Goal: Task Accomplishment & Management: Complete application form

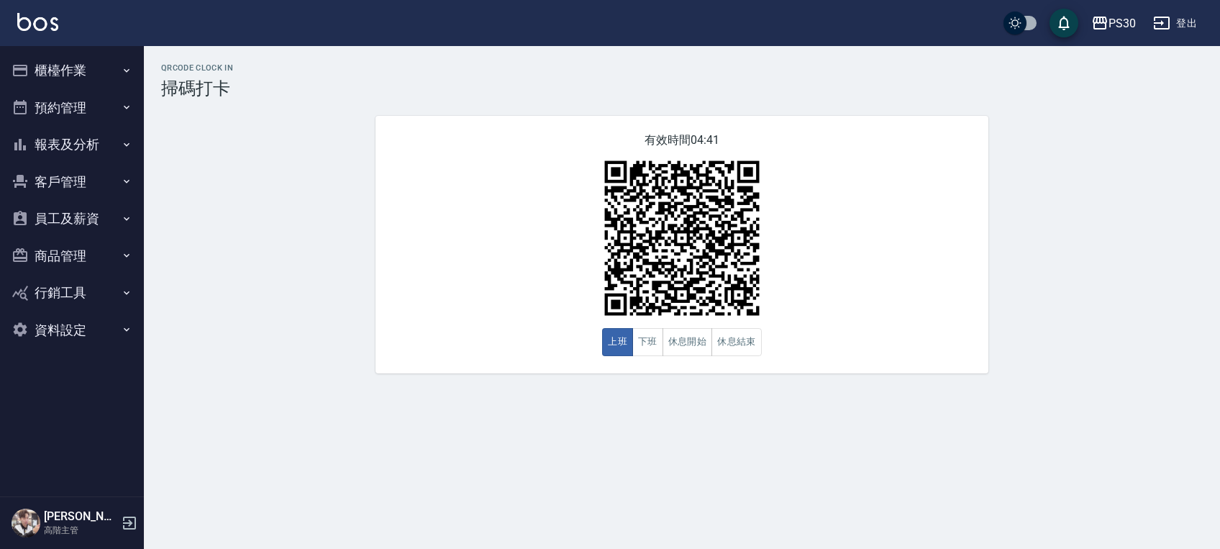
click at [114, 138] on button "報表及分析" at bounding box center [72, 144] width 132 height 37
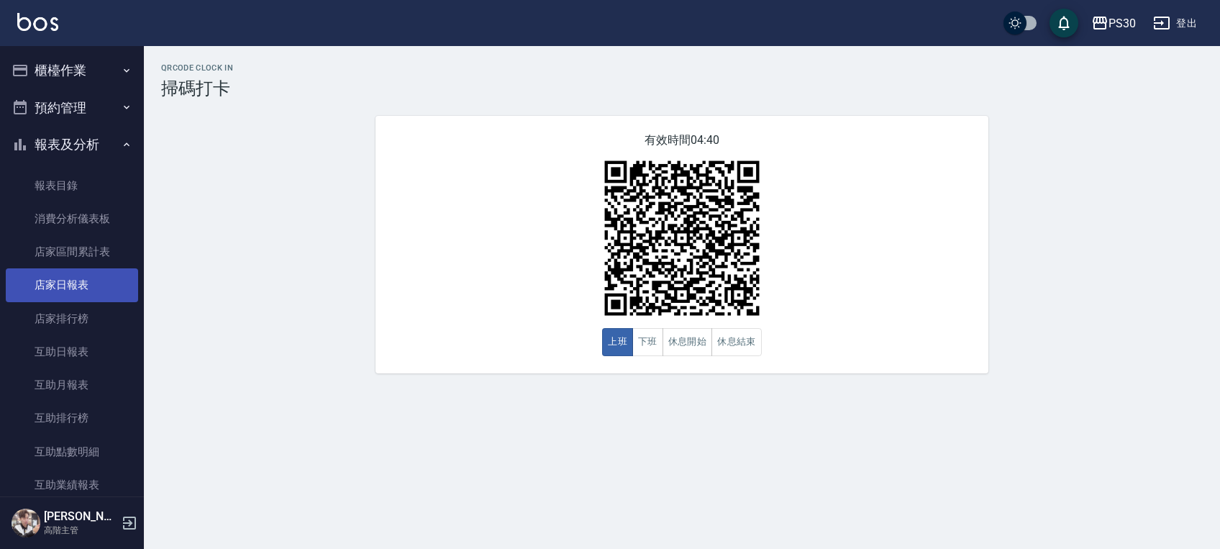
click at [109, 276] on link "店家日報表" at bounding box center [72, 284] width 132 height 33
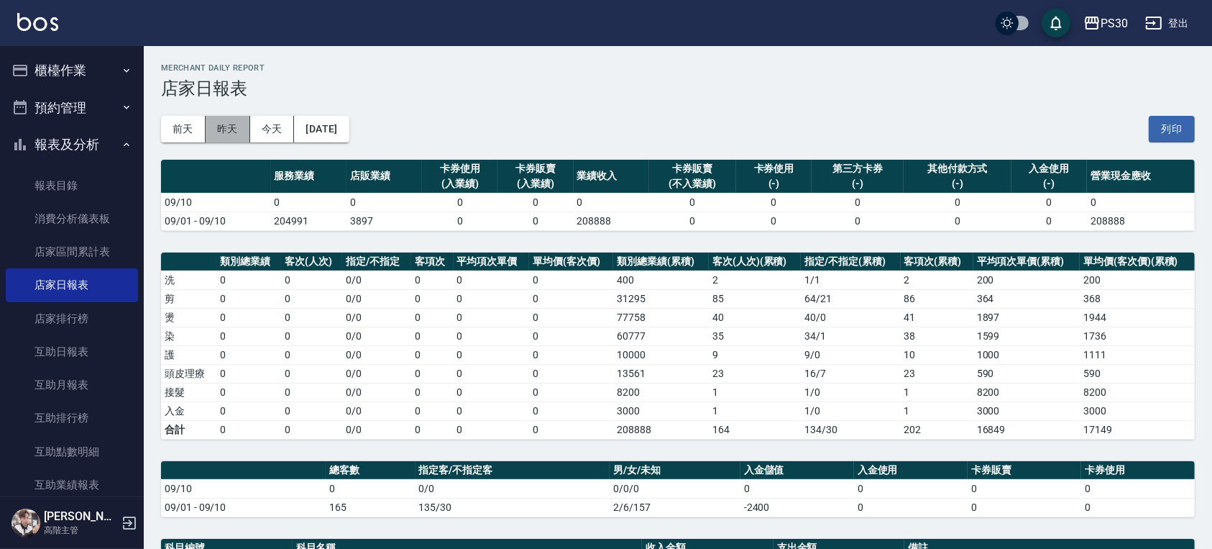
click at [239, 134] on button "昨天" at bounding box center [228, 129] width 45 height 27
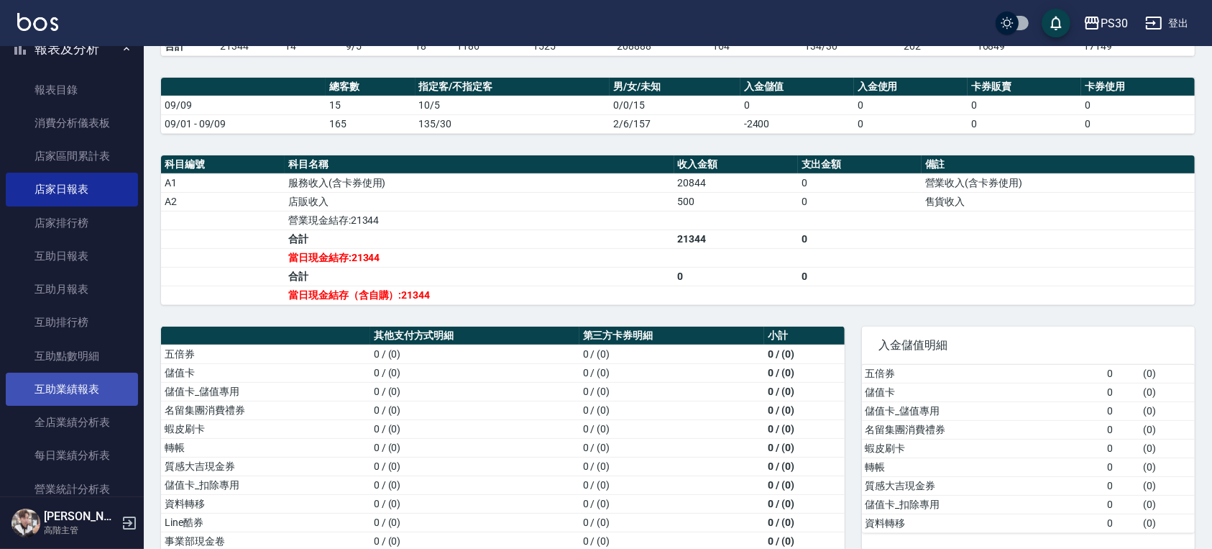
scroll to position [191, 0]
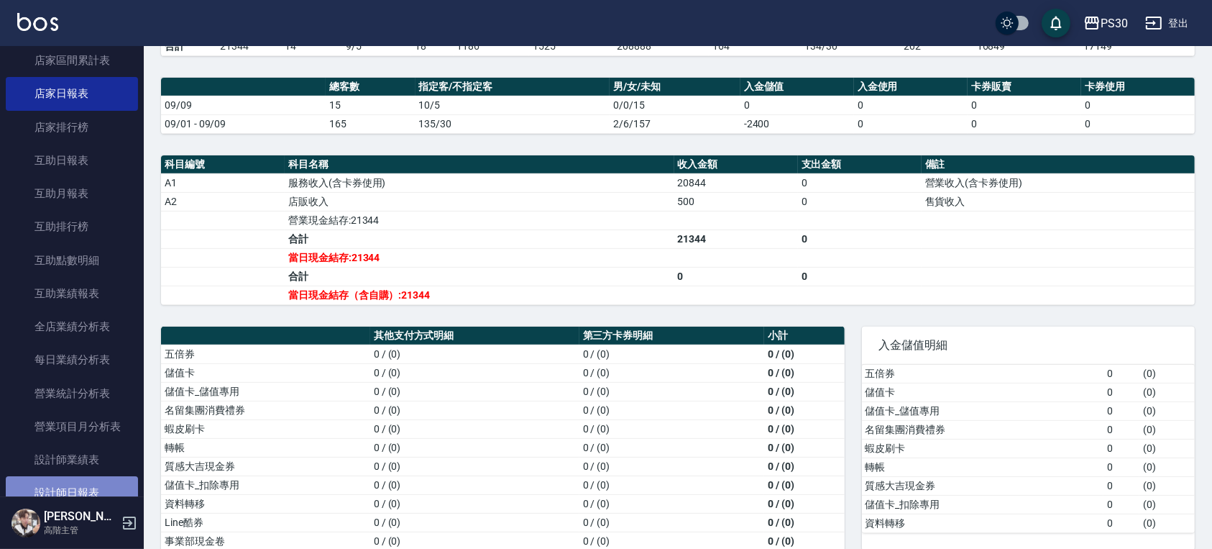
click at [85, 484] on link "設計師日報表" at bounding box center [72, 492] width 132 height 33
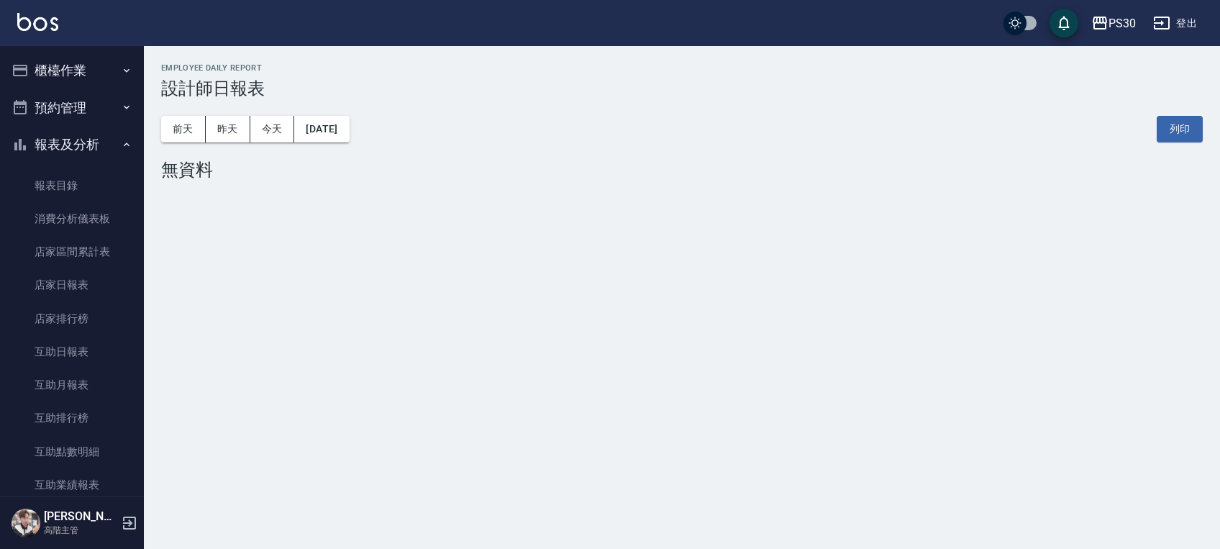
click at [92, 73] on button "櫃檯作業" at bounding box center [72, 70] width 132 height 37
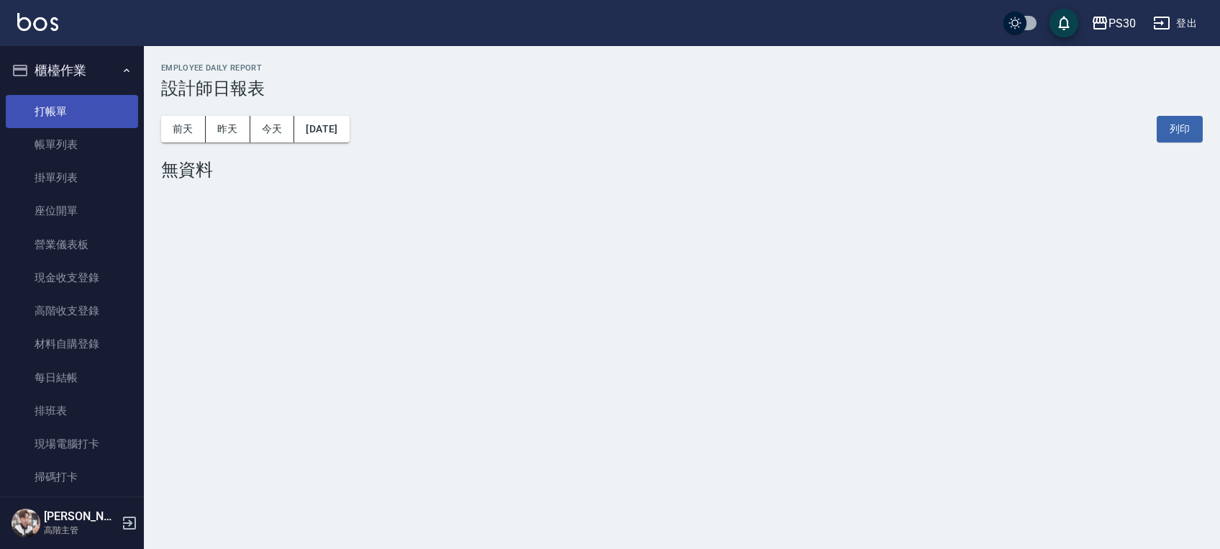
click at [86, 96] on link "打帳單" at bounding box center [72, 111] width 132 height 33
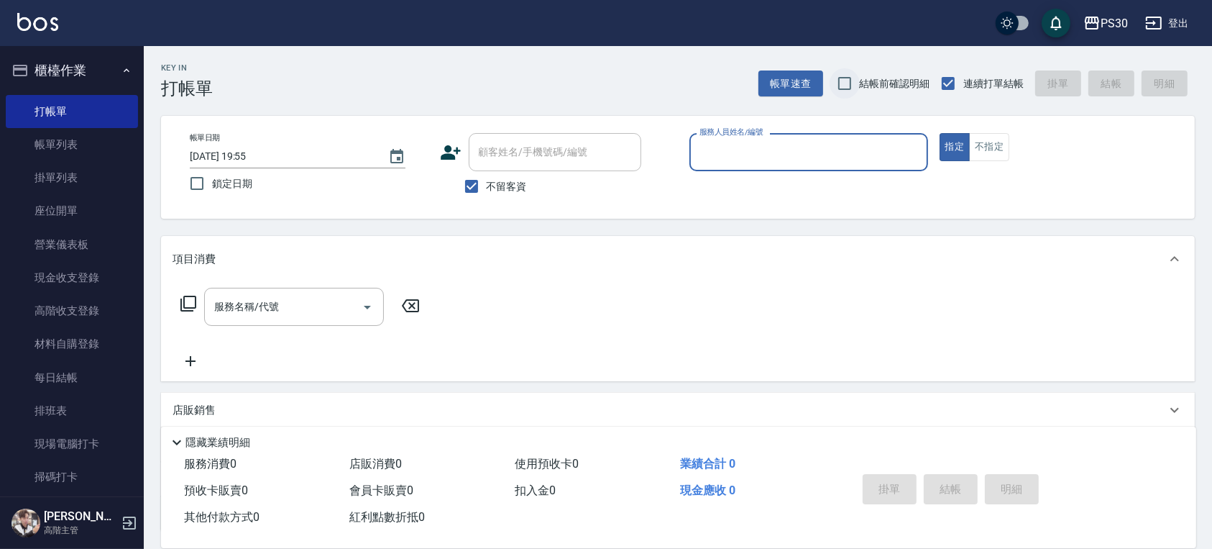
click at [846, 83] on input "結帳前確認明細" at bounding box center [845, 83] width 30 height 30
checkbox input "true"
click at [808, 137] on div "服務人員姓名/編號" at bounding box center [809, 152] width 239 height 38
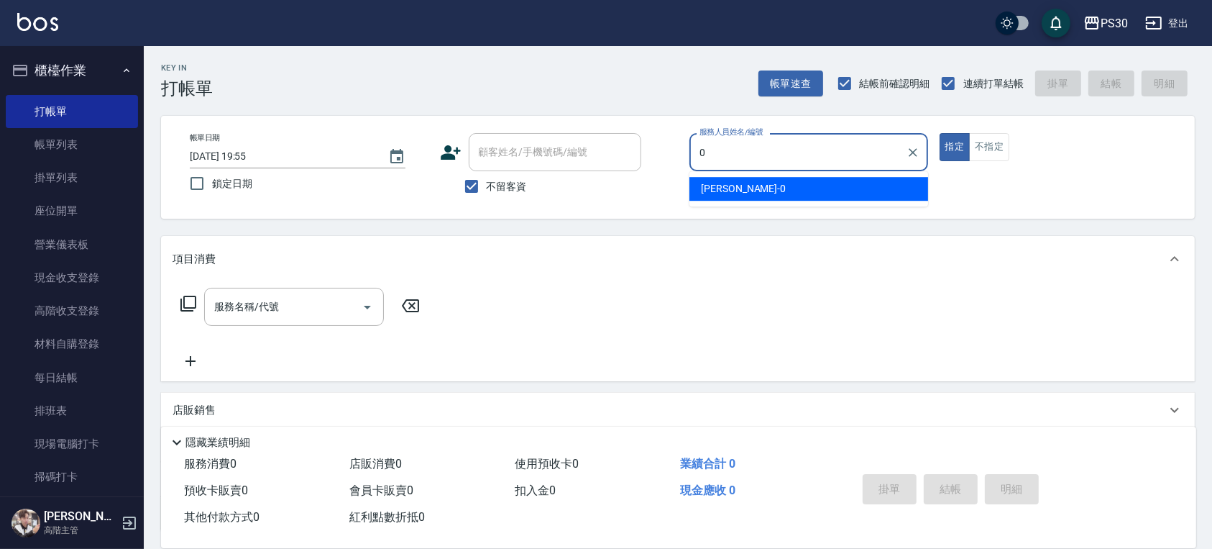
type input "[PERSON_NAME]-0"
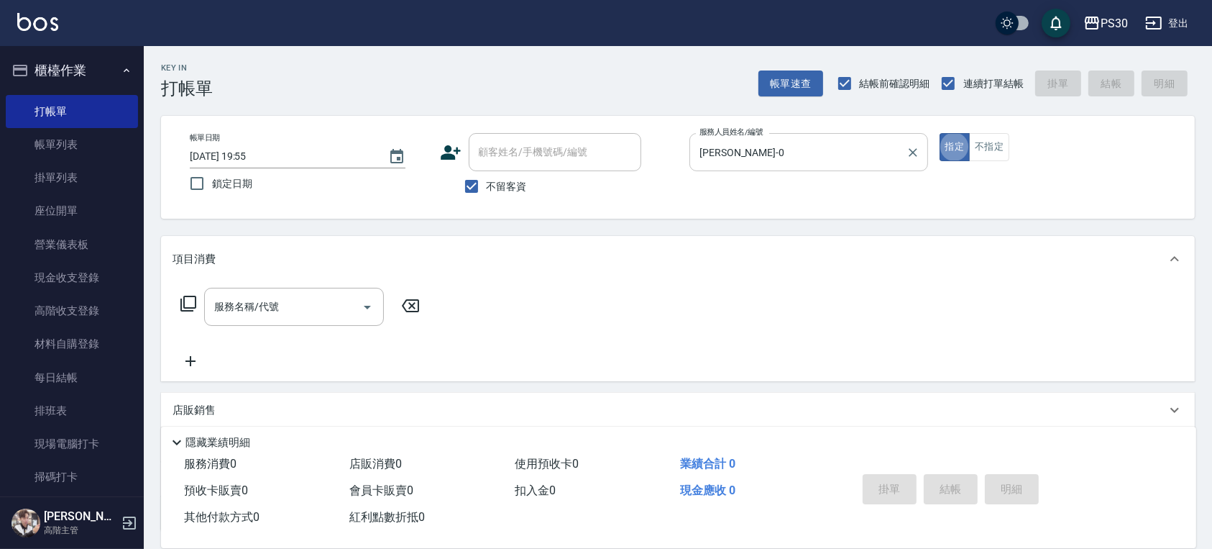
type button "true"
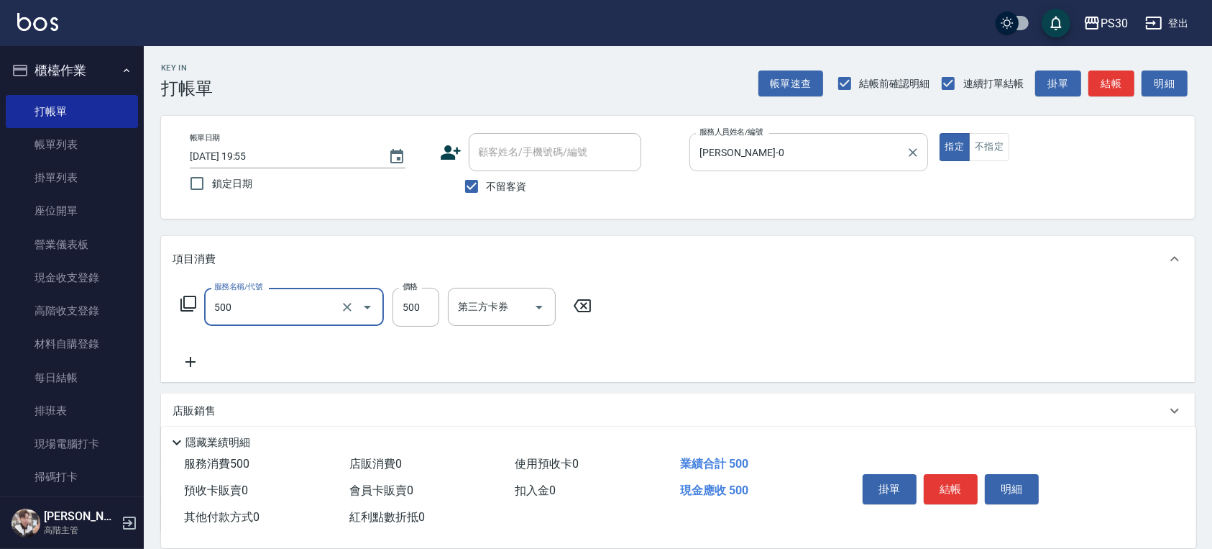
type input "洗剪500(500)"
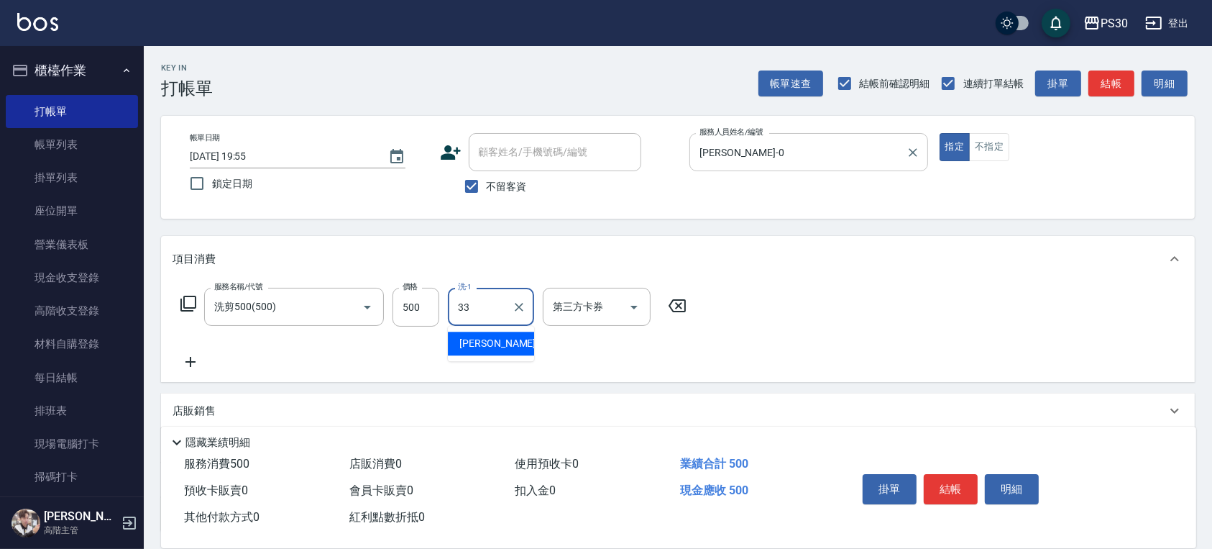
type input "[PERSON_NAME]-33"
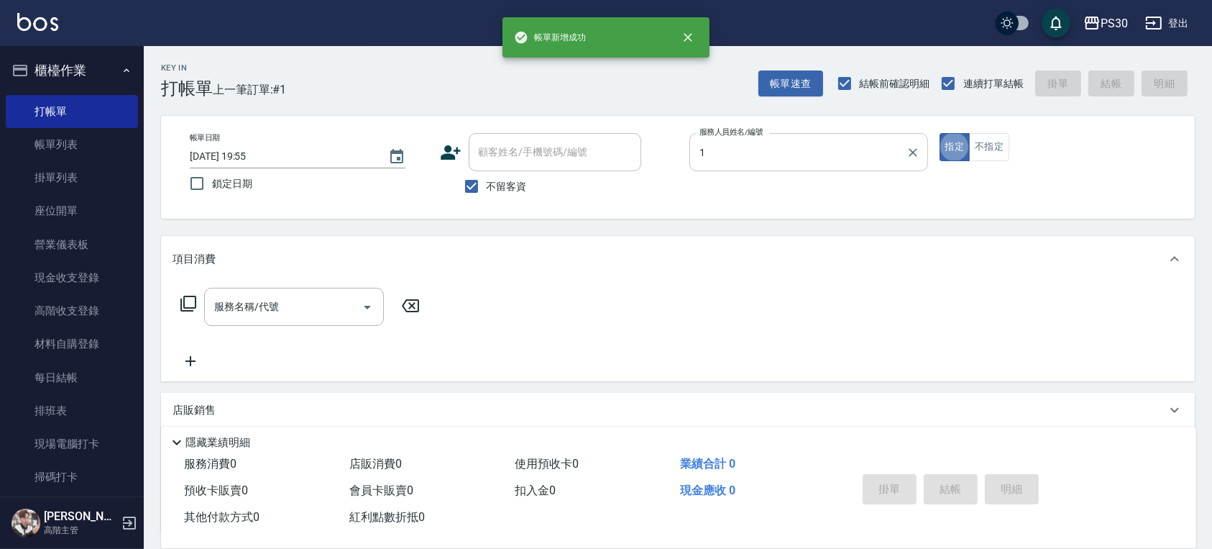
type input "ONE-1"
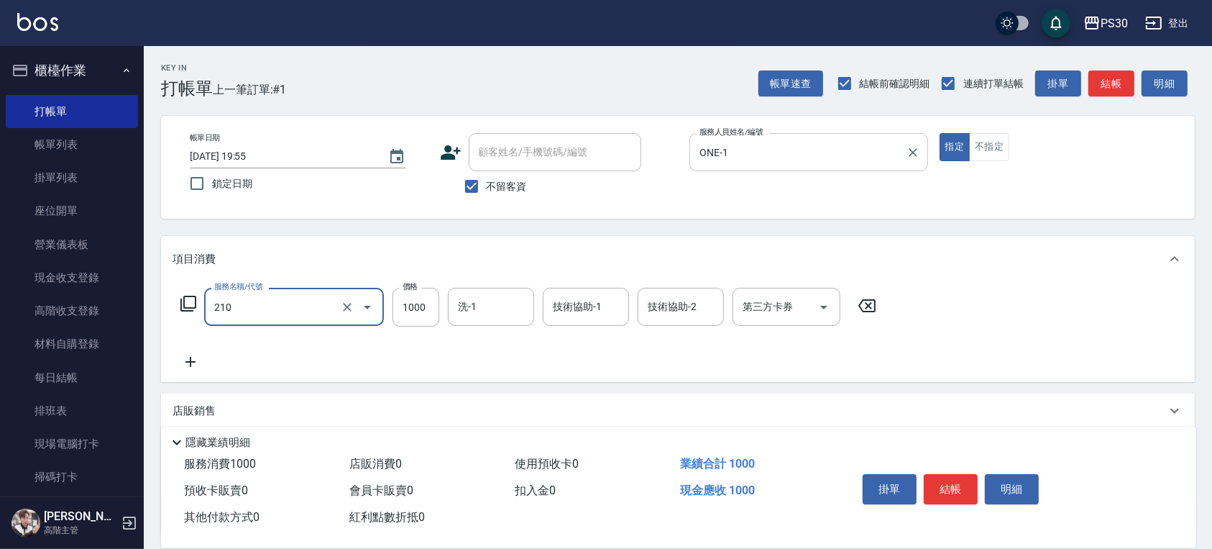
type input "燙1000(210)"
type input "1999"
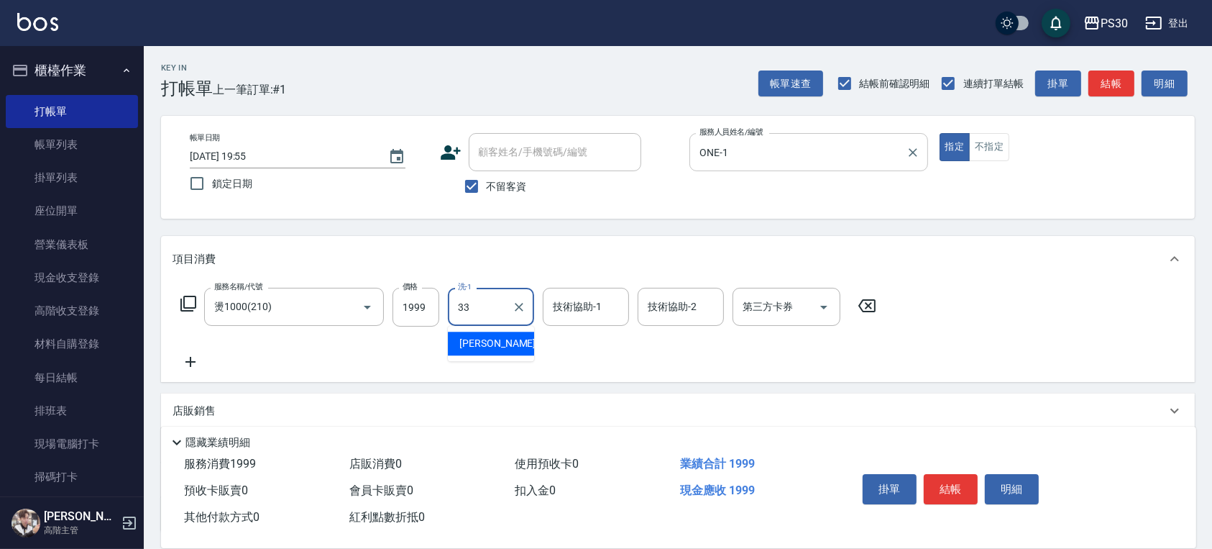
type input "[PERSON_NAME]-33"
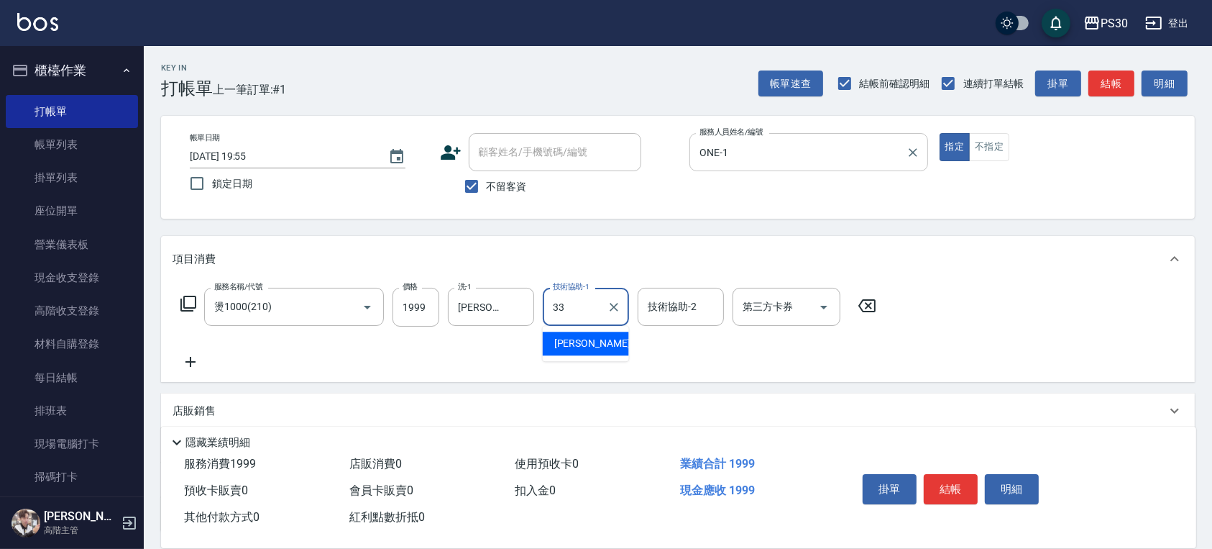
type input "[PERSON_NAME]-33"
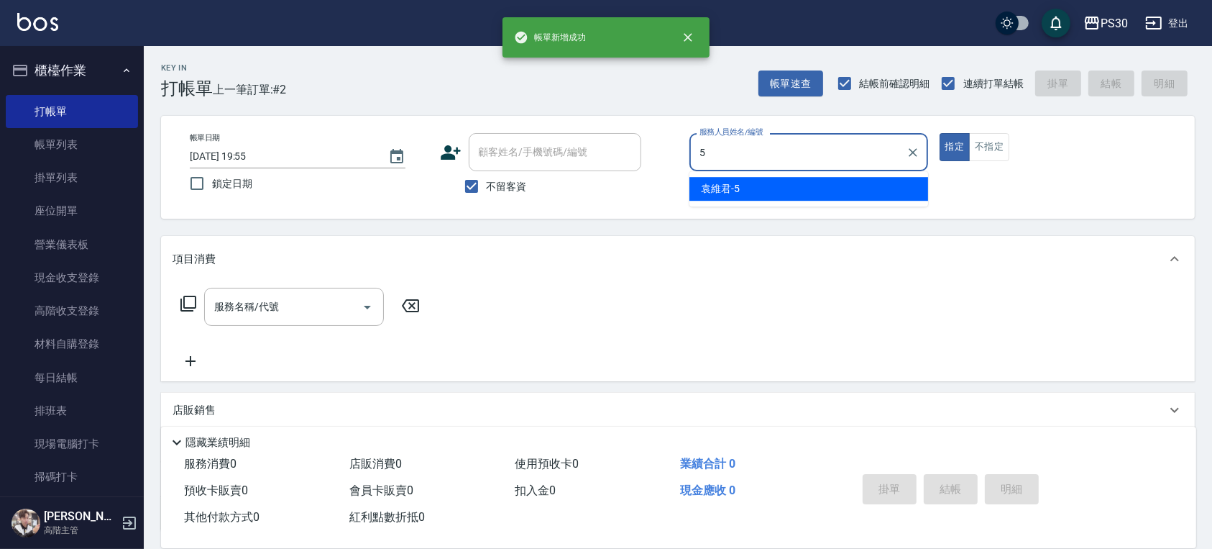
type input "[PERSON_NAME]-5"
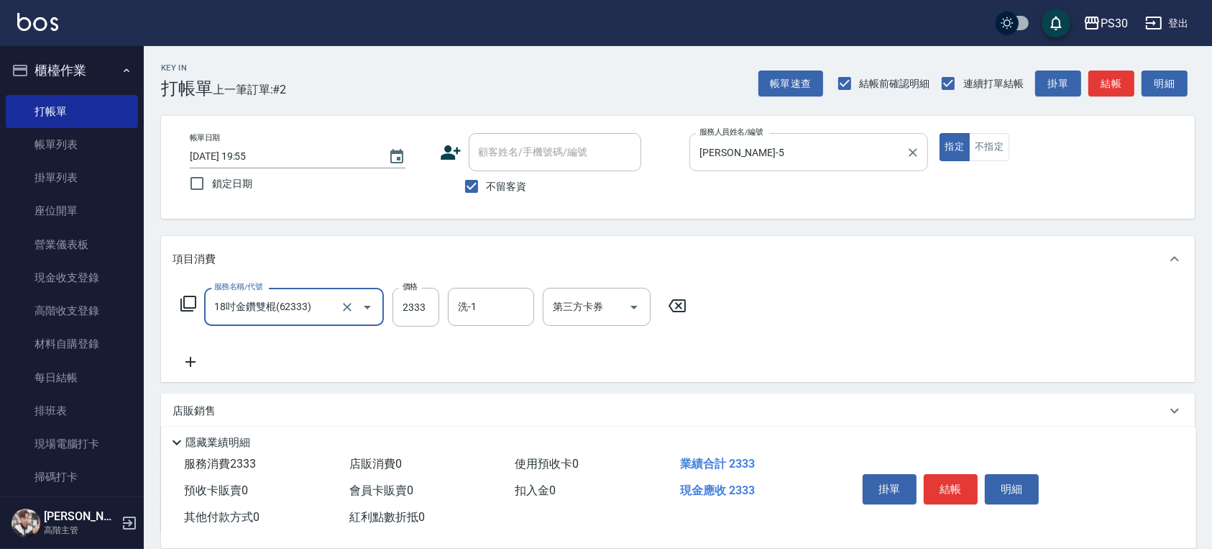
type input "18吋金鑽雙棍(62333)"
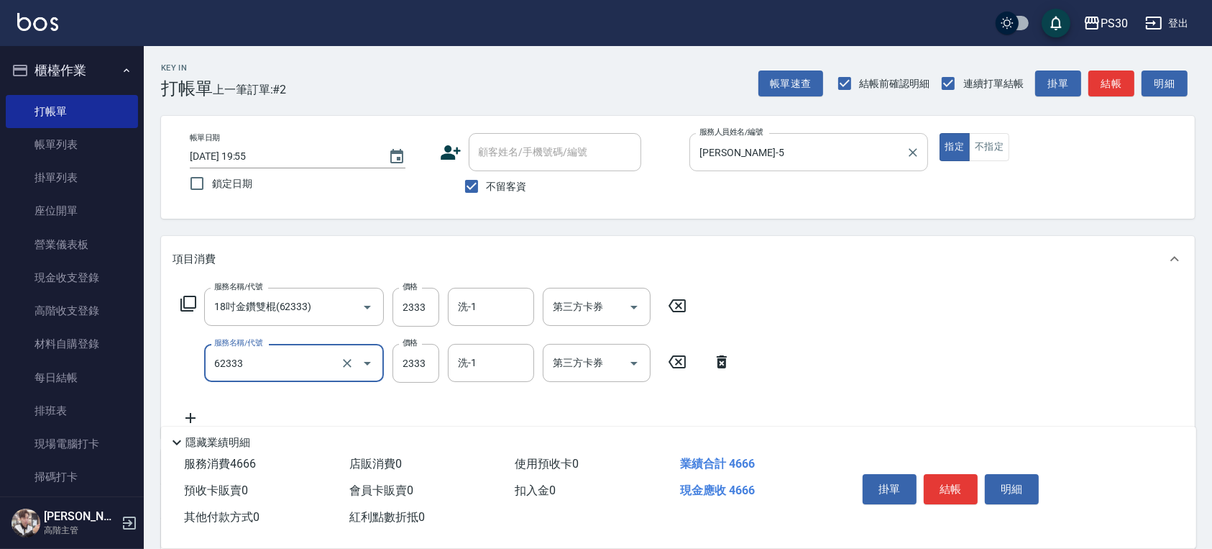
type input "18吋金鑽雙棍(62333)"
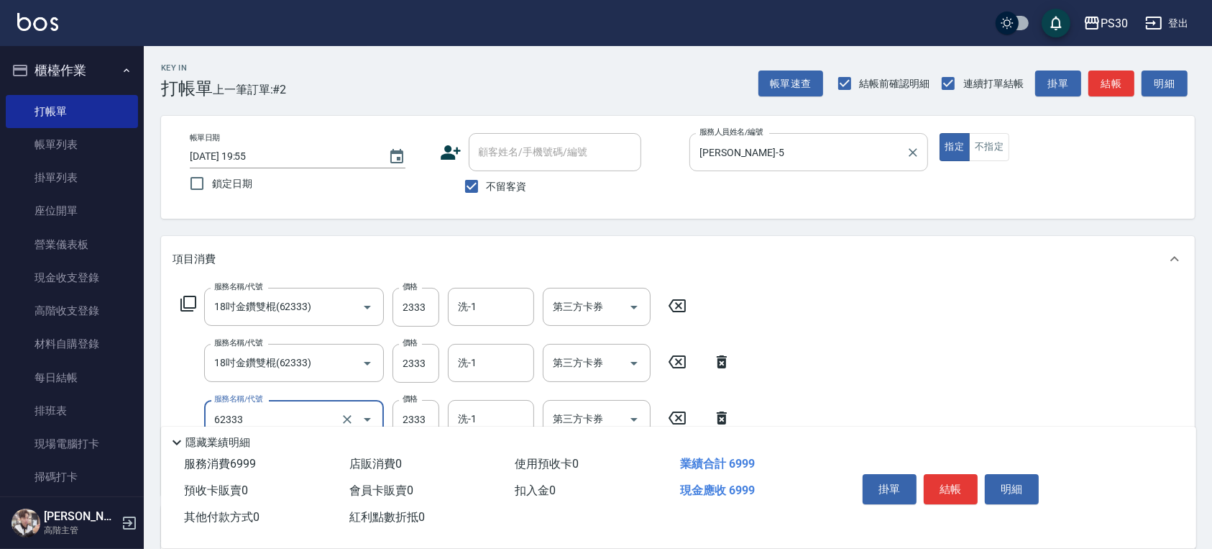
type input "18吋金鑽雙棍(62333)"
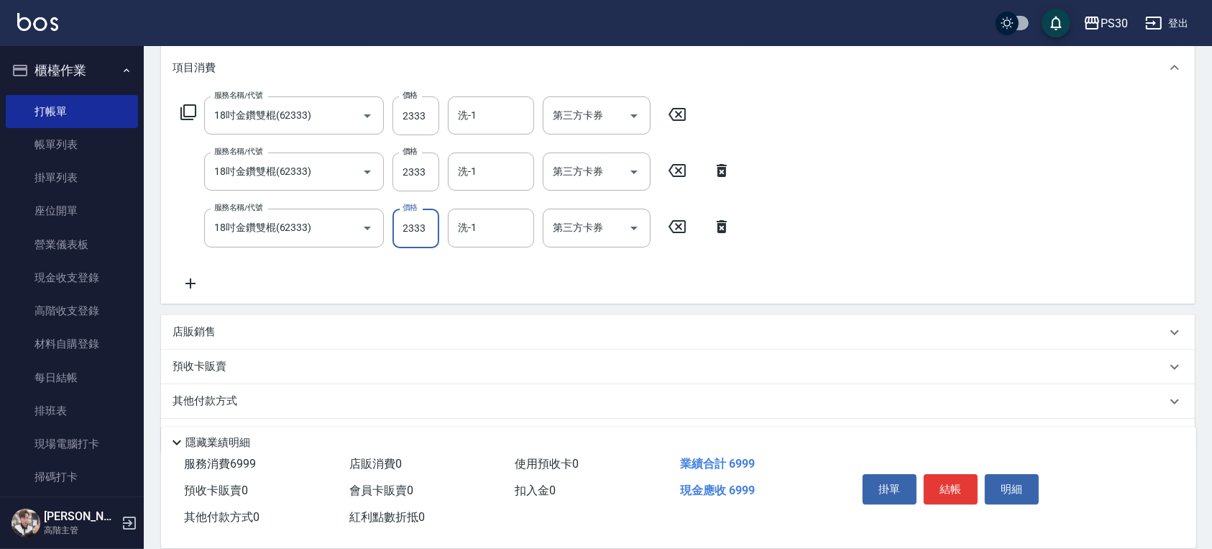
scroll to position [96, 0]
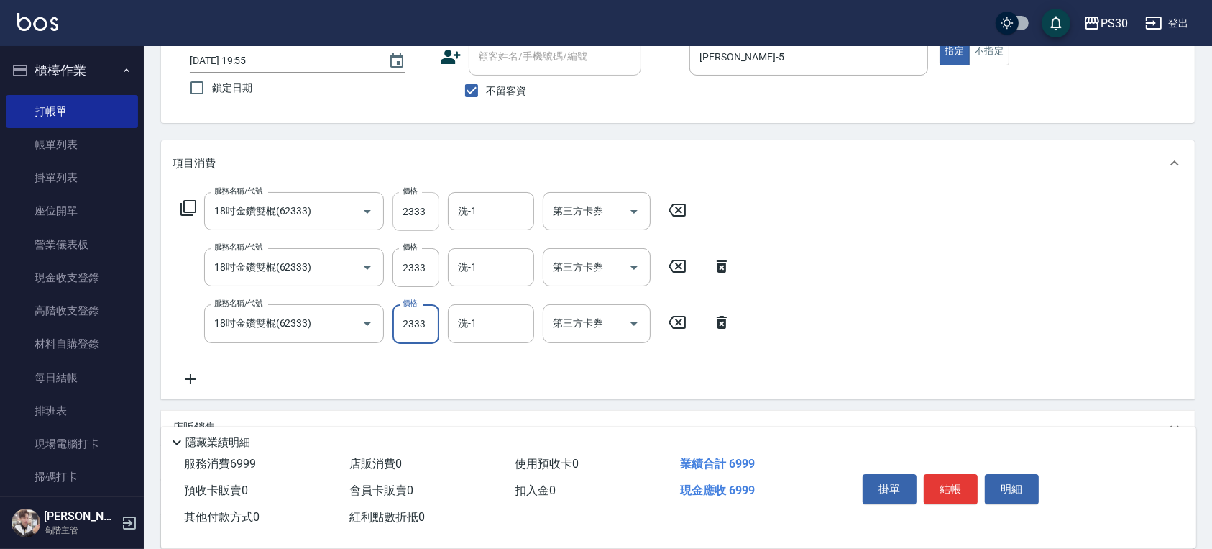
click at [425, 207] on input "2333" at bounding box center [416, 211] width 47 height 39
type input "2000"
click at [754, 211] on div "服務名稱/代號 18吋金鑽雙棍(62333) 服務名稱/代號 價格 2000 價格 洗-1 洗-1 第三方卡券 第三方卡券 服務名稱/代號 18吋金鑽雙棍(6…" at bounding box center [678, 292] width 1034 height 212
click at [408, 275] on input "2333" at bounding box center [416, 267] width 47 height 39
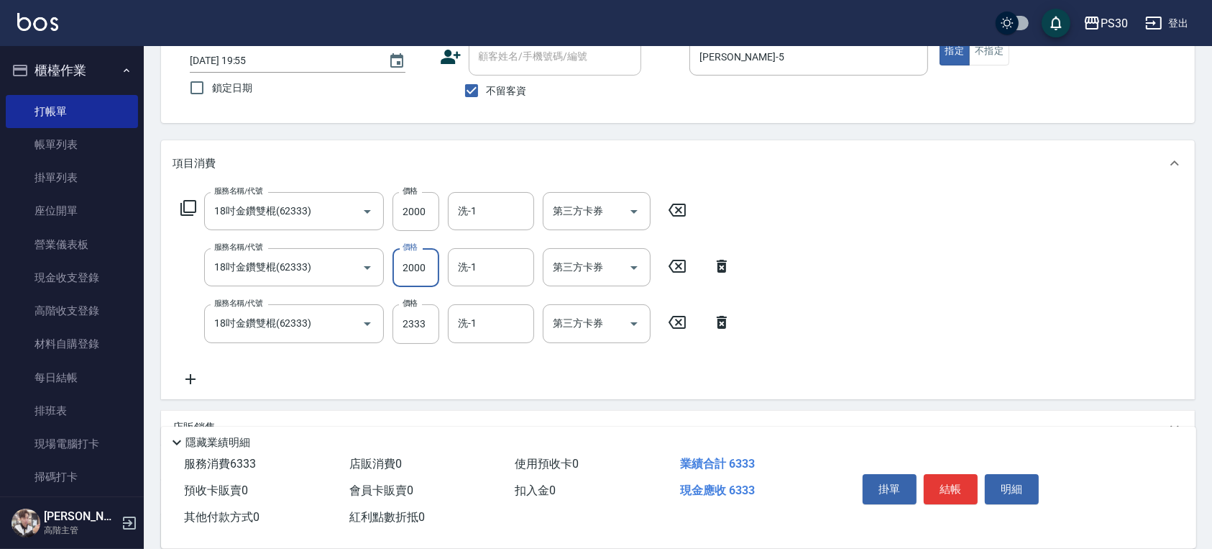
type input "2000"
click at [783, 241] on div "服務名稱/代號 18吋金鑽雙棍(62333) 服務名稱/代號 價格 2000 價格 洗-1 洗-1 第三方卡券 第三方卡券 服務名稱/代號 18吋金鑽雙棍(6…" at bounding box center [678, 292] width 1034 height 212
click at [414, 322] on input "2333" at bounding box center [416, 323] width 47 height 39
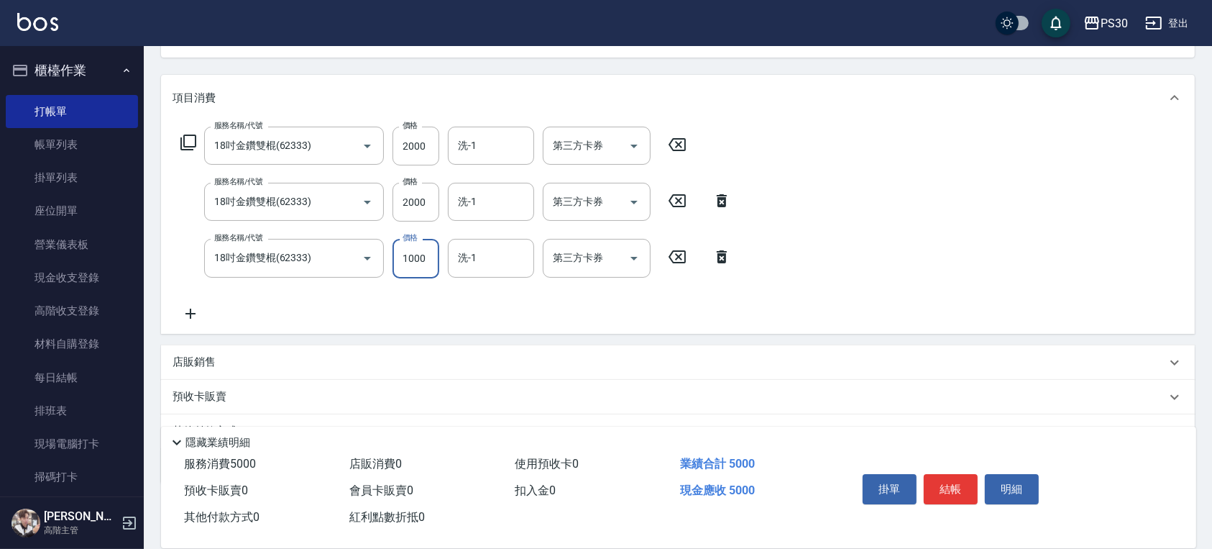
scroll to position [191, 0]
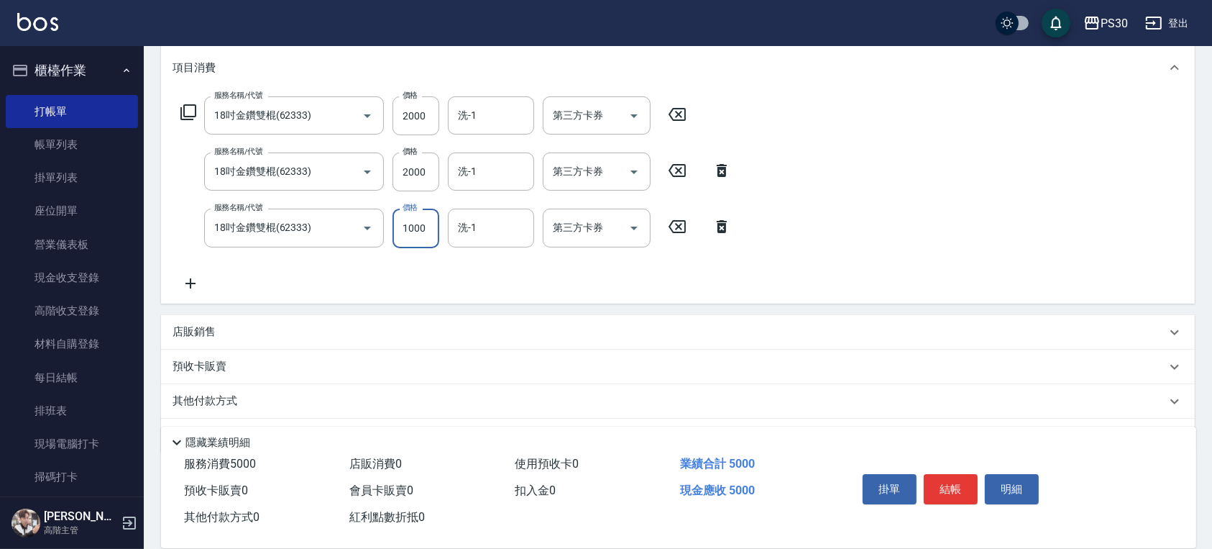
type input "1000"
click at [198, 286] on icon at bounding box center [191, 283] width 36 height 17
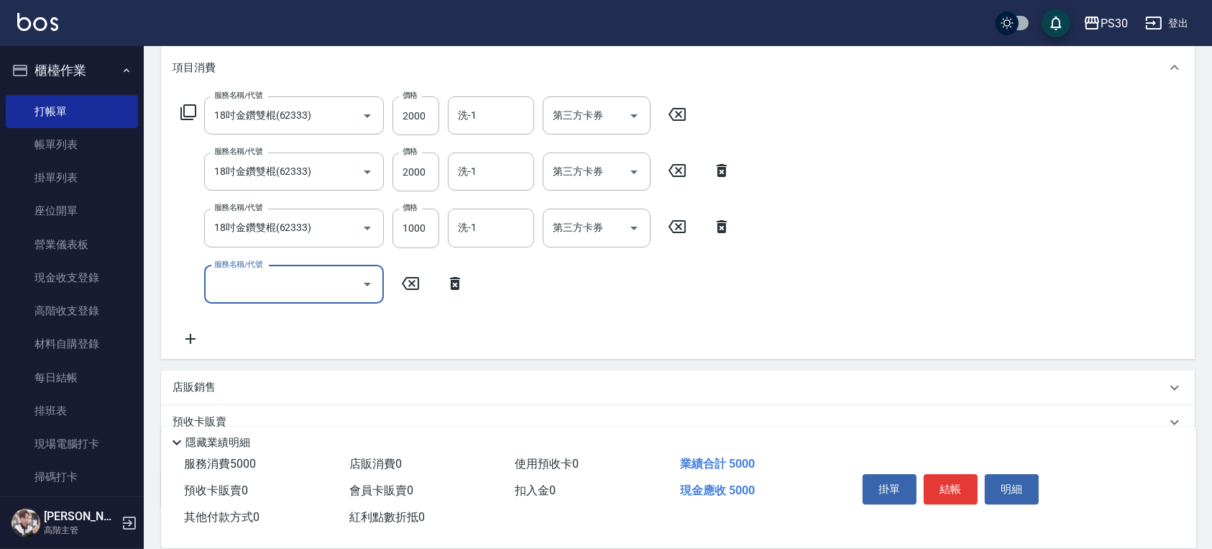
click at [324, 285] on input "服務名稱/代號" at bounding box center [283, 284] width 145 height 25
type input "7006"
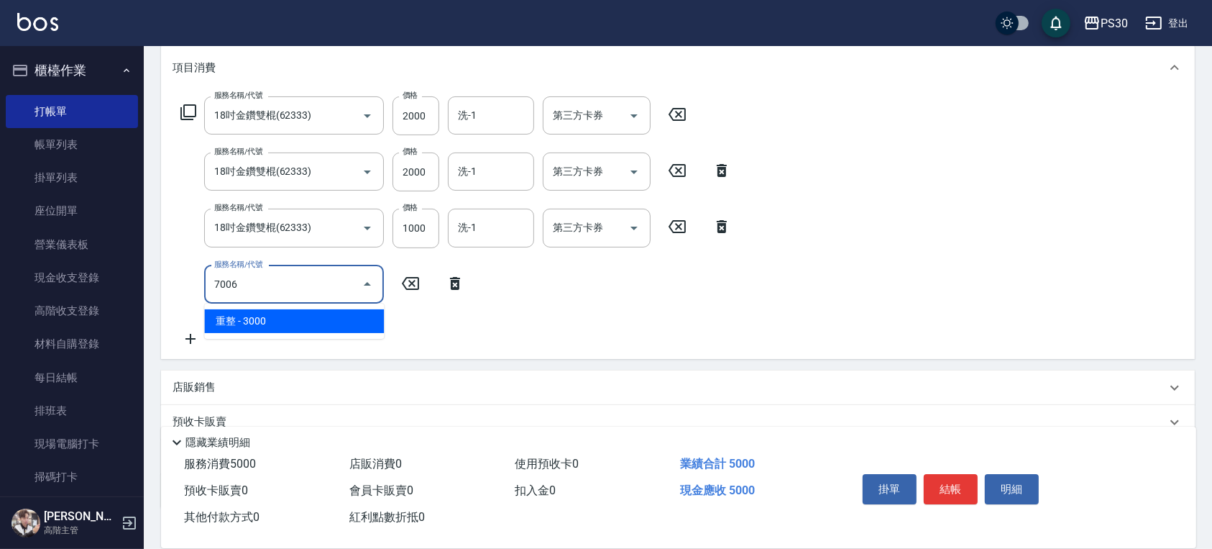
scroll to position [96, 0]
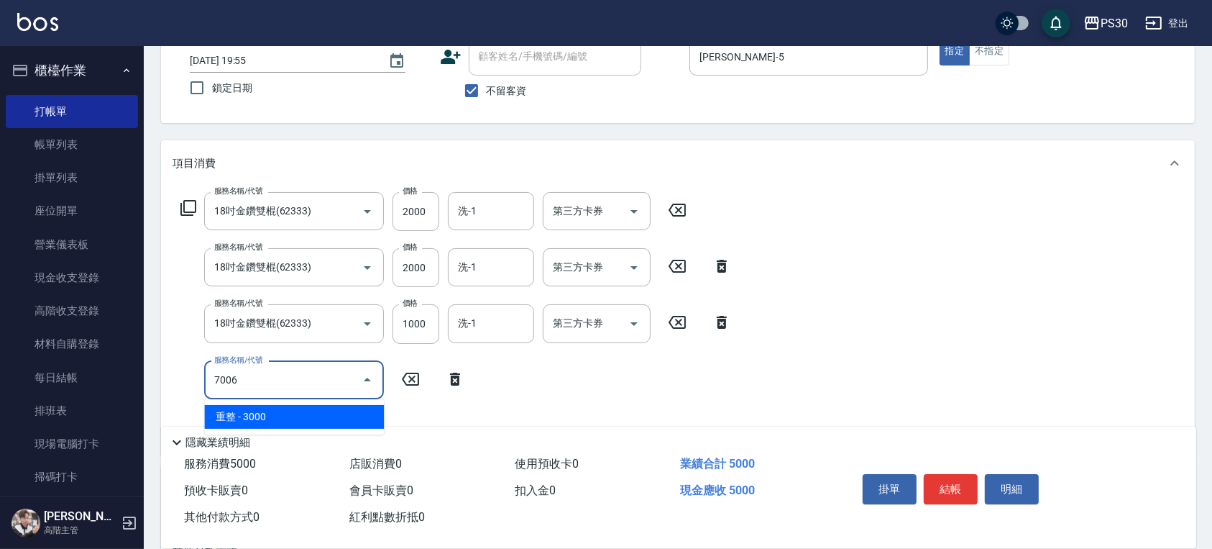
click at [367, 385] on icon "Close" at bounding box center [367, 379] width 17 height 17
click at [367, 385] on icon "Open" at bounding box center [367, 379] width 17 height 17
click at [322, 380] on input "7006" at bounding box center [283, 379] width 145 height 25
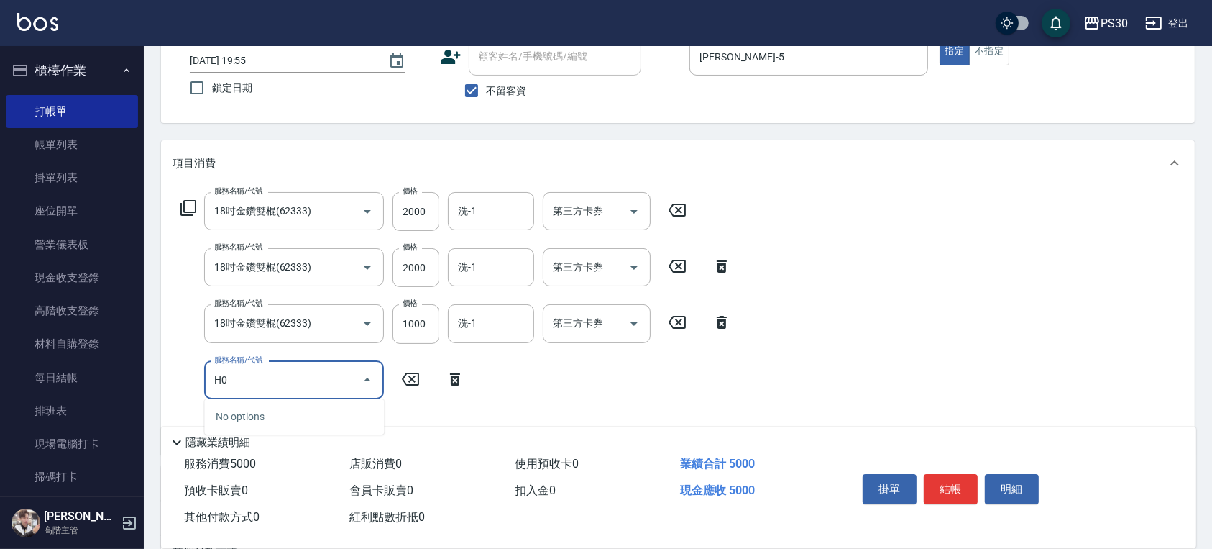
type input "H"
click at [345, 408] on span "彩貼2500 - 2500" at bounding box center [294, 417] width 180 height 24
type input "彩貼2500(82500)"
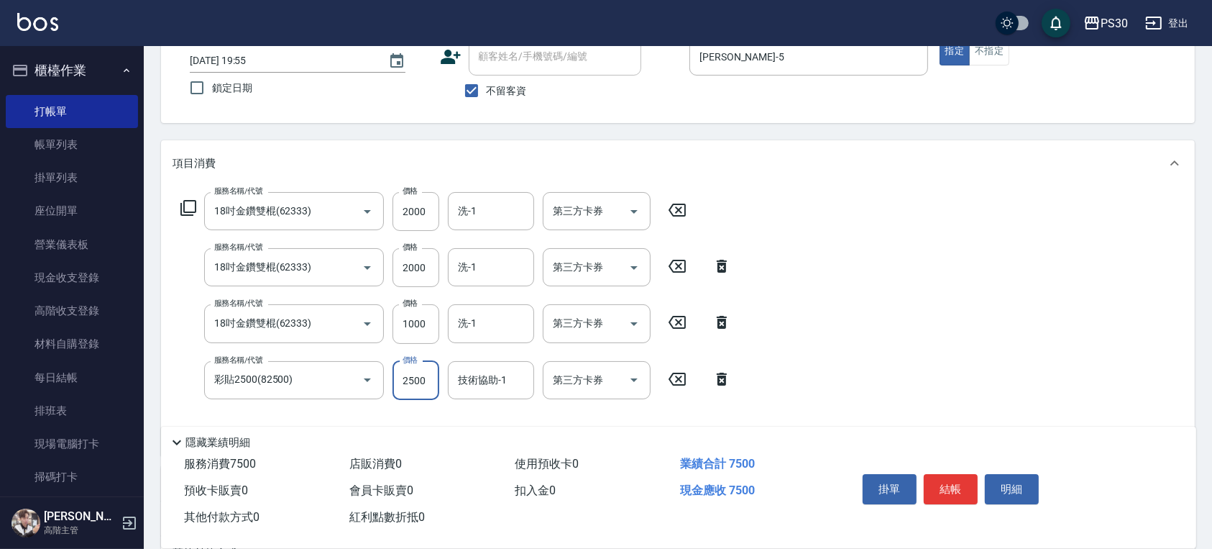
click at [426, 373] on input "2500" at bounding box center [416, 380] width 47 height 39
type input "2000"
click at [483, 225] on div "洗-1" at bounding box center [491, 211] width 86 height 38
type input "[PERSON_NAME]-33"
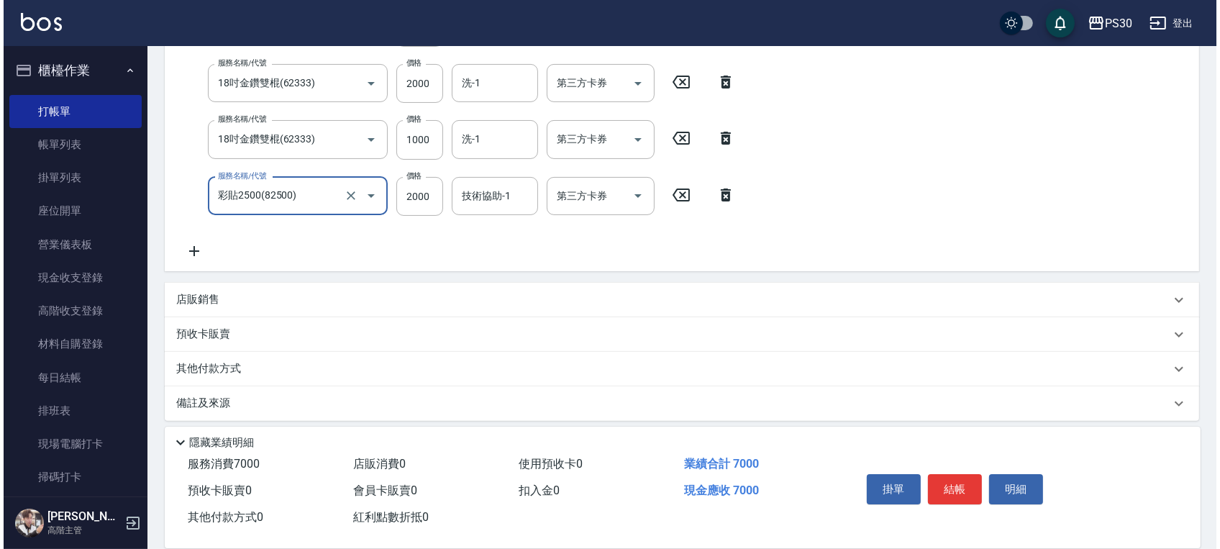
scroll to position [288, 0]
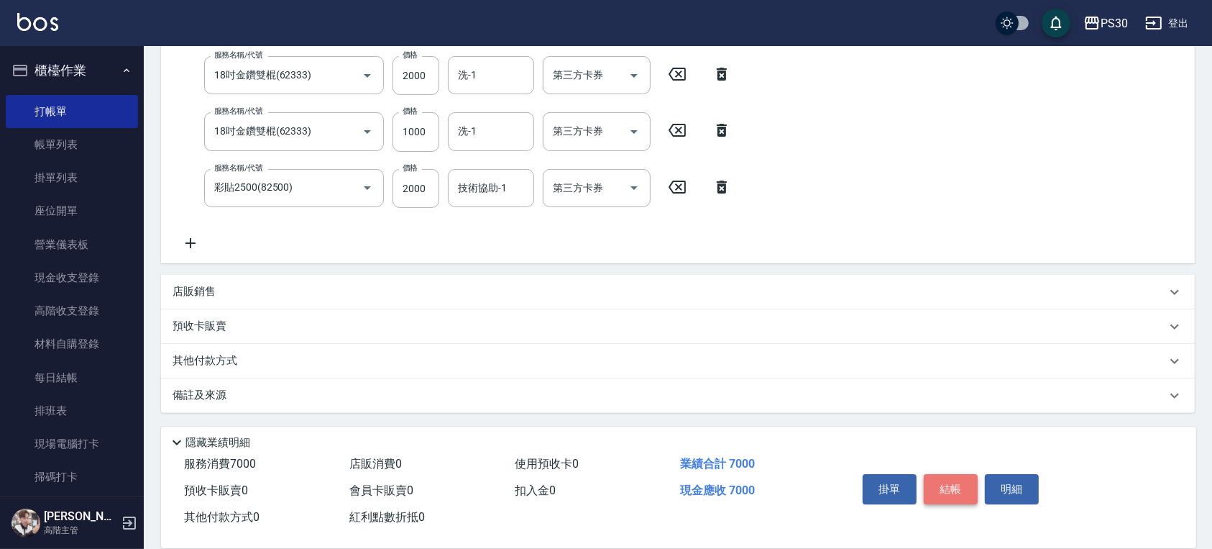
click at [938, 474] on button "結帳" at bounding box center [951, 489] width 54 height 30
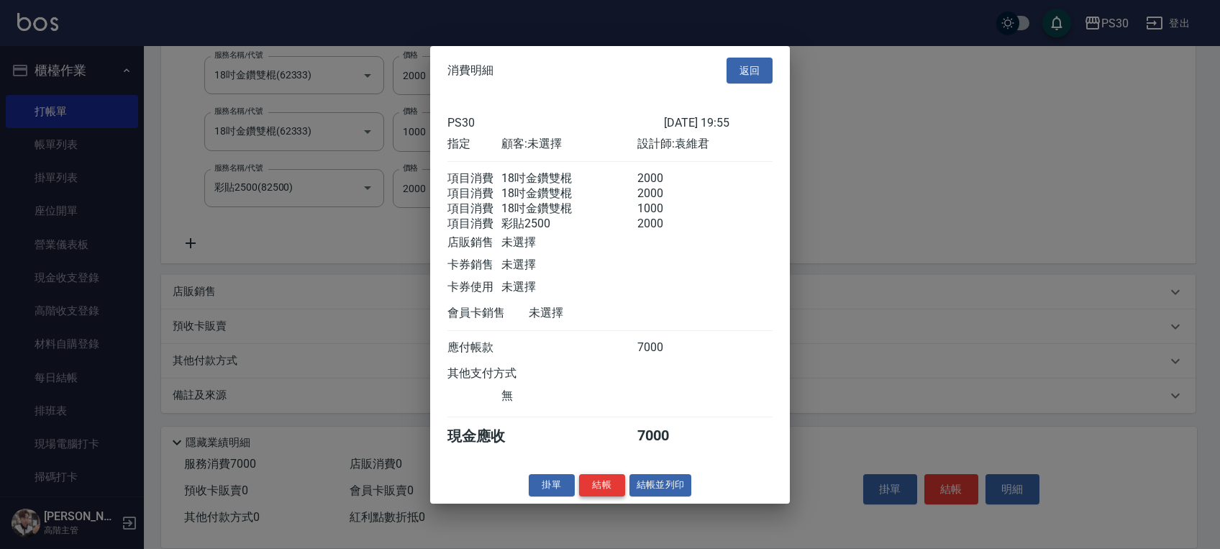
click at [611, 496] on button "結帳" at bounding box center [602, 485] width 46 height 22
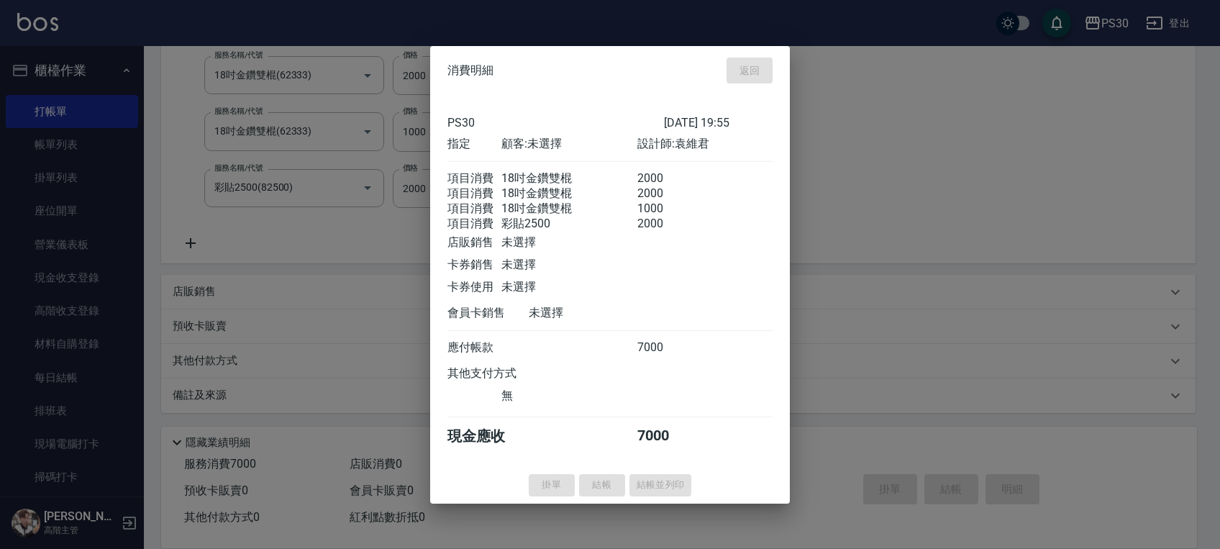
type input "[DATE] 19:57"
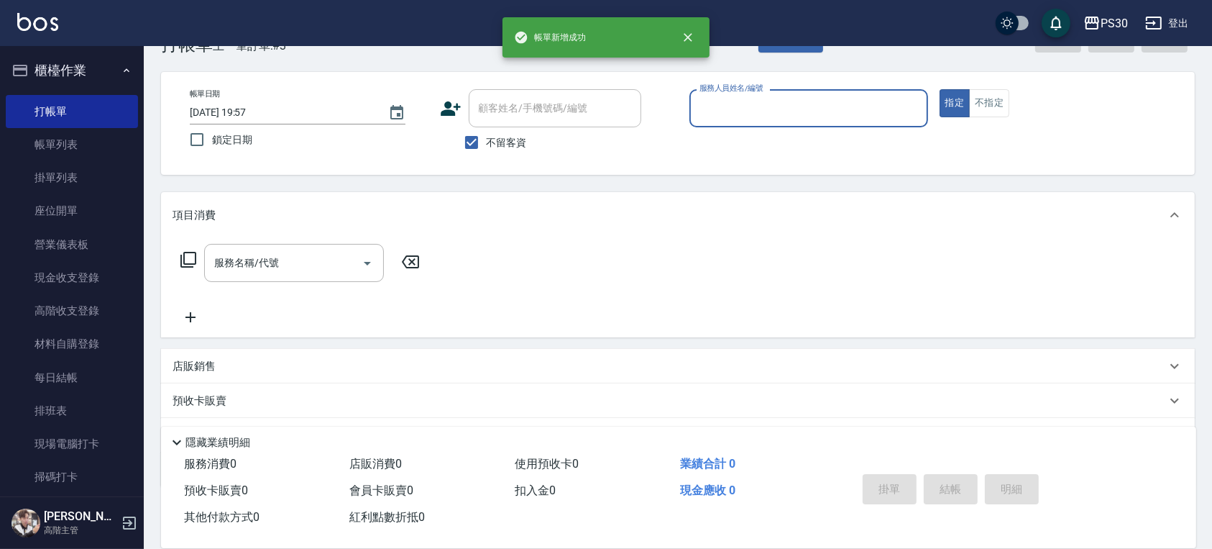
scroll to position [0, 0]
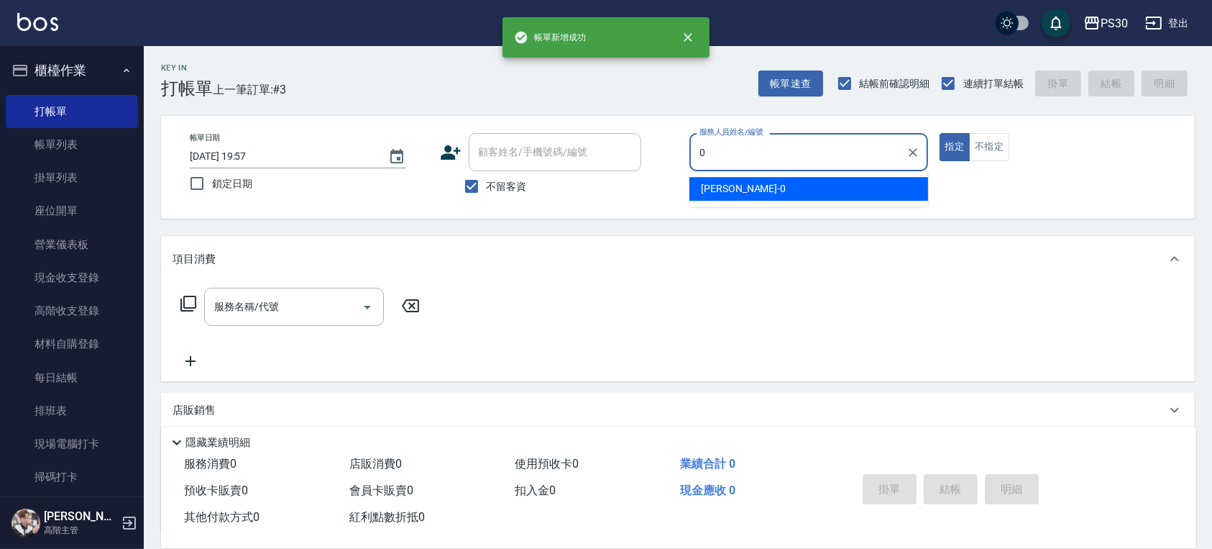
type input "[PERSON_NAME]-0"
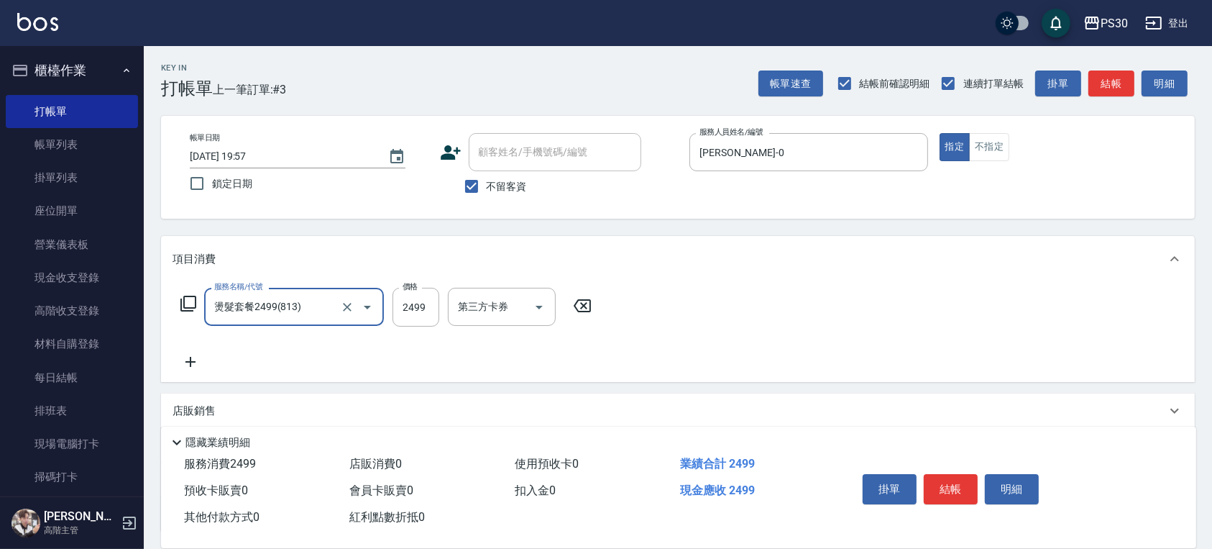
type input "燙髮套餐2499(813)"
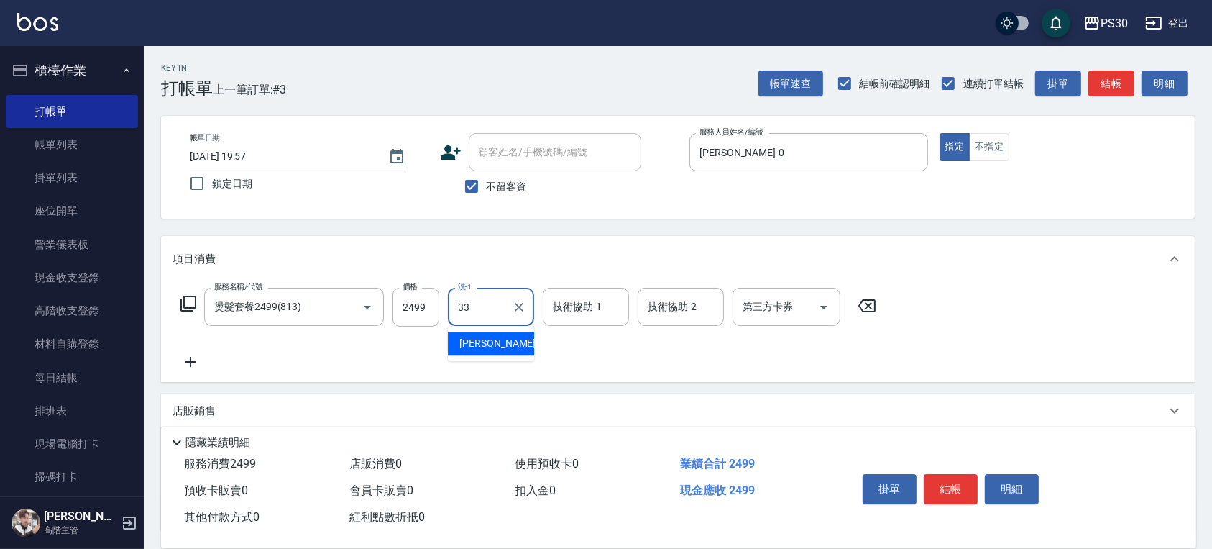
type input "[PERSON_NAME]-33"
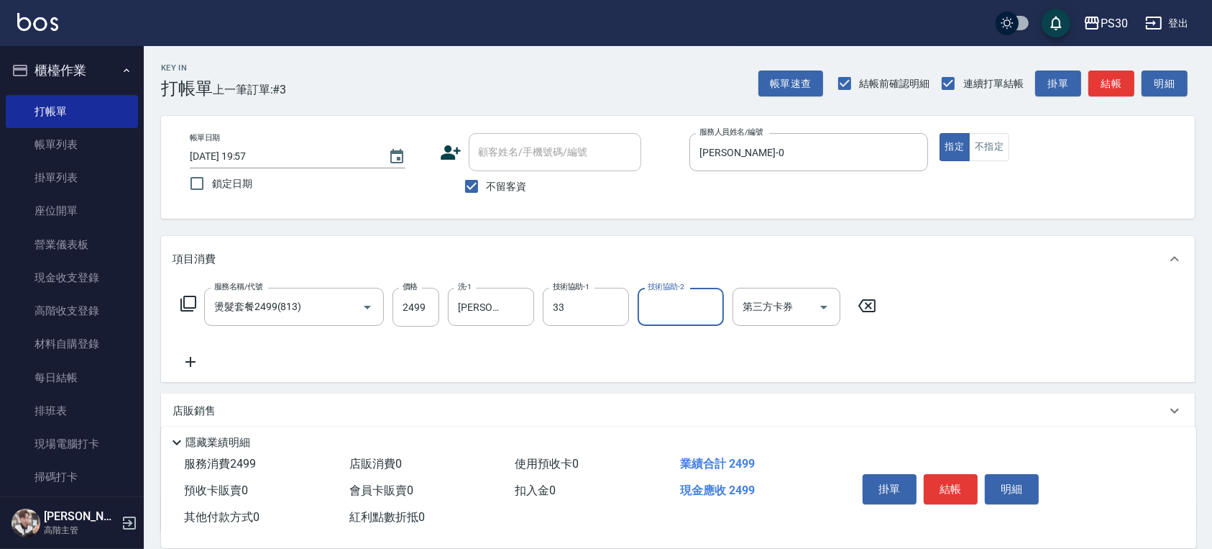
type input "[PERSON_NAME]-33"
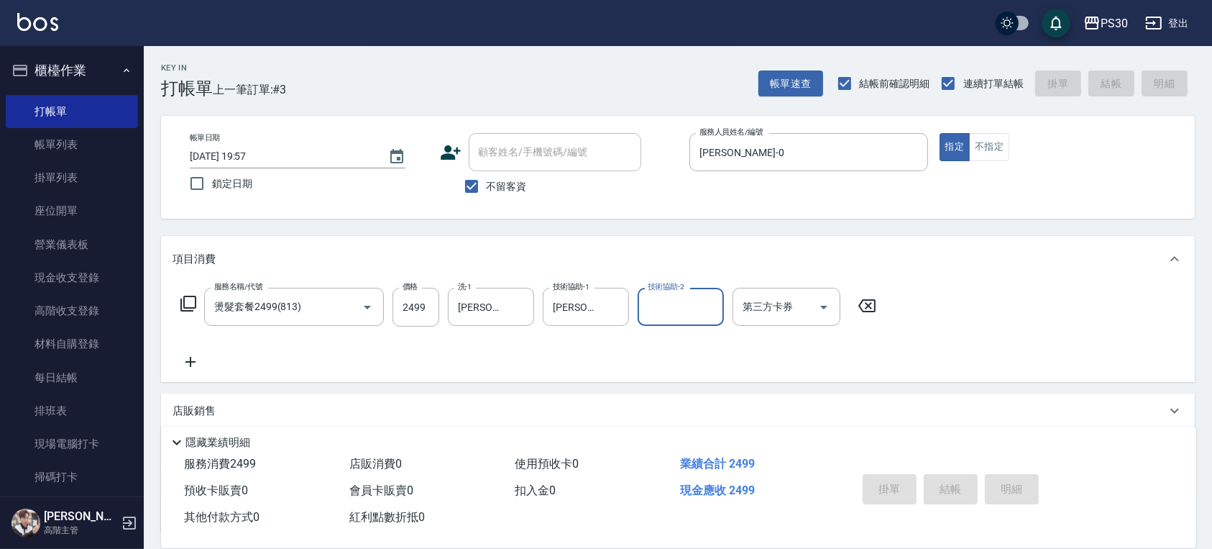
type input "[DATE] 19:58"
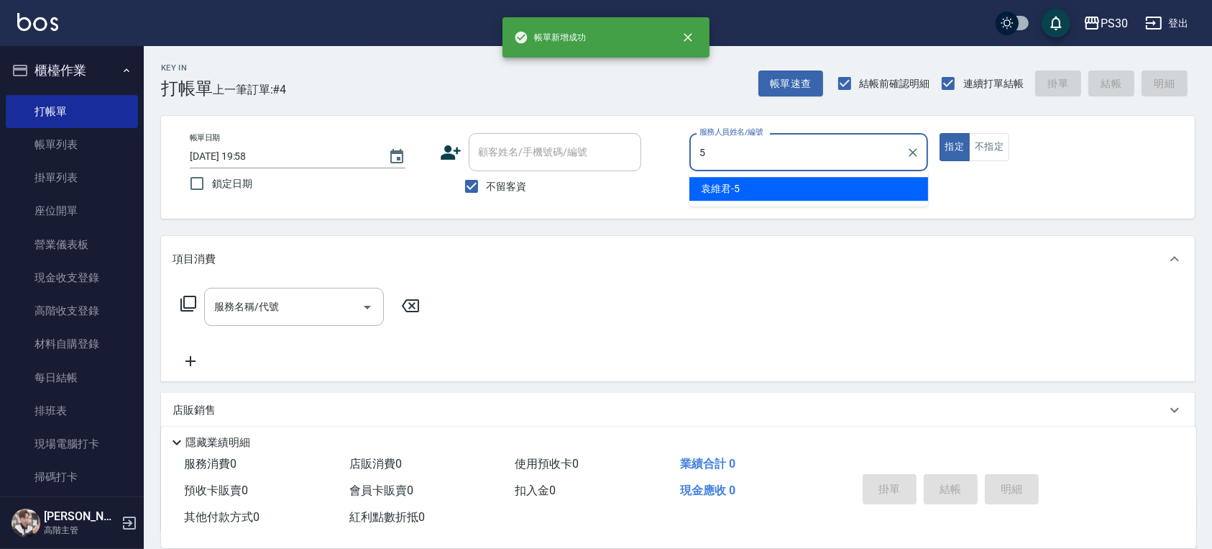
type input "[PERSON_NAME]-5"
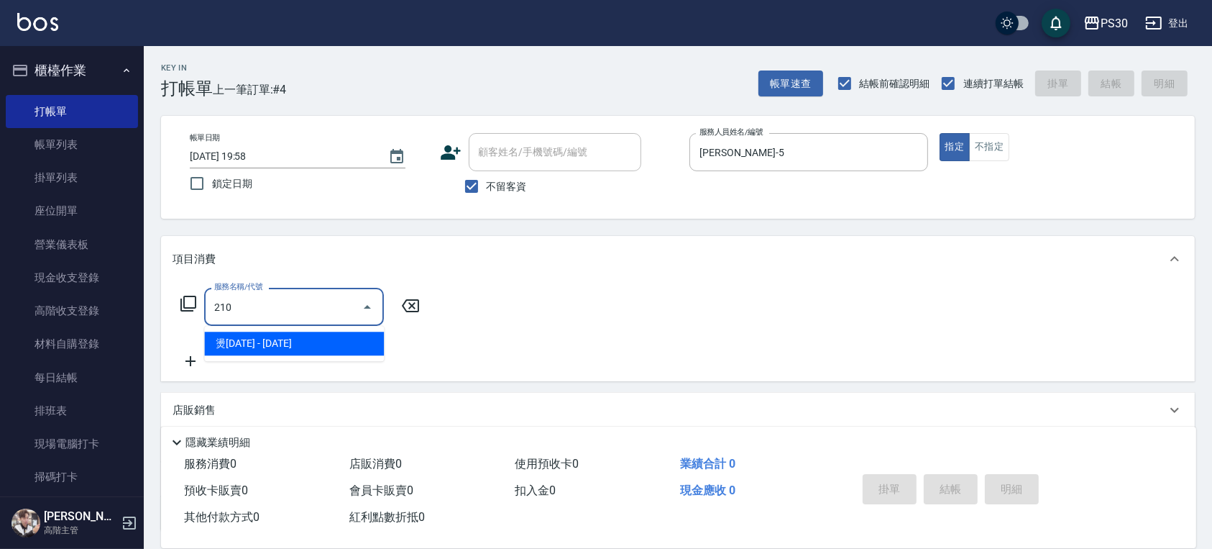
type input "燙1000(210)"
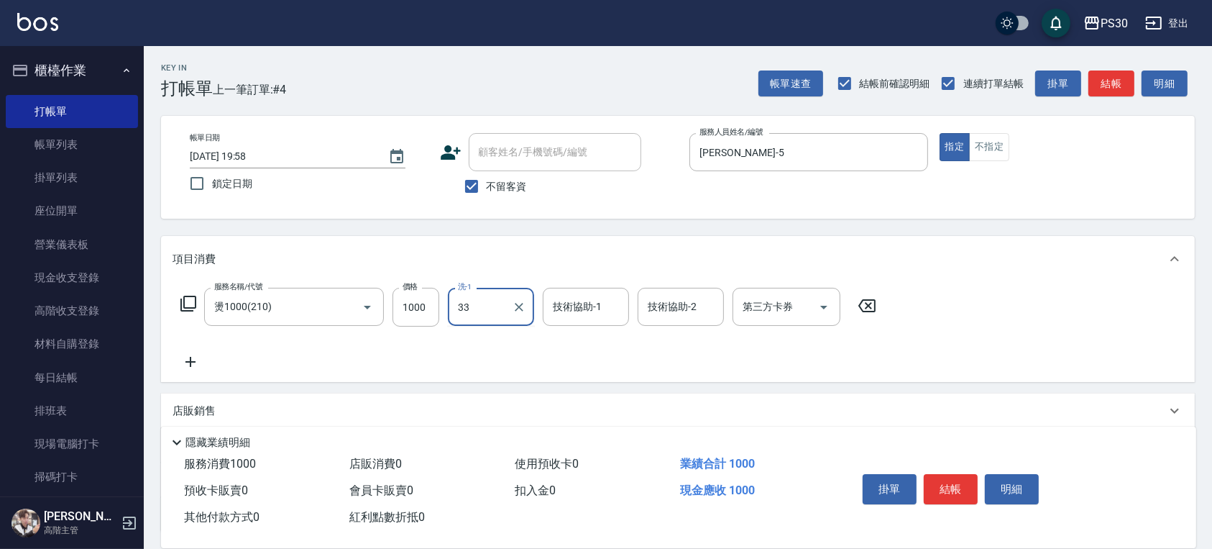
type input "[PERSON_NAME]-33"
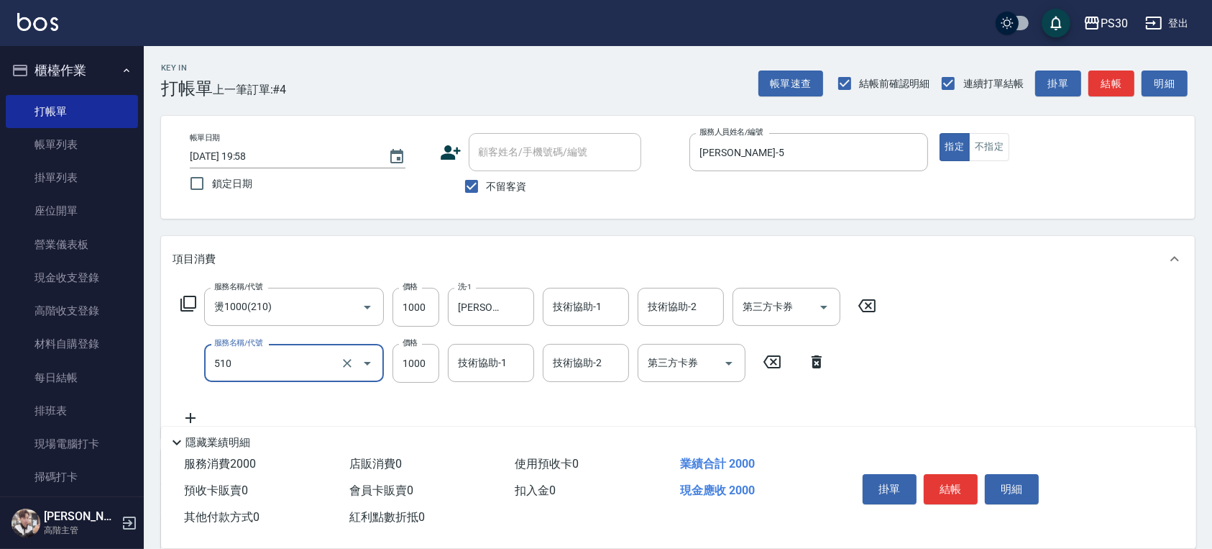
type input "染-1000(510)"
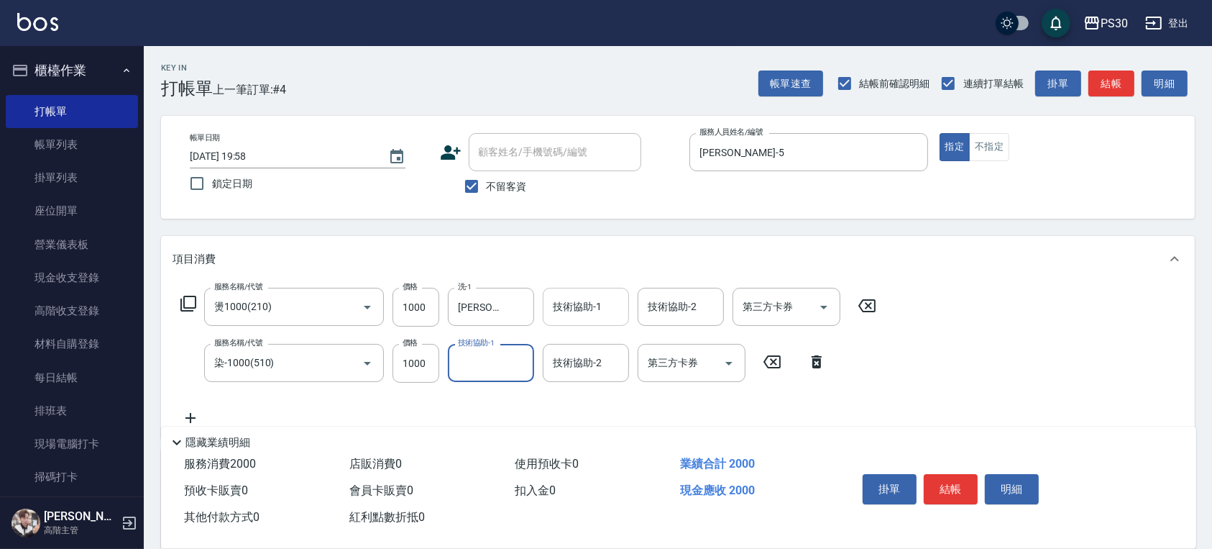
click at [601, 309] on input "技術協助-1" at bounding box center [585, 306] width 73 height 25
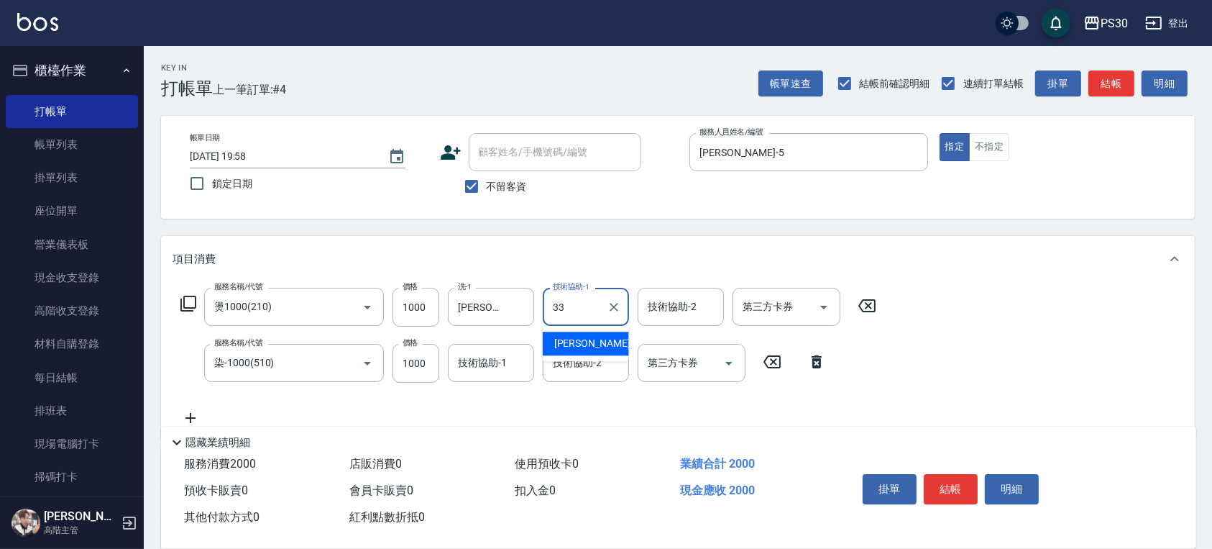
type input "[PERSON_NAME]-33"
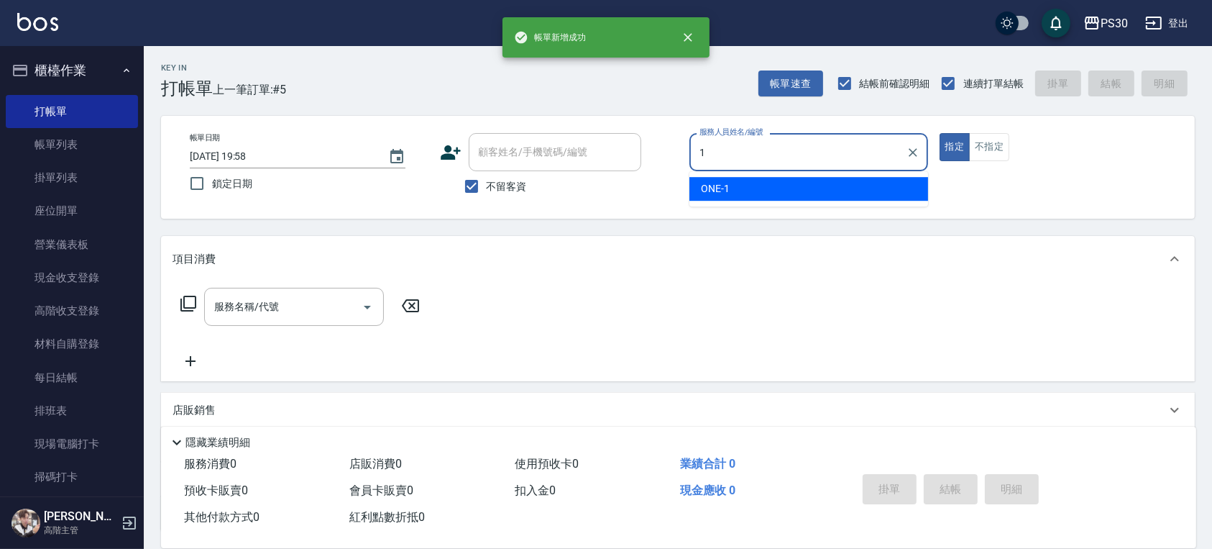
type input "ONE-1"
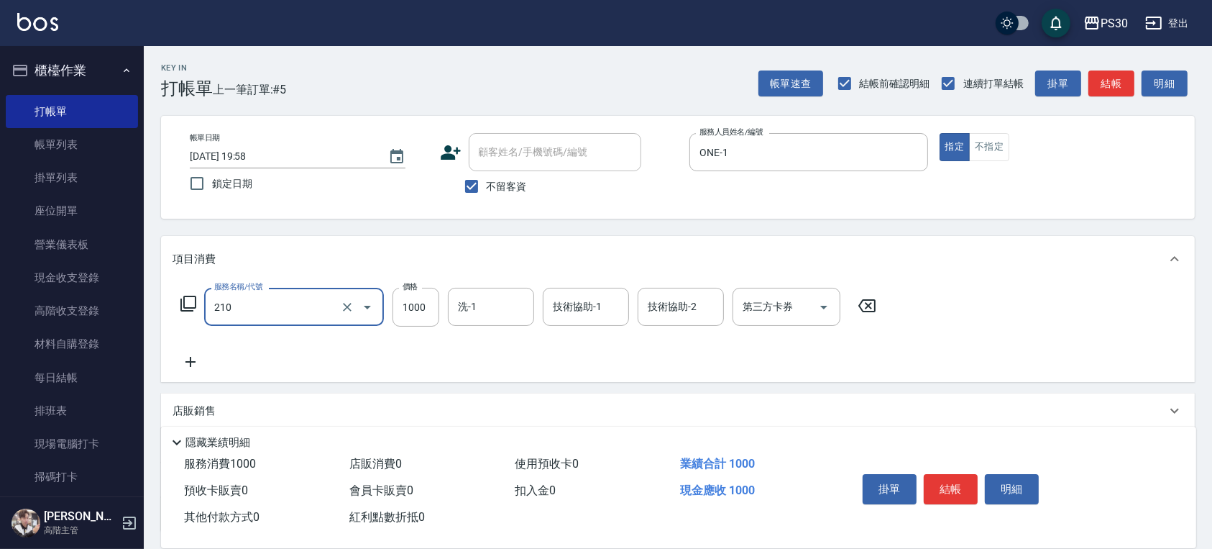
type input "燙1000(210)"
type input "1999"
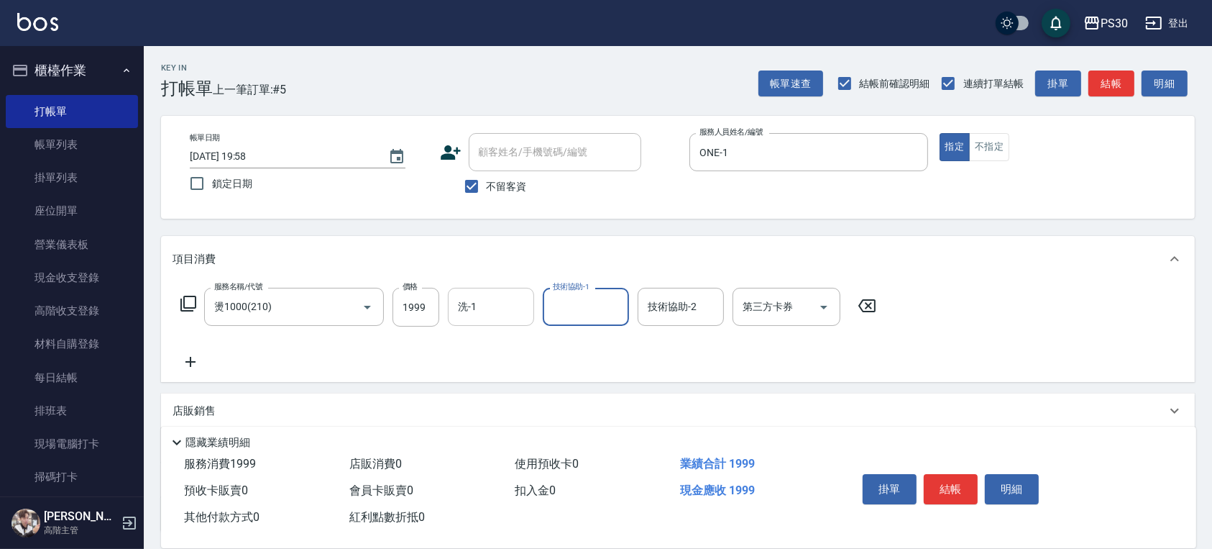
drag, startPoint x: 449, startPoint y: 301, endPoint x: 471, endPoint y: 308, distance: 23.2
click at [448, 301] on div "洗-1" at bounding box center [491, 307] width 86 height 38
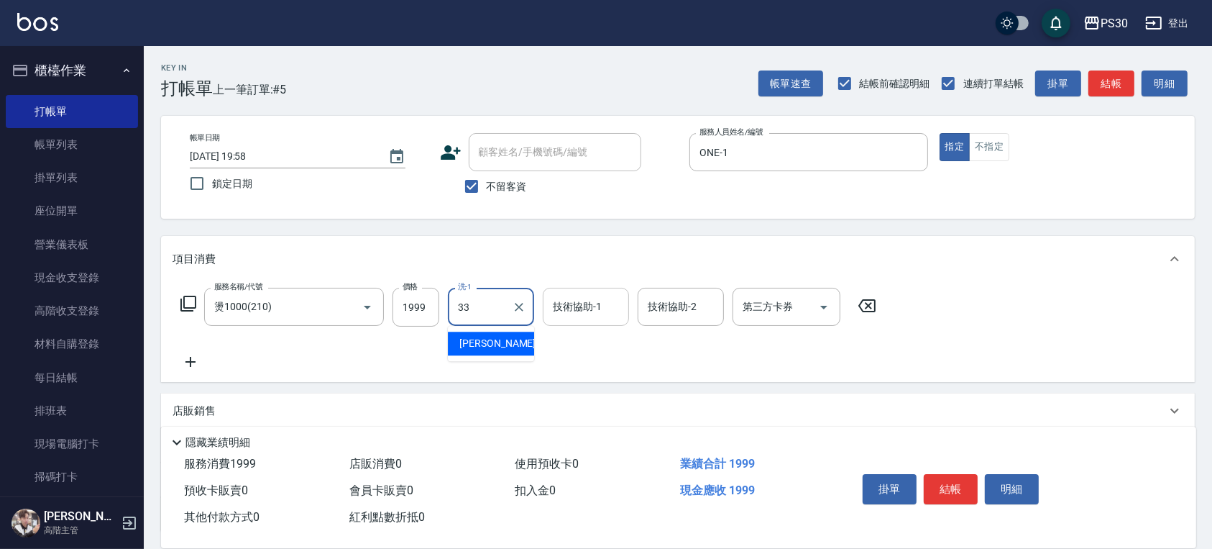
type input "[PERSON_NAME]-33"
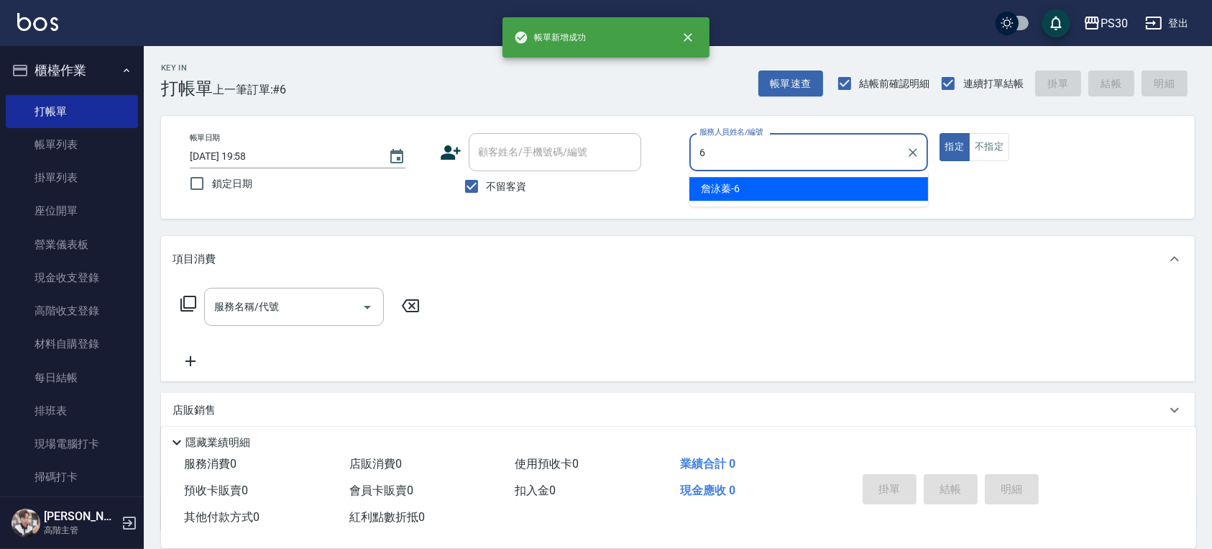
type input "[PERSON_NAME]-6"
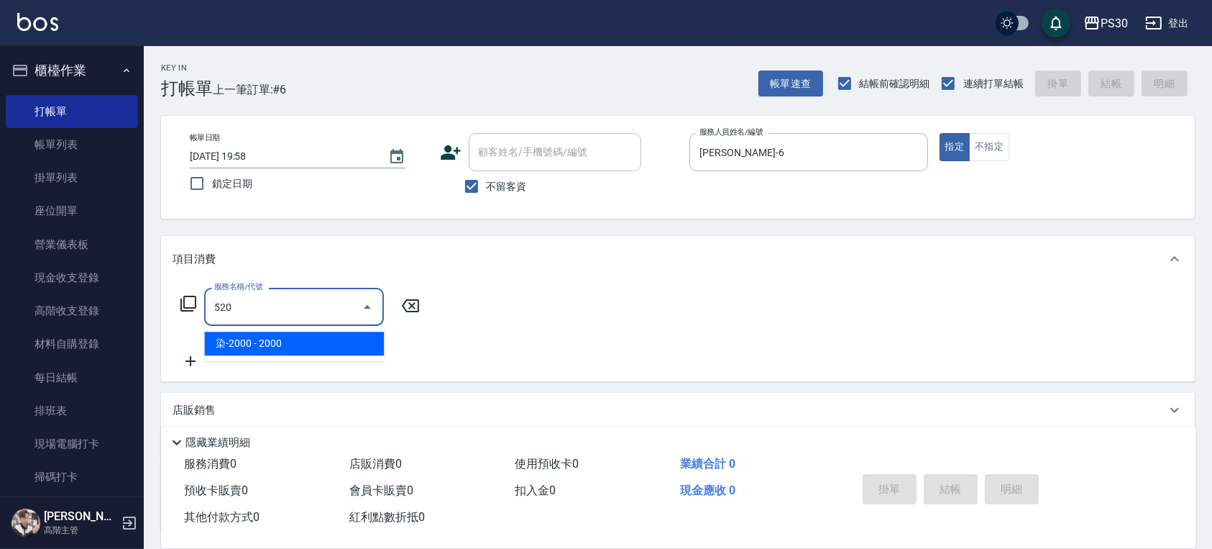
type input "染-2000(520)"
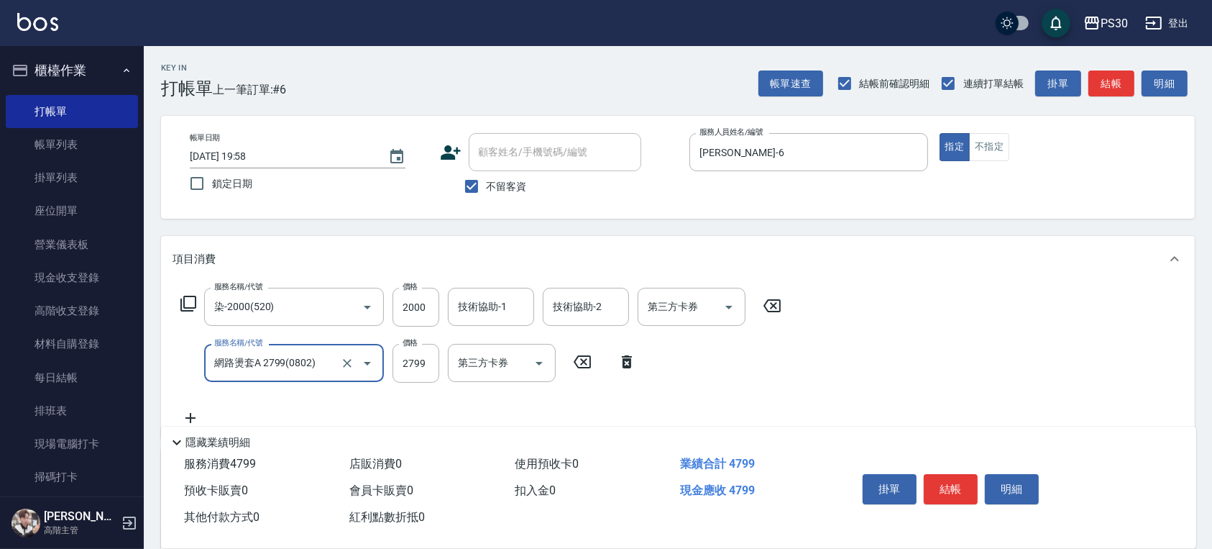
type input "網路燙套A 2799(0802)"
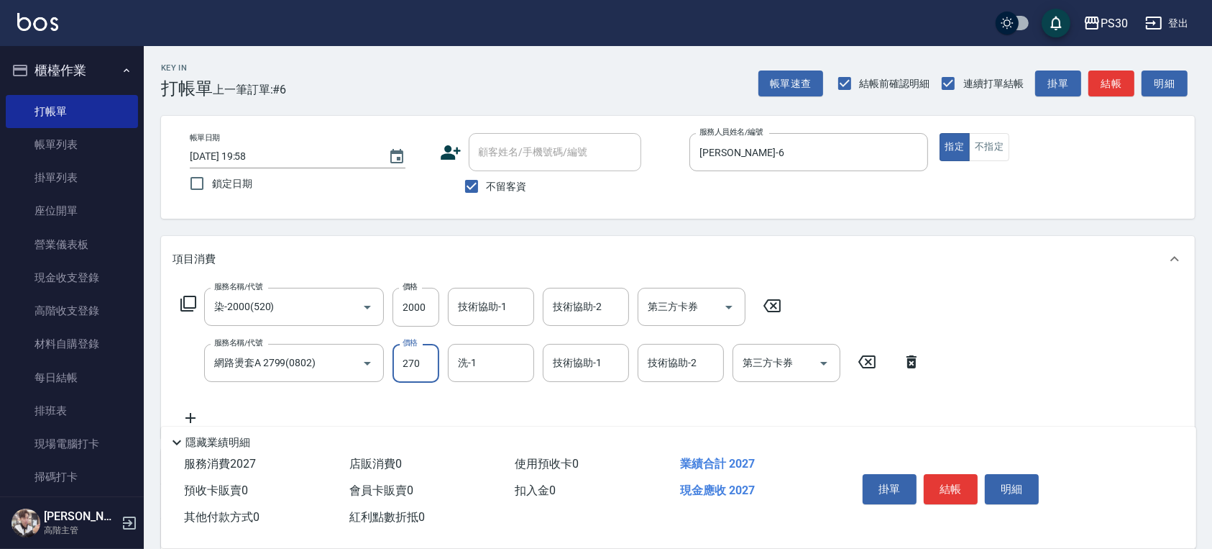
type input "2700"
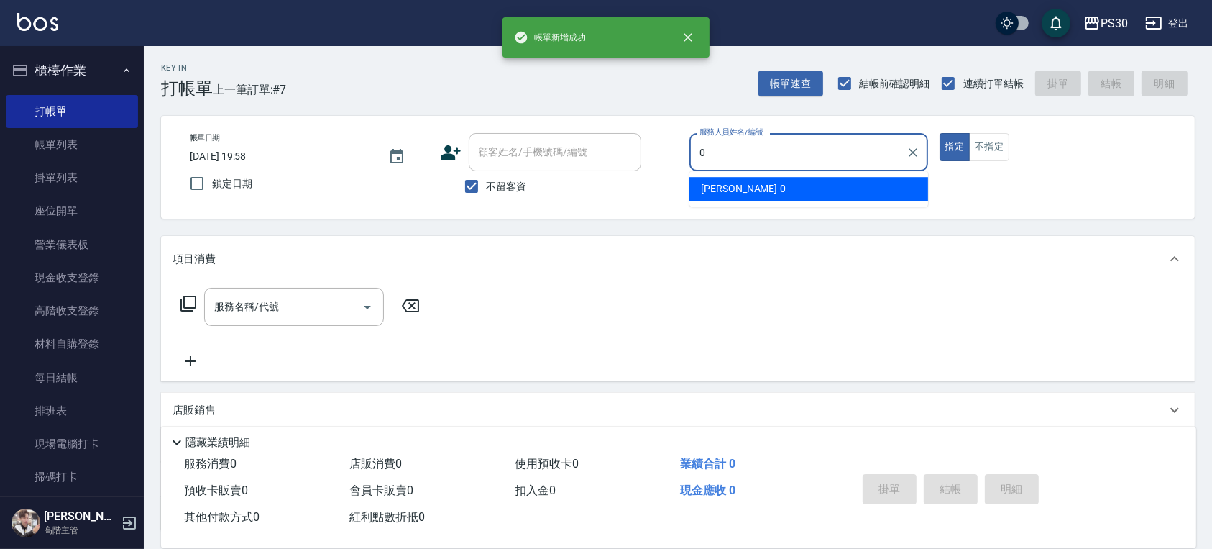
type input "[PERSON_NAME]-0"
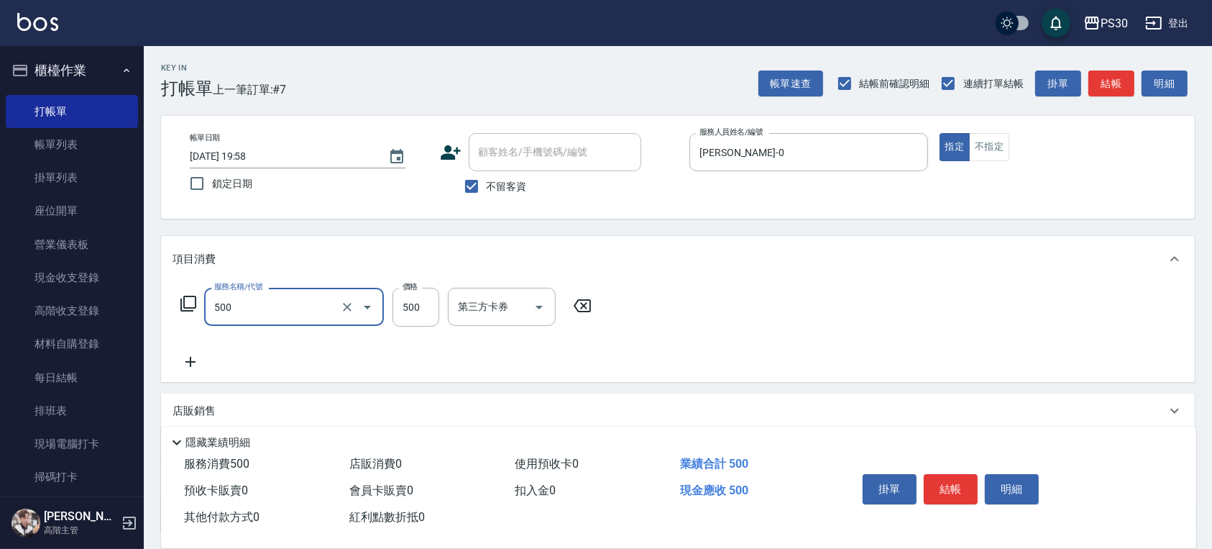
type input "洗剪500(500)"
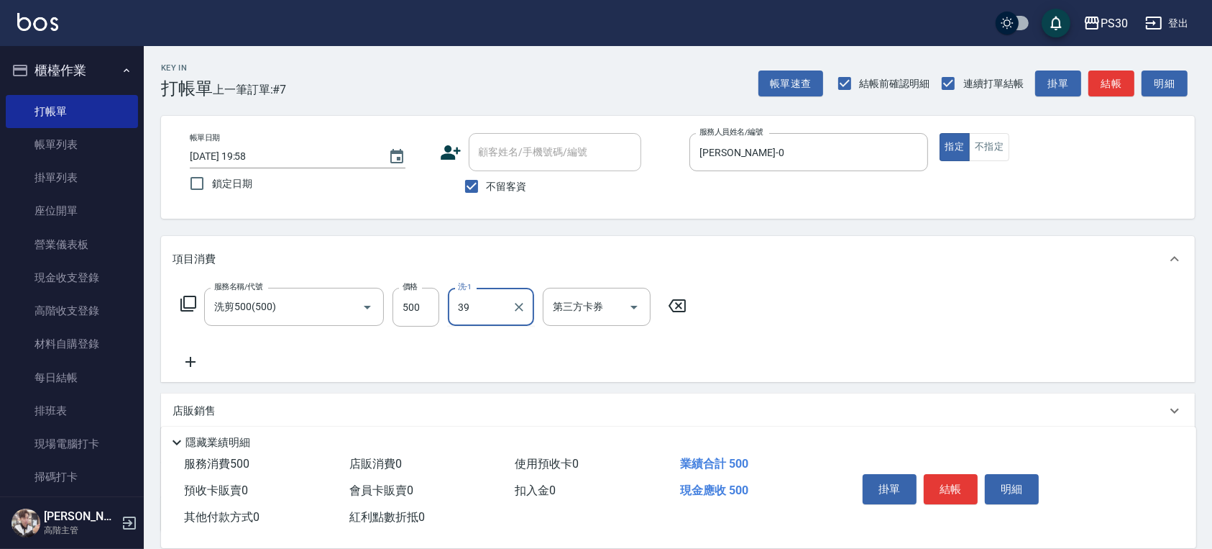
type input "RENA-39"
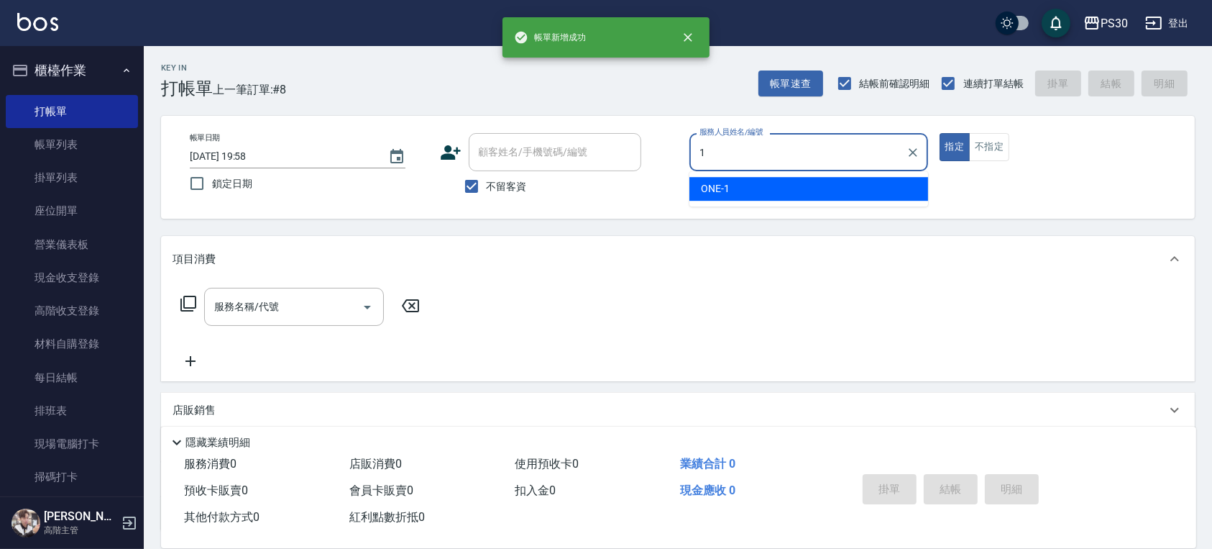
type input "ONE-1"
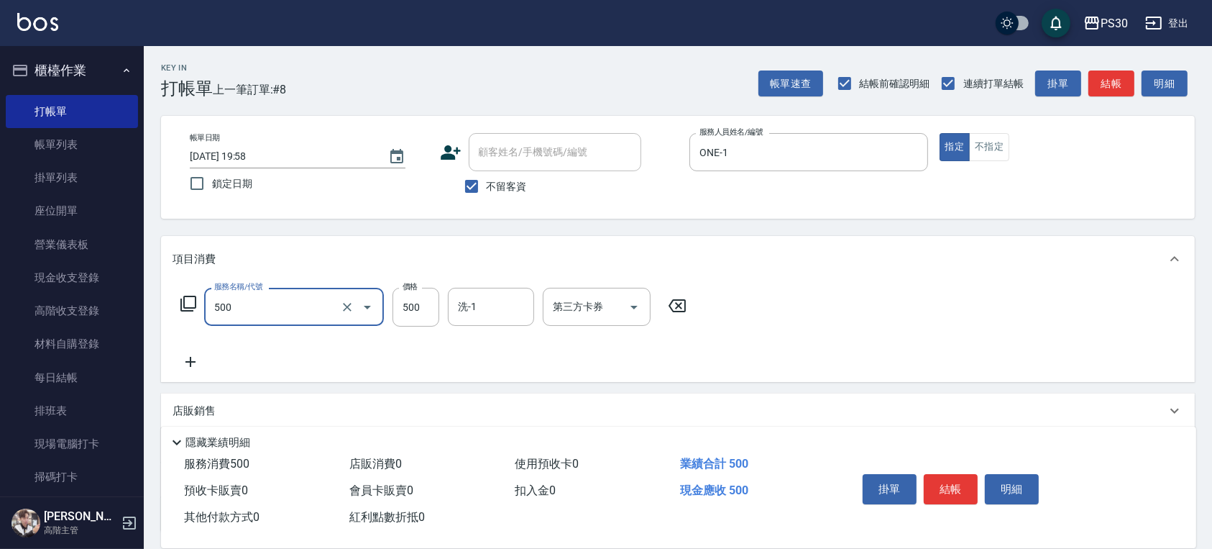
type input "洗剪500(500)"
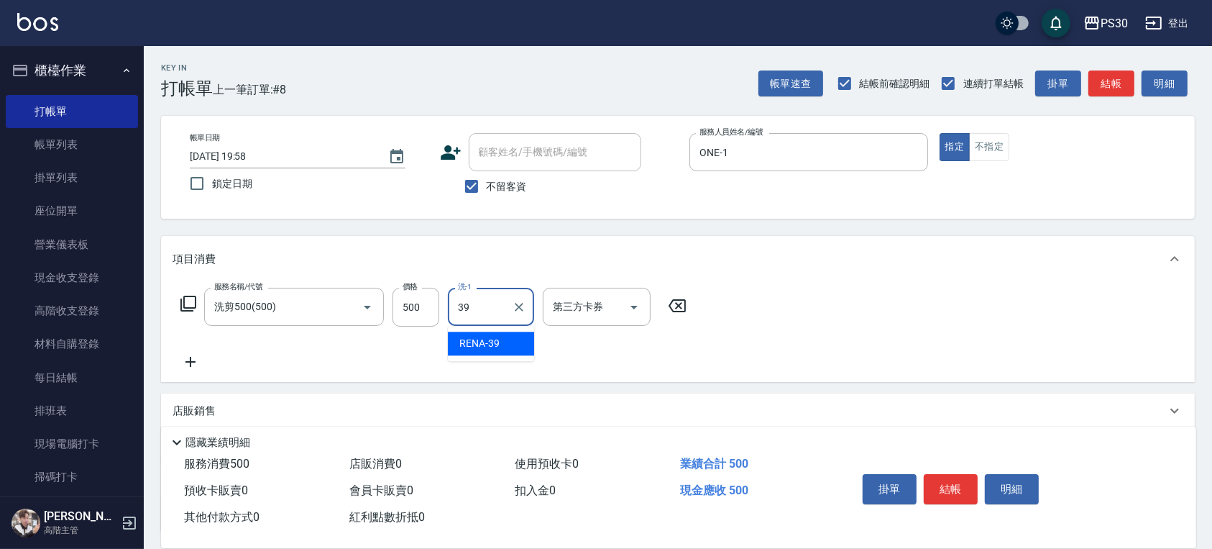
type input "RENA-39"
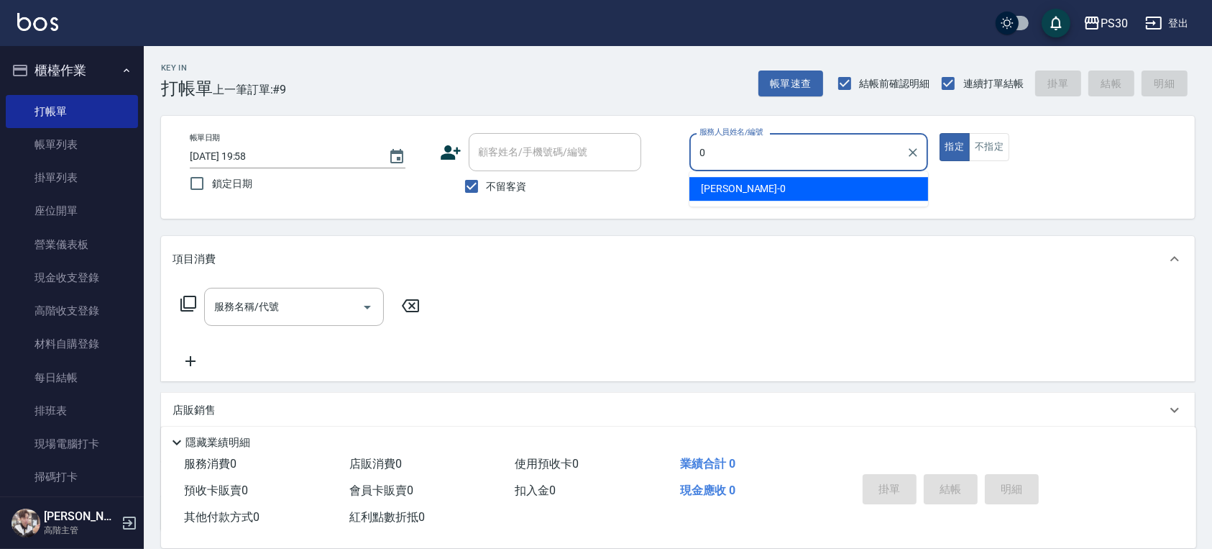
type input "[PERSON_NAME]-0"
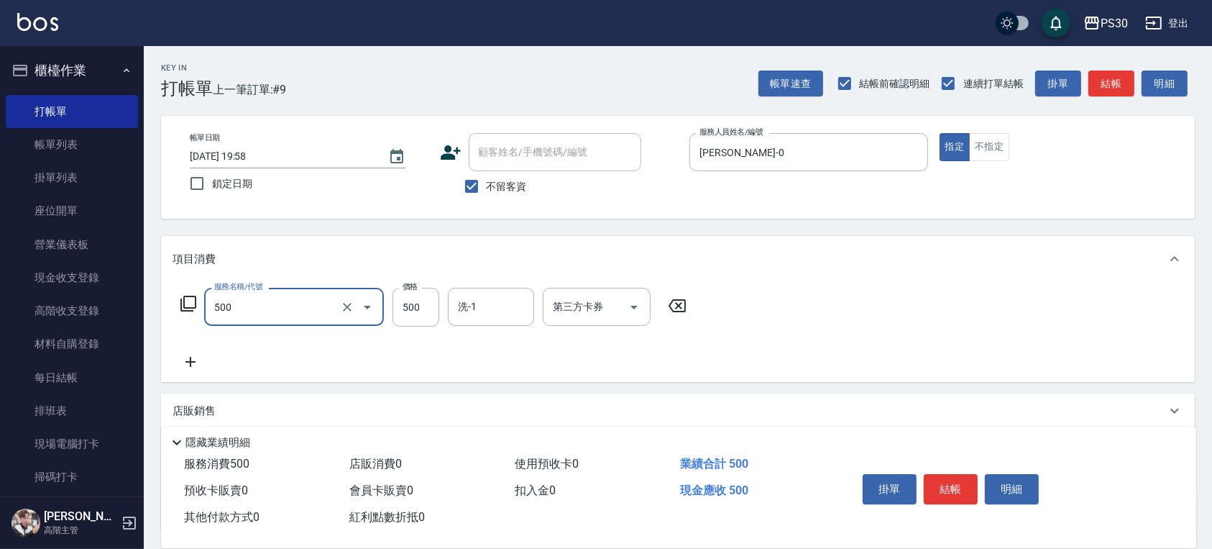
type input "洗剪500(500)"
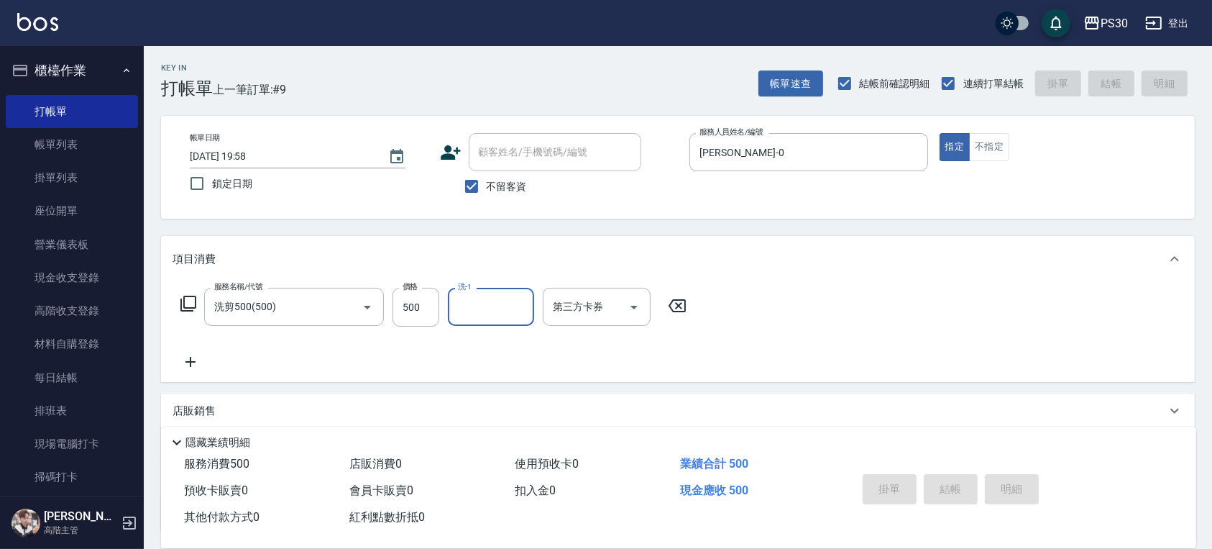
type input "[DATE] 19:59"
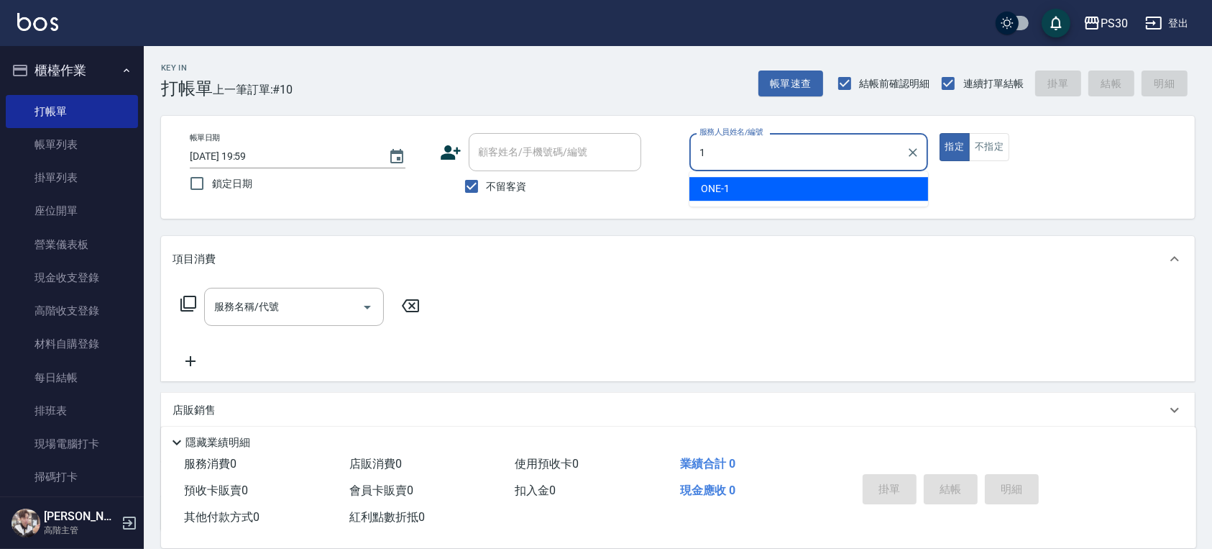
type input "ONE-1"
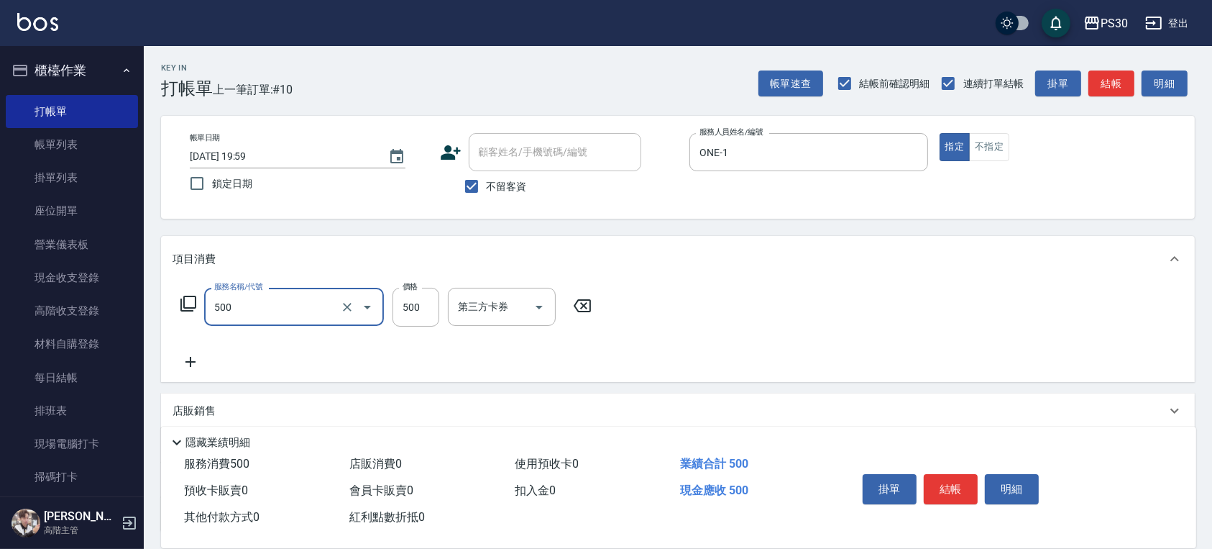
type input "洗剪500(500)"
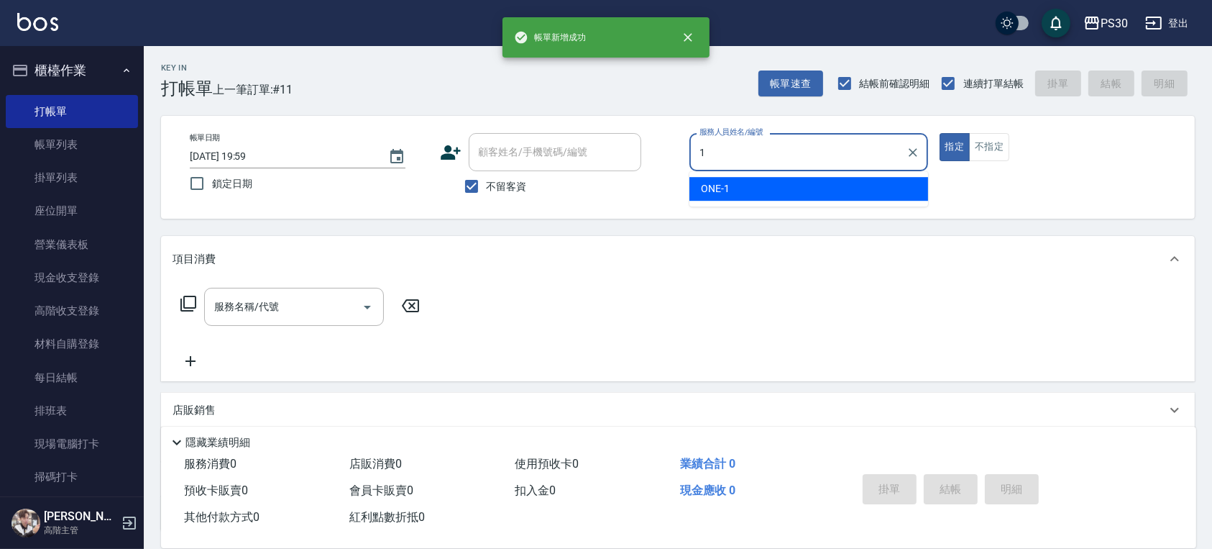
type input "ONE-1"
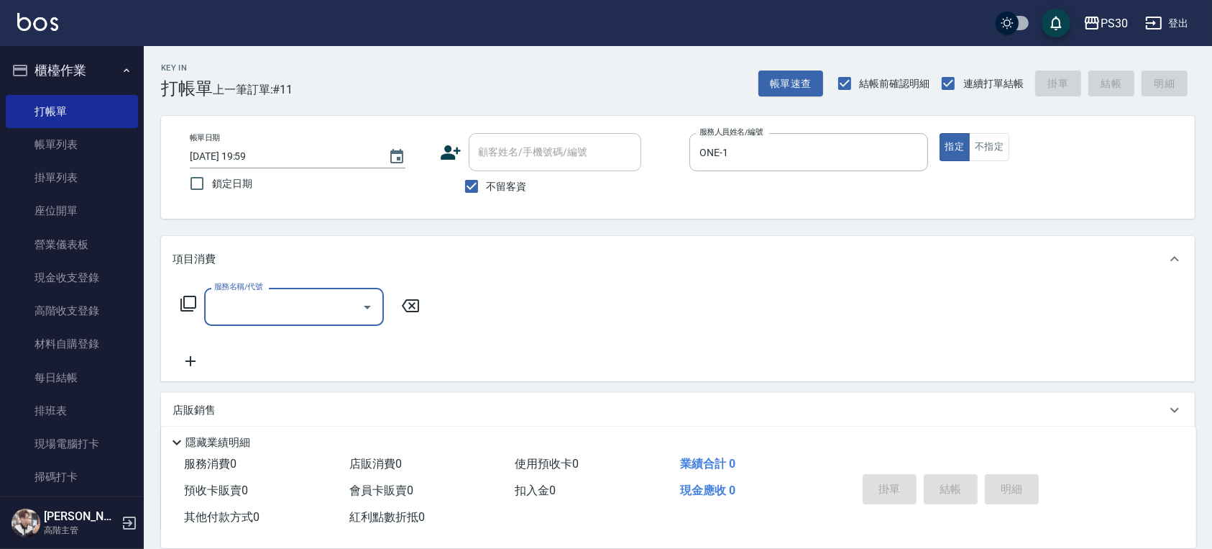
type input "7"
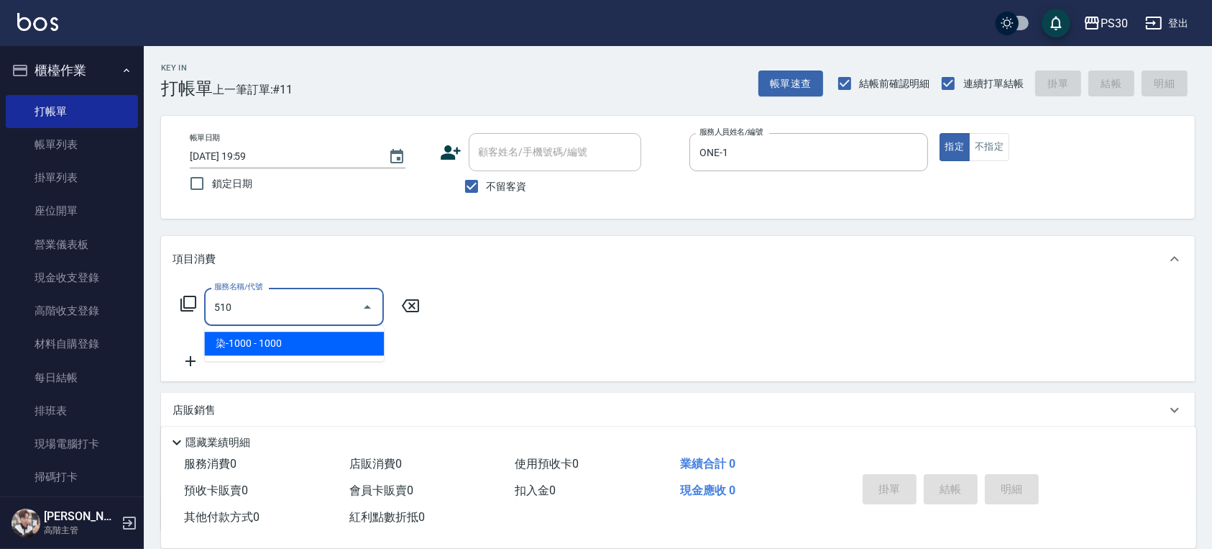
type input "染-1000(510)"
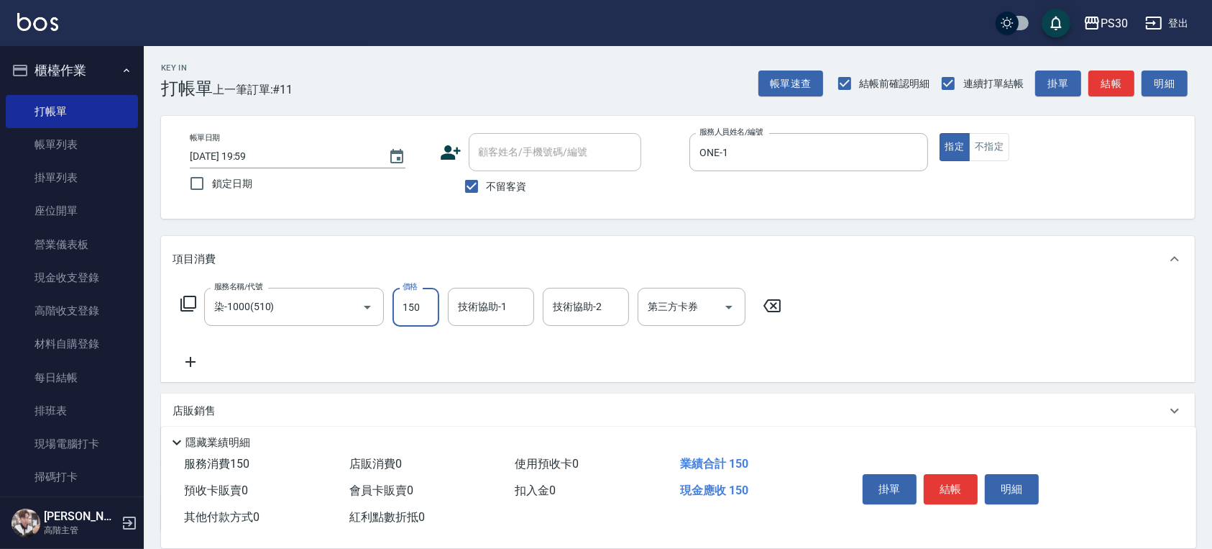
type input "1500"
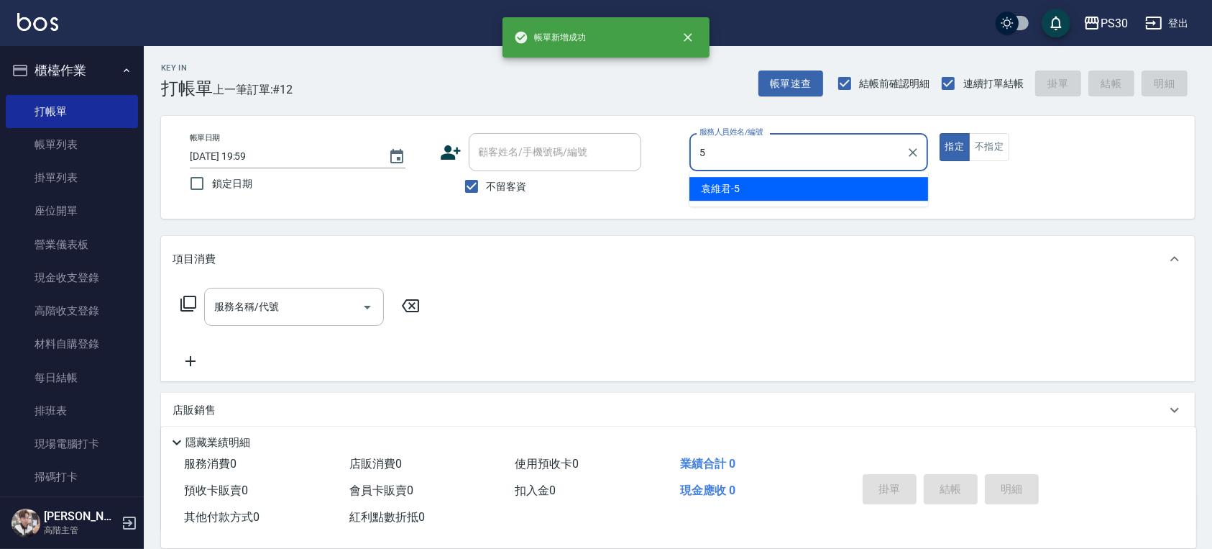
type input "[PERSON_NAME]-5"
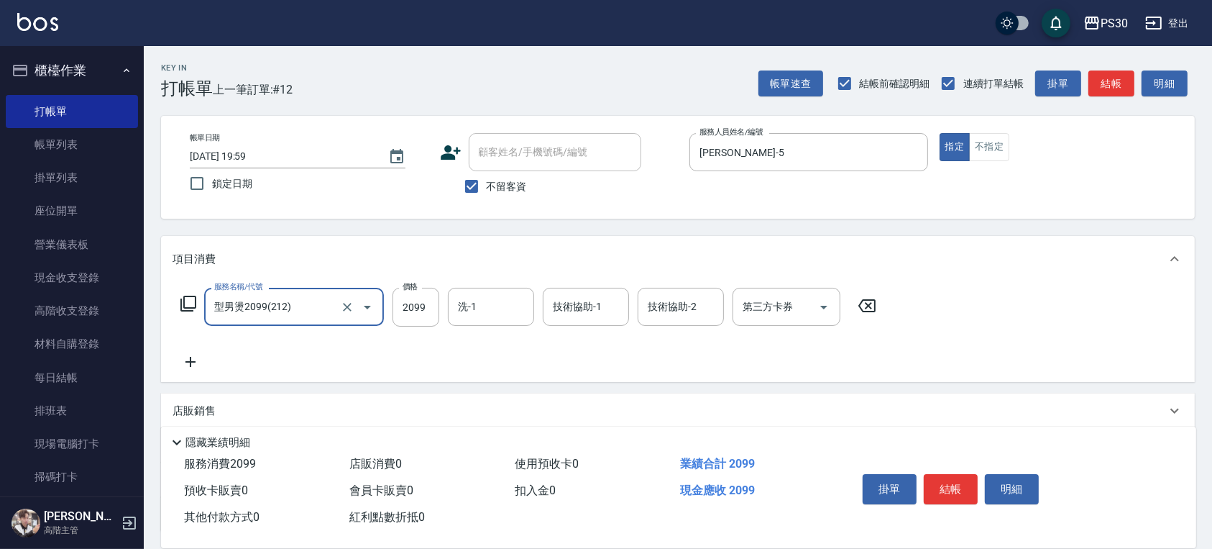
type input "型男燙2099(212)"
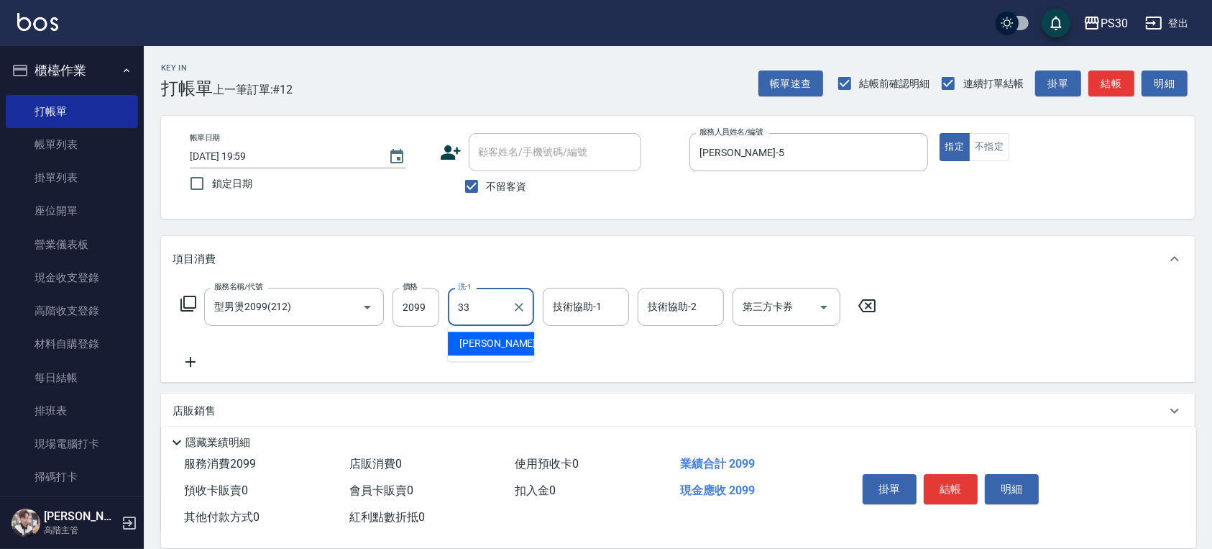
type input "[PERSON_NAME]-33"
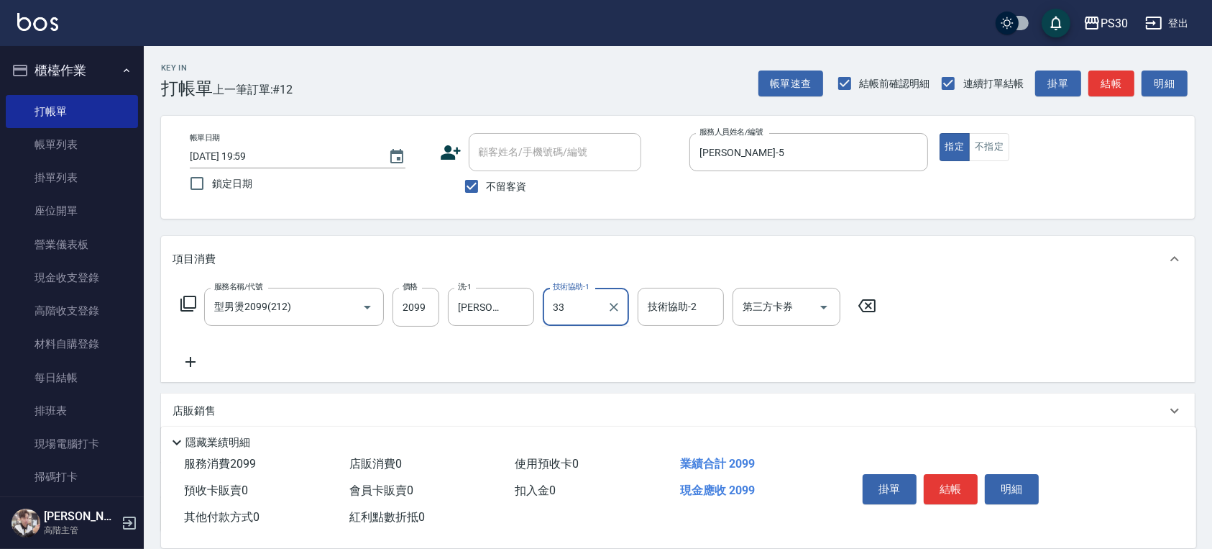
type input "[PERSON_NAME]-33"
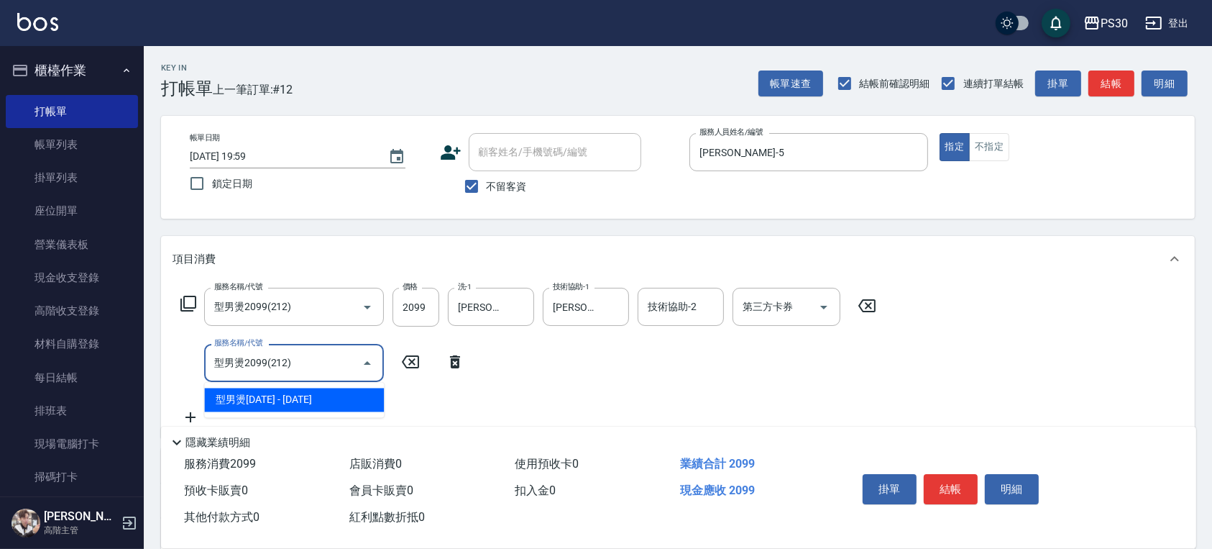
type input "型男燙2099(212)"
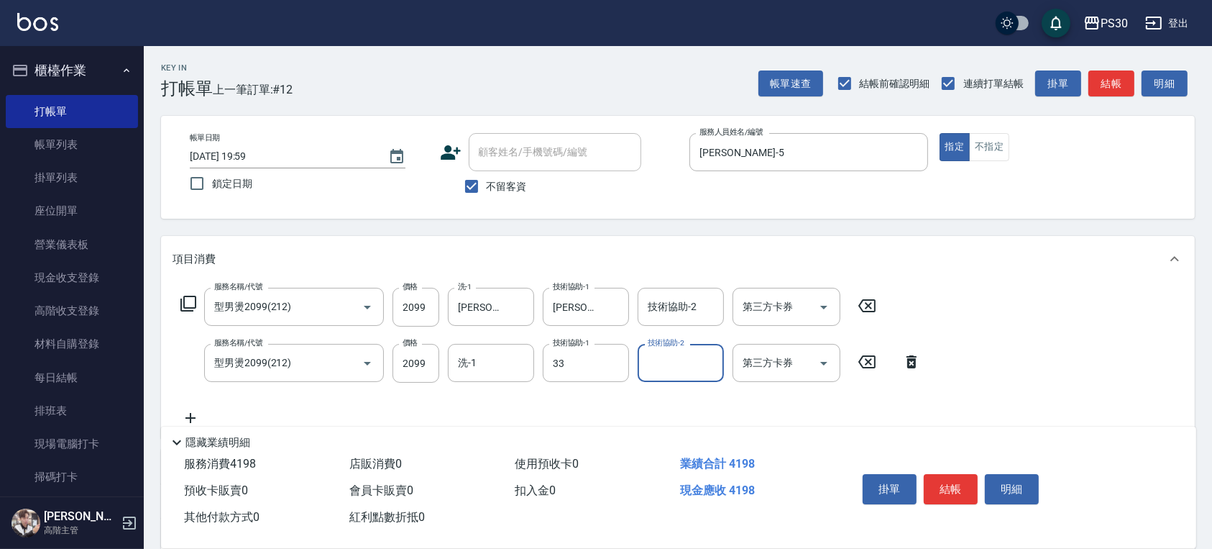
type input "[PERSON_NAME]-33"
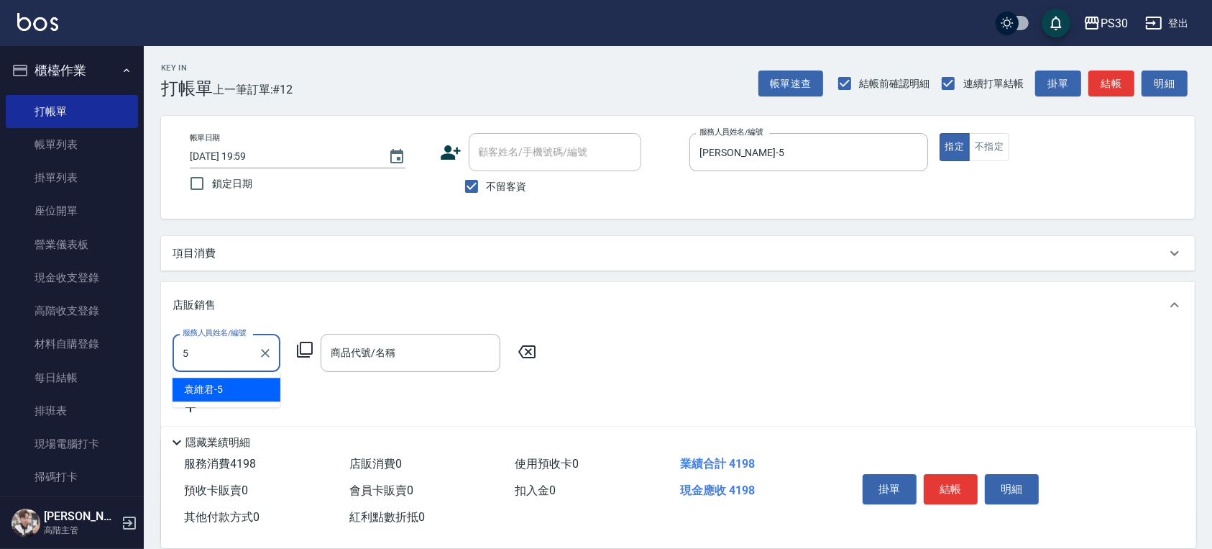
type input "[PERSON_NAME]-5"
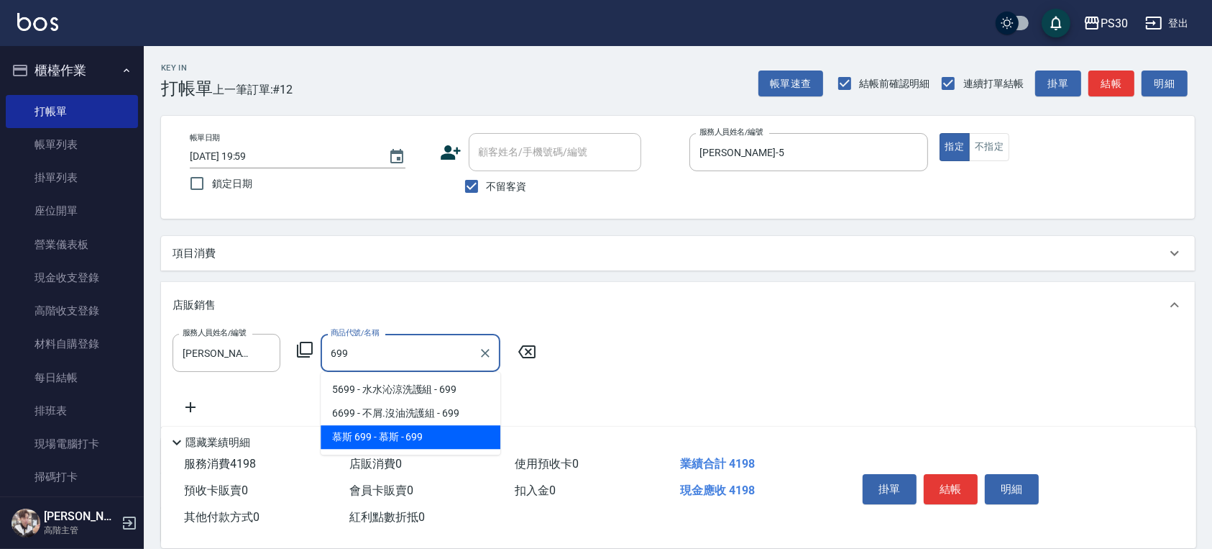
type input "慕[PERSON_NAME]"
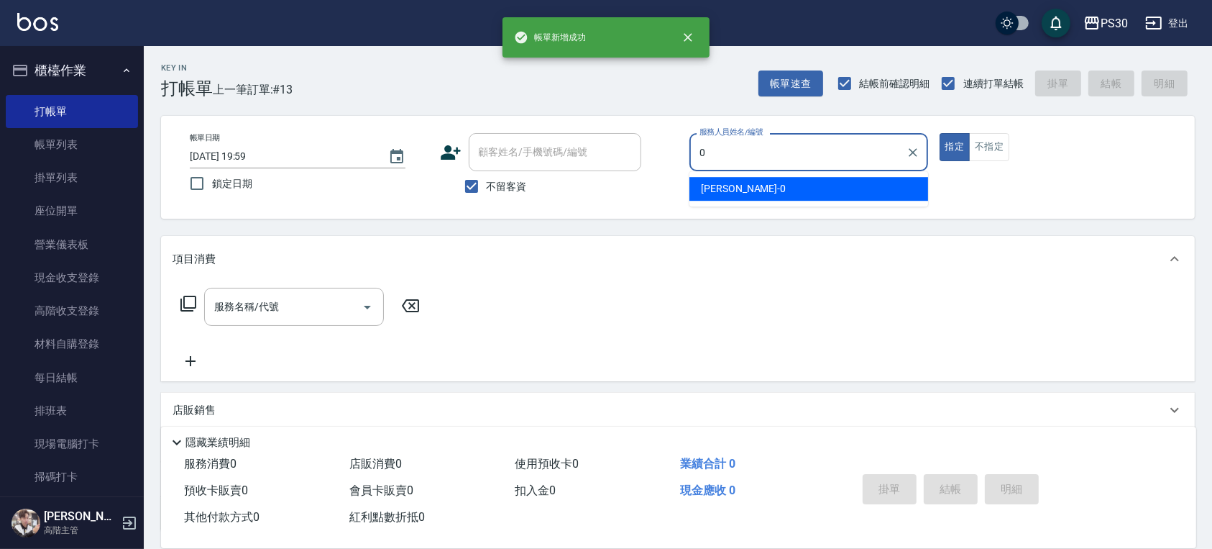
type input "[PERSON_NAME]-0"
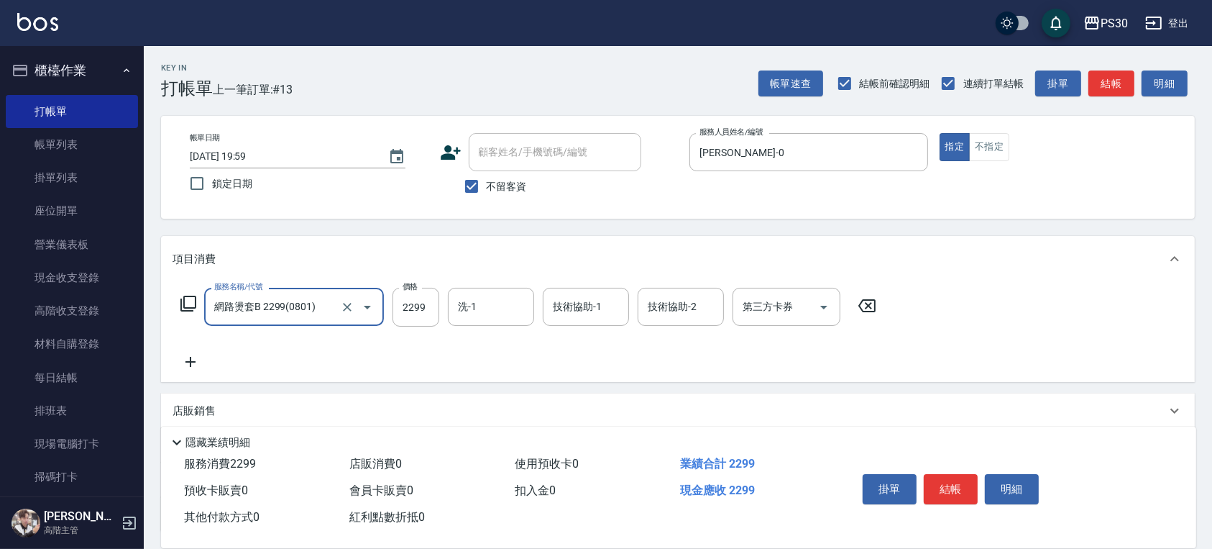
type input "網路燙套B 2299(0801)"
type input "[PERSON_NAME]-33"
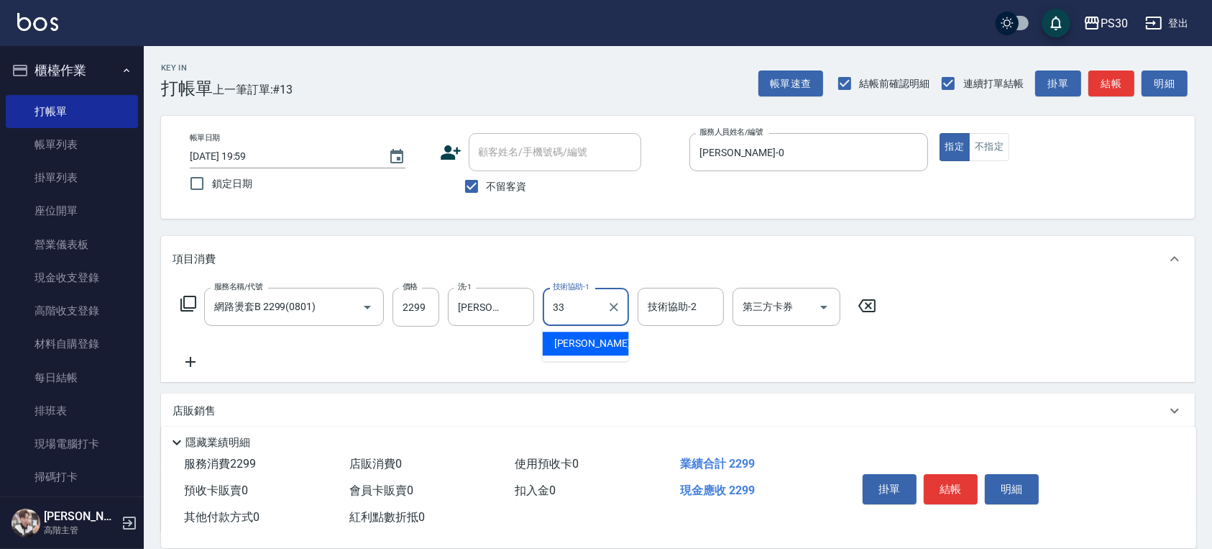
type input "[PERSON_NAME]-33"
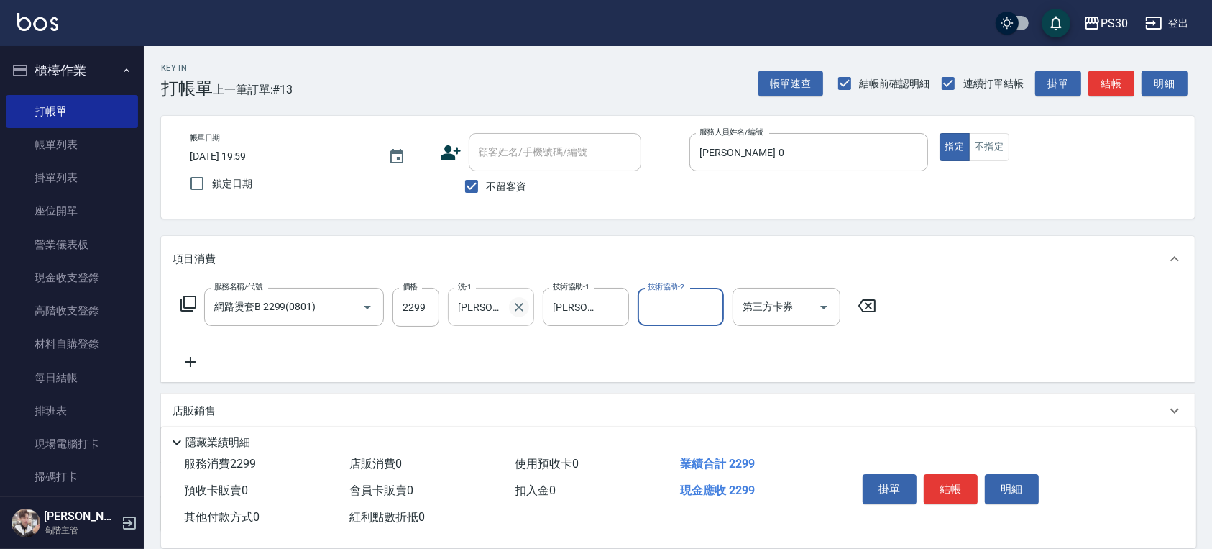
click at [521, 308] on icon "Clear" at bounding box center [519, 307] width 14 height 14
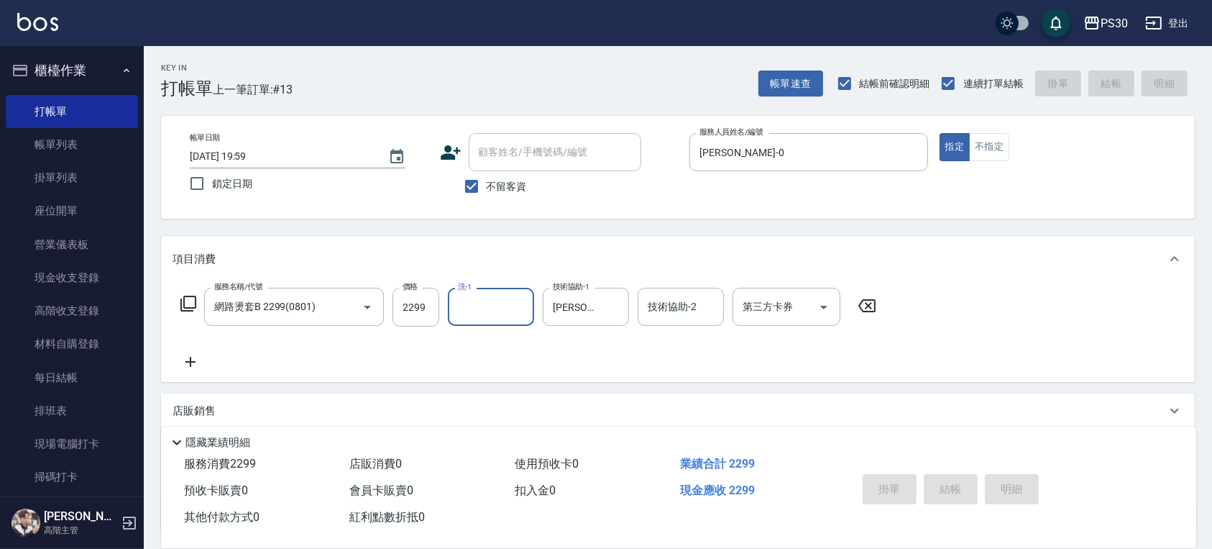
type input "[DATE] 20:00"
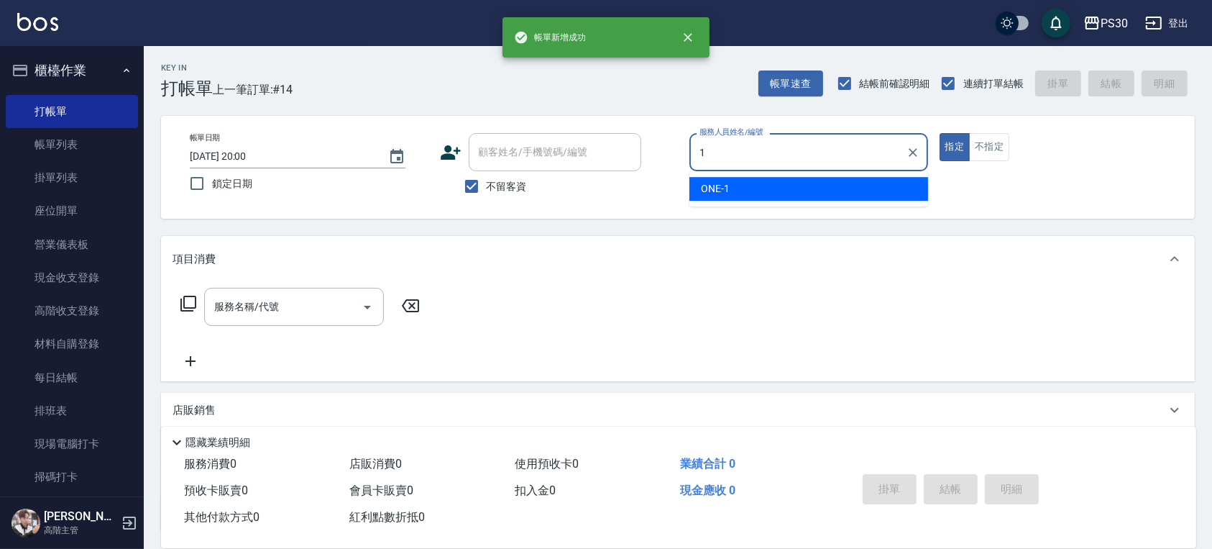
type input "ONE-1"
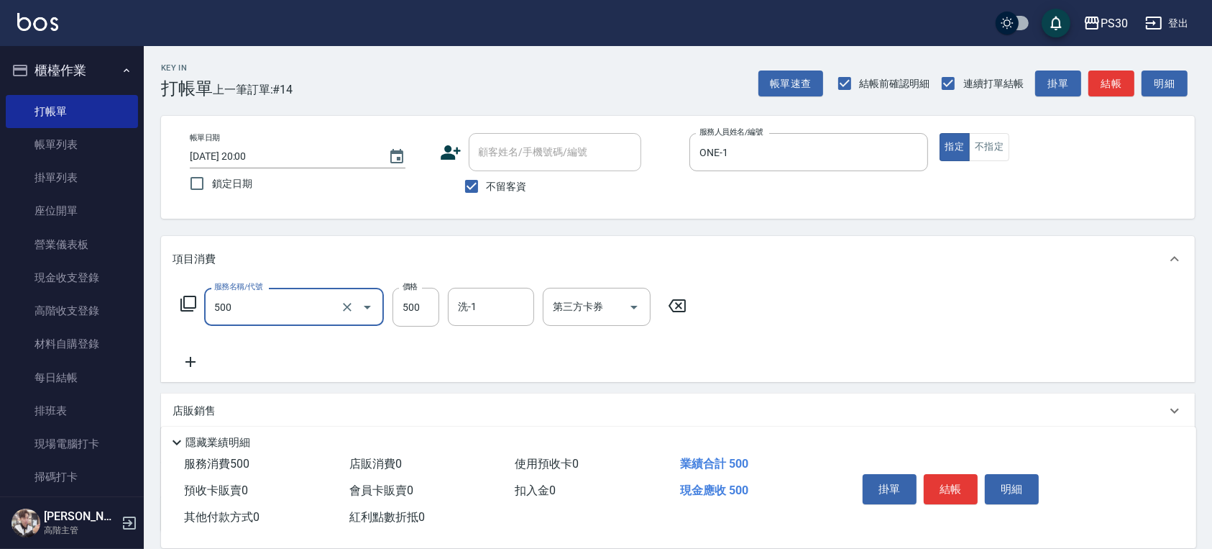
type input "洗剪500(500)"
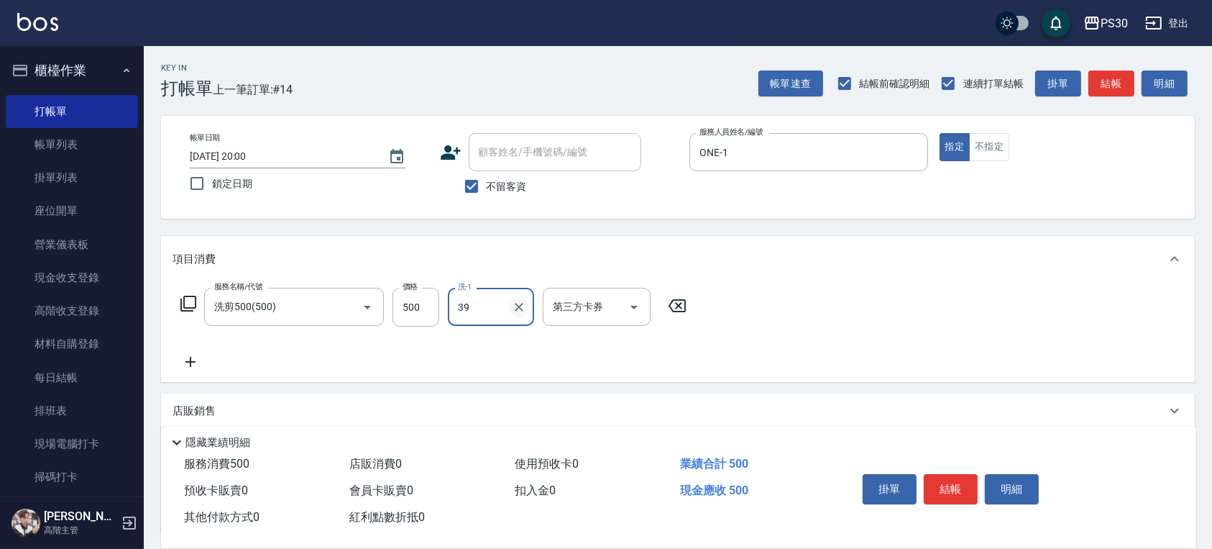
type input "RENA-39"
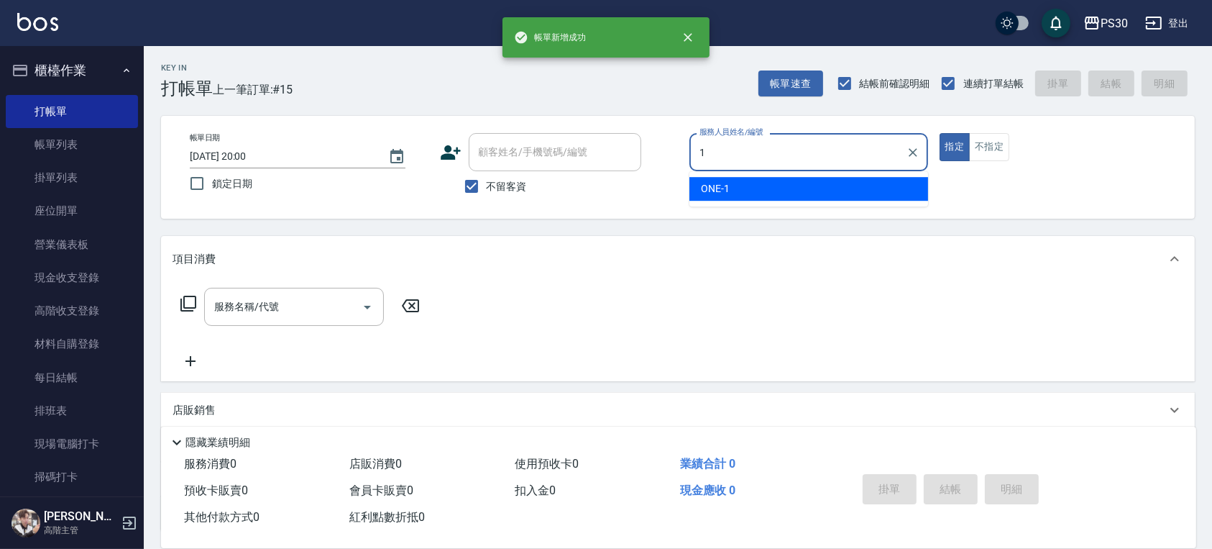
type input "ONE-1"
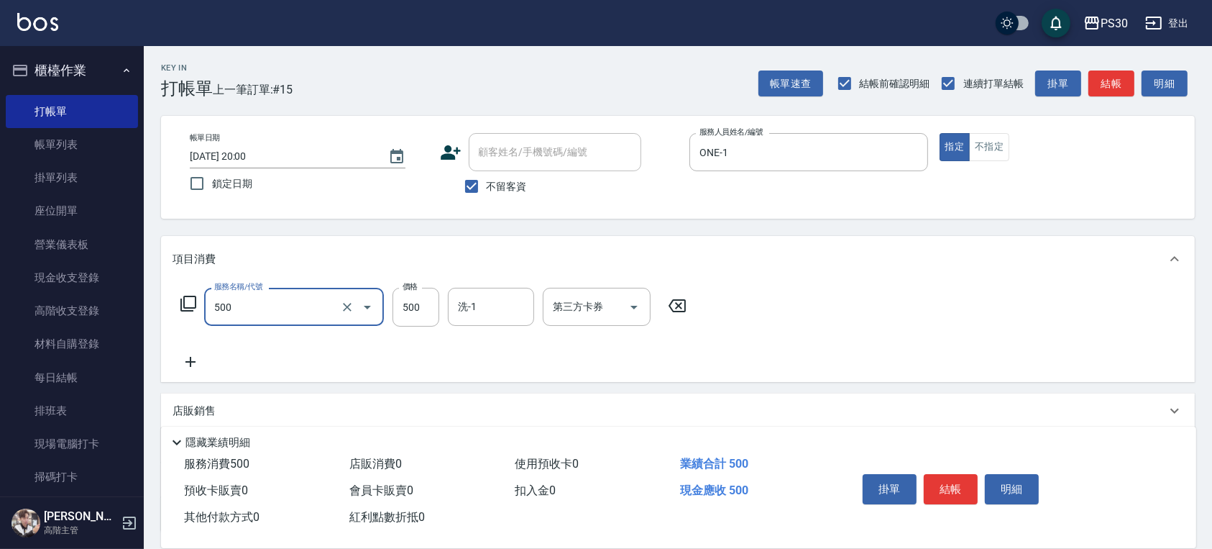
type input "洗剪500(500)"
click at [421, 306] on input "5500" at bounding box center [416, 307] width 47 height 39
type input "500"
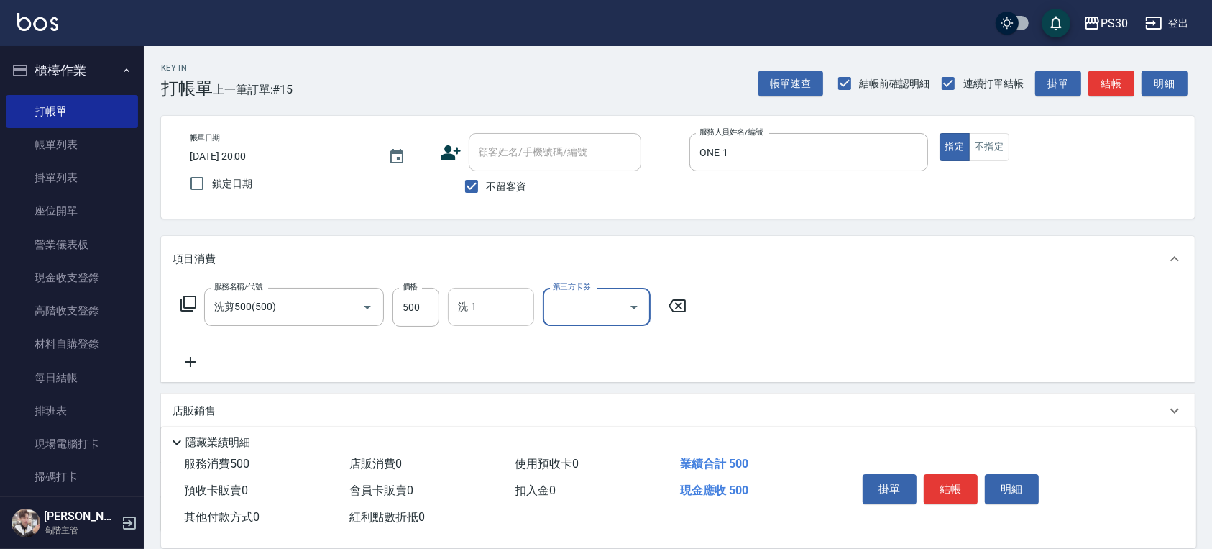
click at [457, 313] on input "洗-1" at bounding box center [490, 306] width 73 height 25
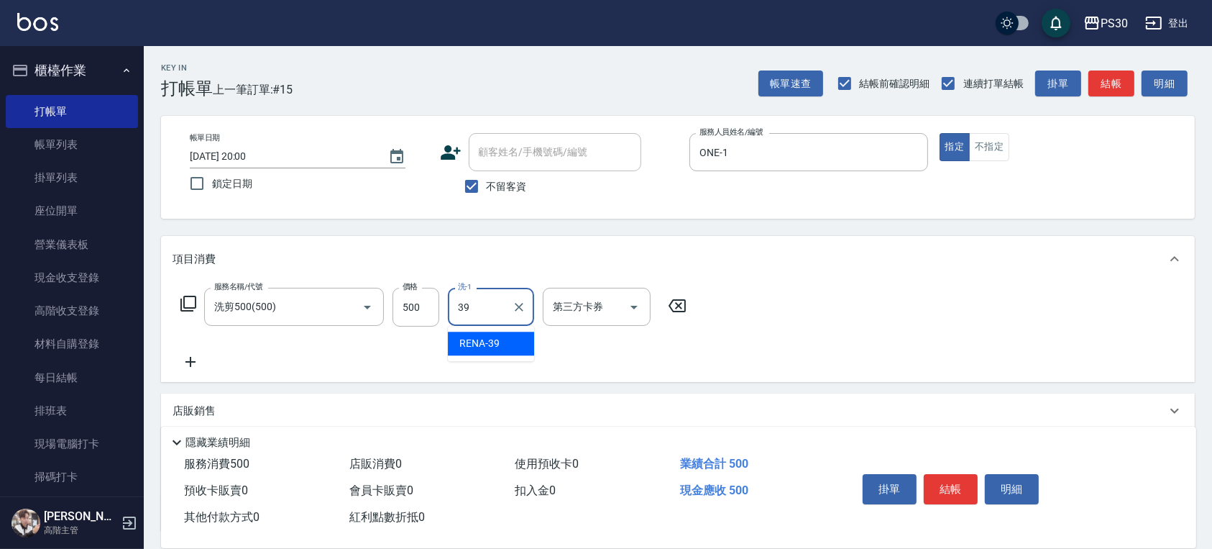
type input "RENA-39"
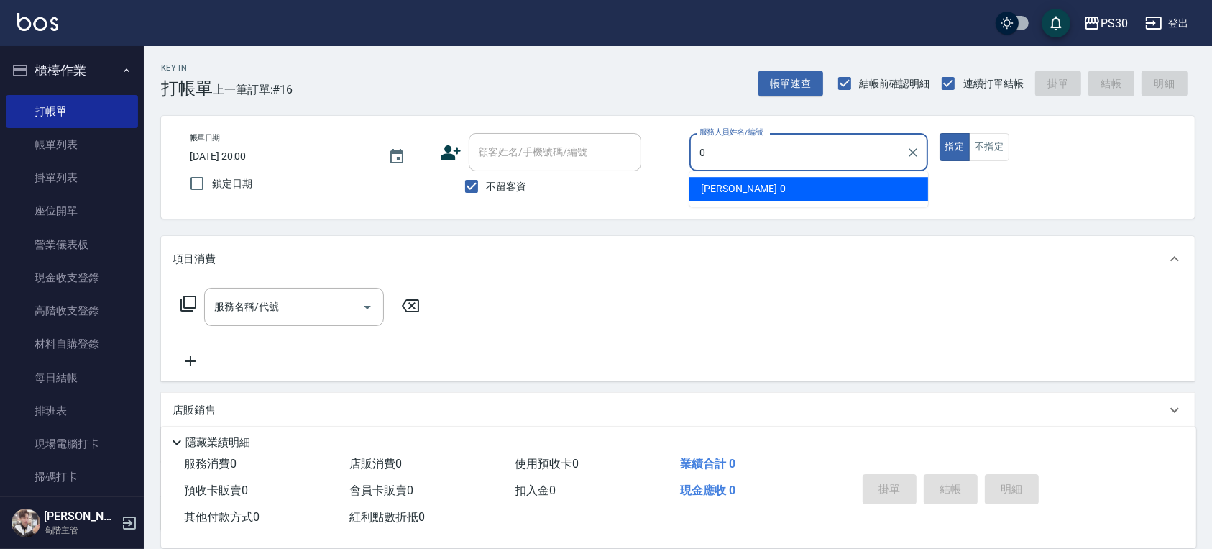
type input "[PERSON_NAME]-0"
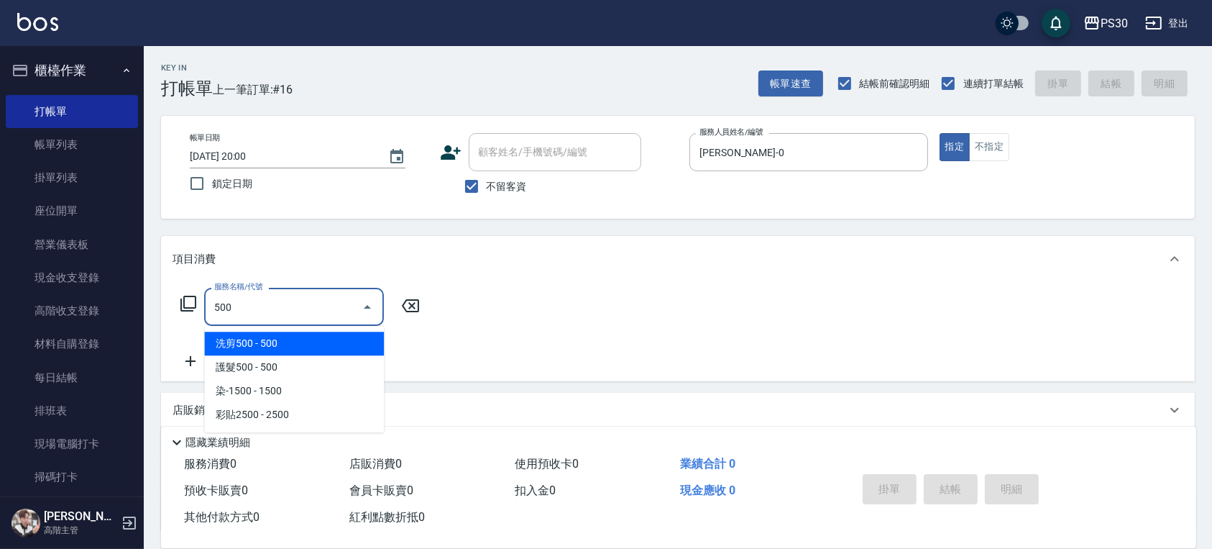
type input "洗剪500(500)"
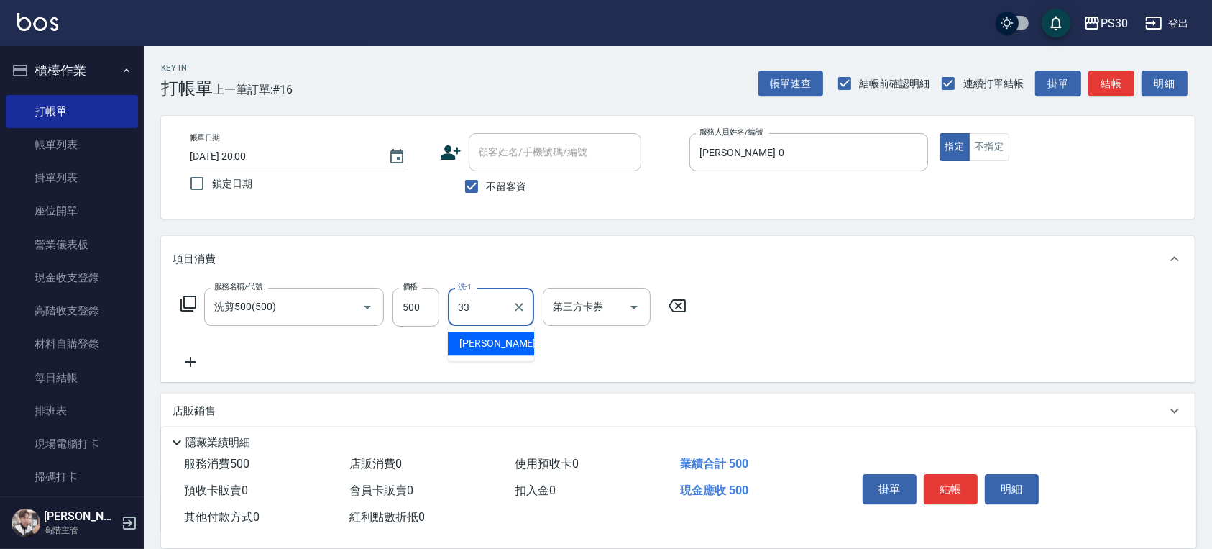
type input "[PERSON_NAME]-33"
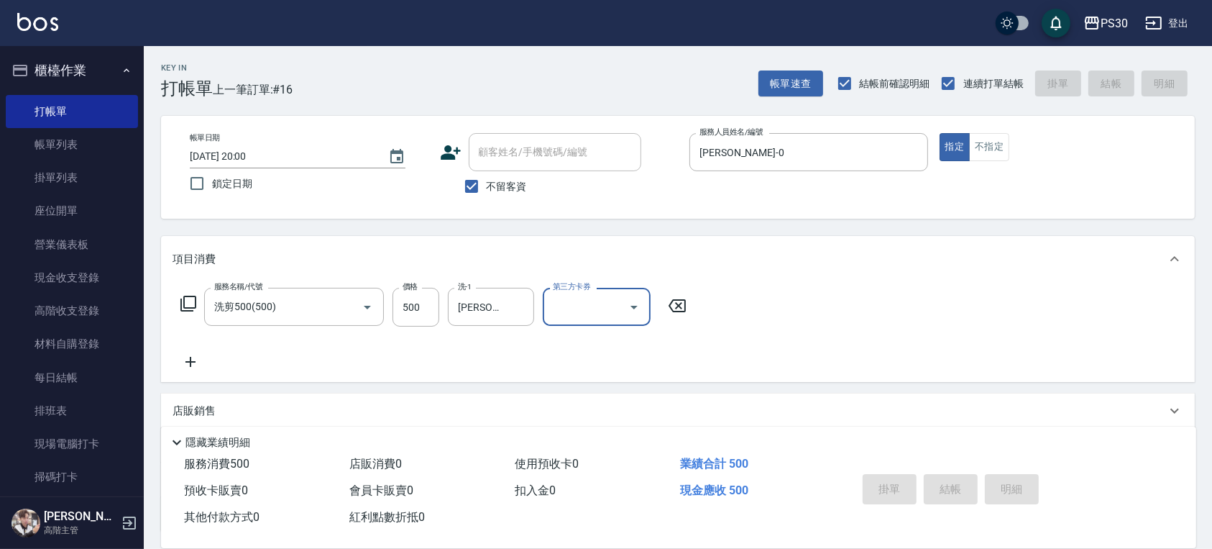
type input "[DATE] 20:14"
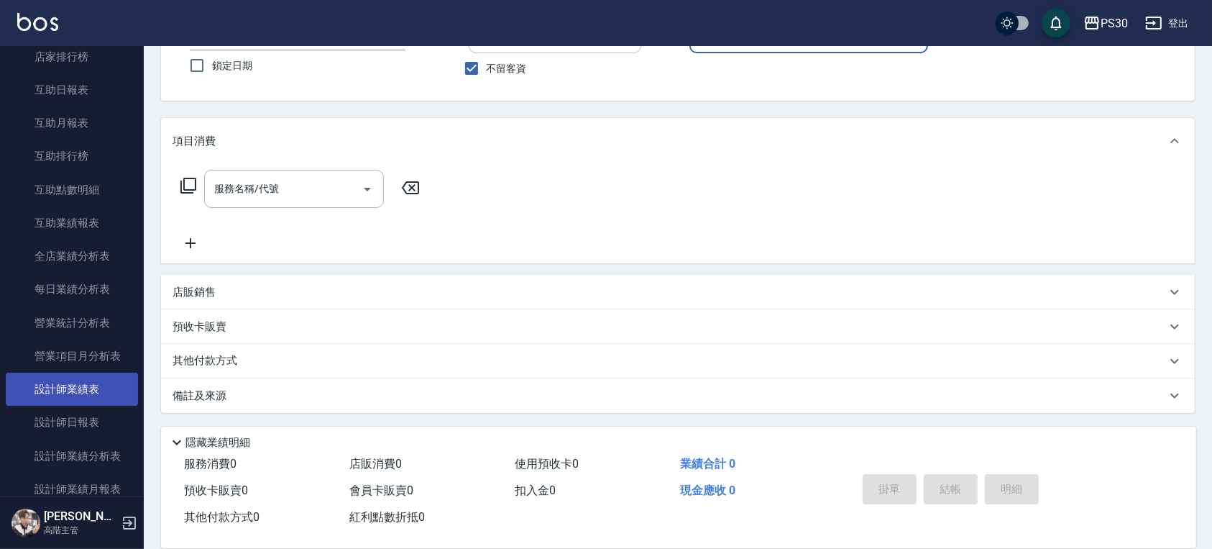
scroll to position [767, 0]
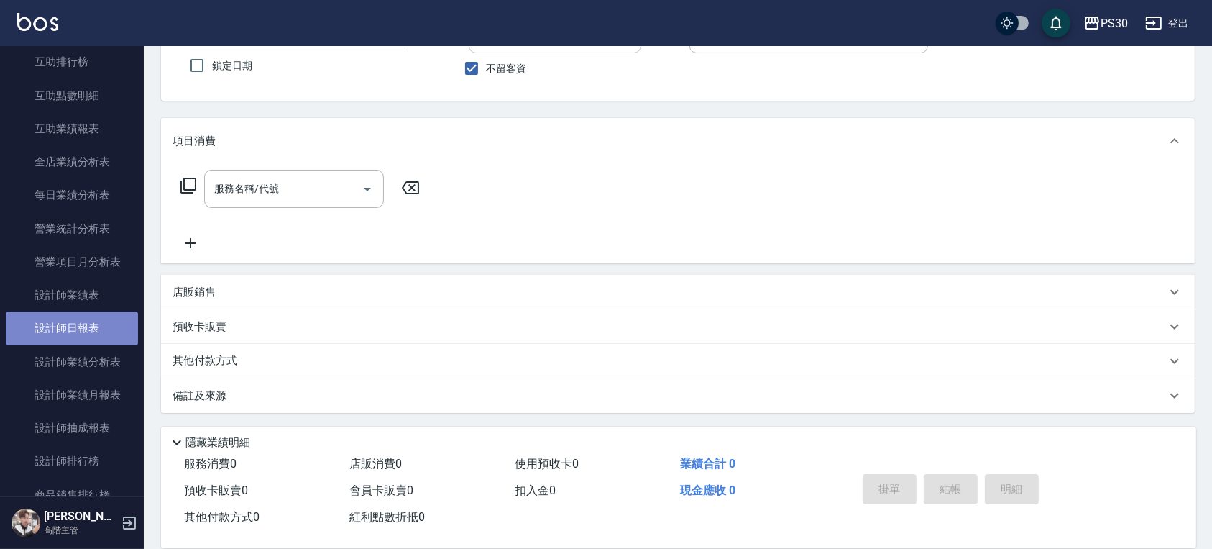
click at [90, 322] on link "設計師日報表" at bounding box center [72, 327] width 132 height 33
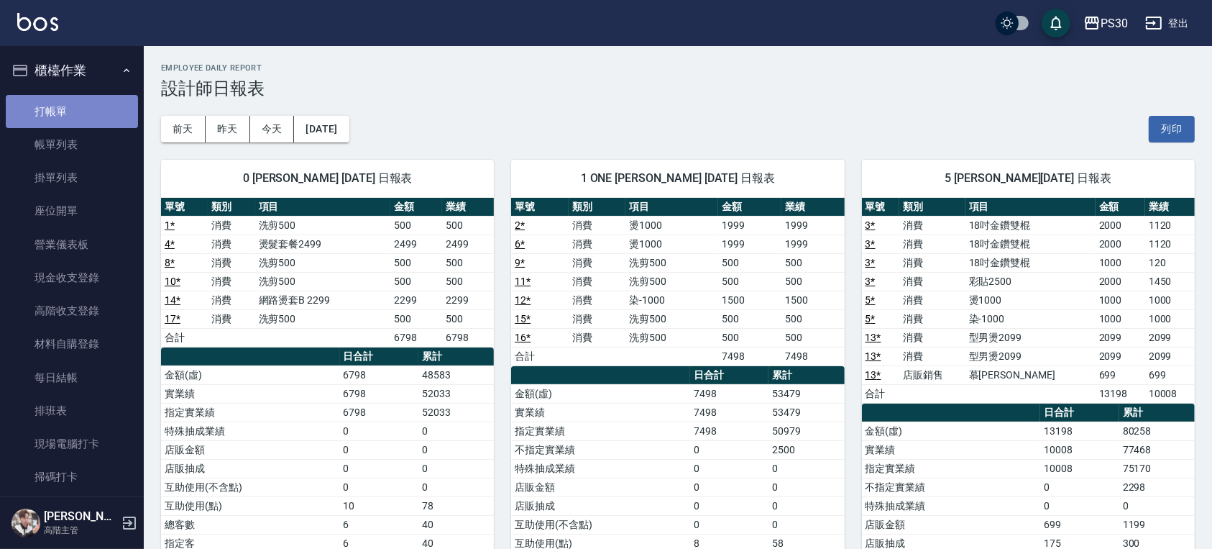
click at [76, 124] on link "打帳單" at bounding box center [72, 111] width 132 height 33
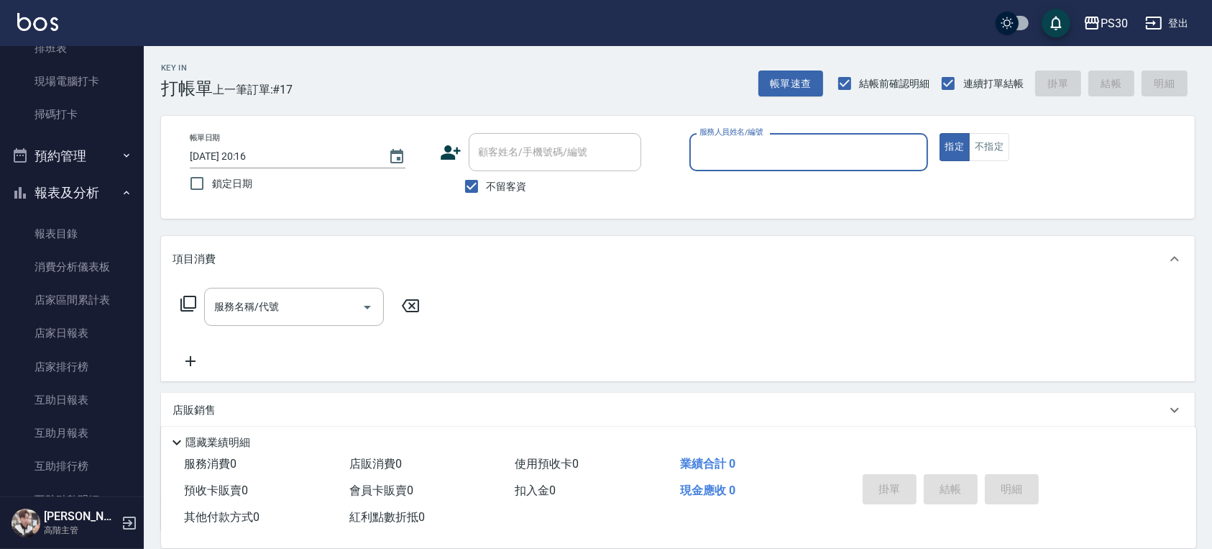
scroll to position [383, 0]
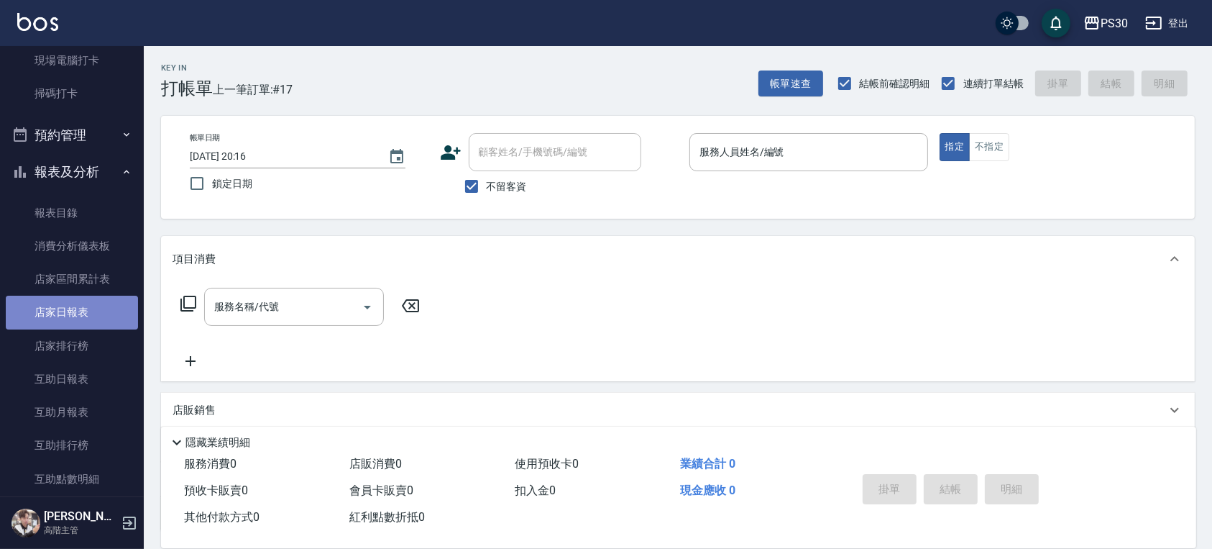
click at [71, 321] on link "店家日報表" at bounding box center [72, 312] width 132 height 33
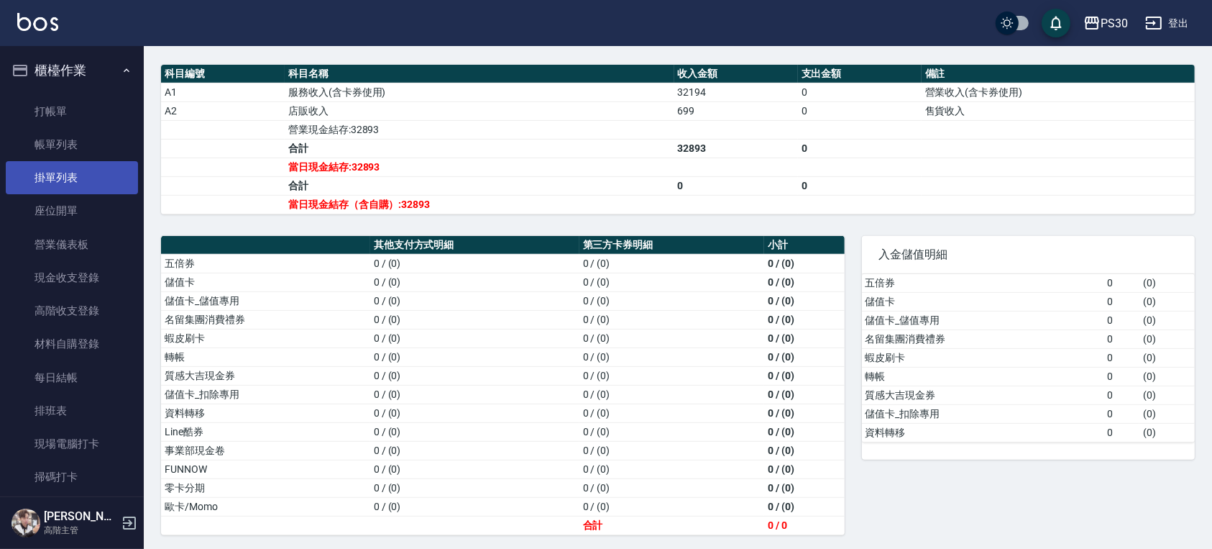
scroll to position [186, 0]
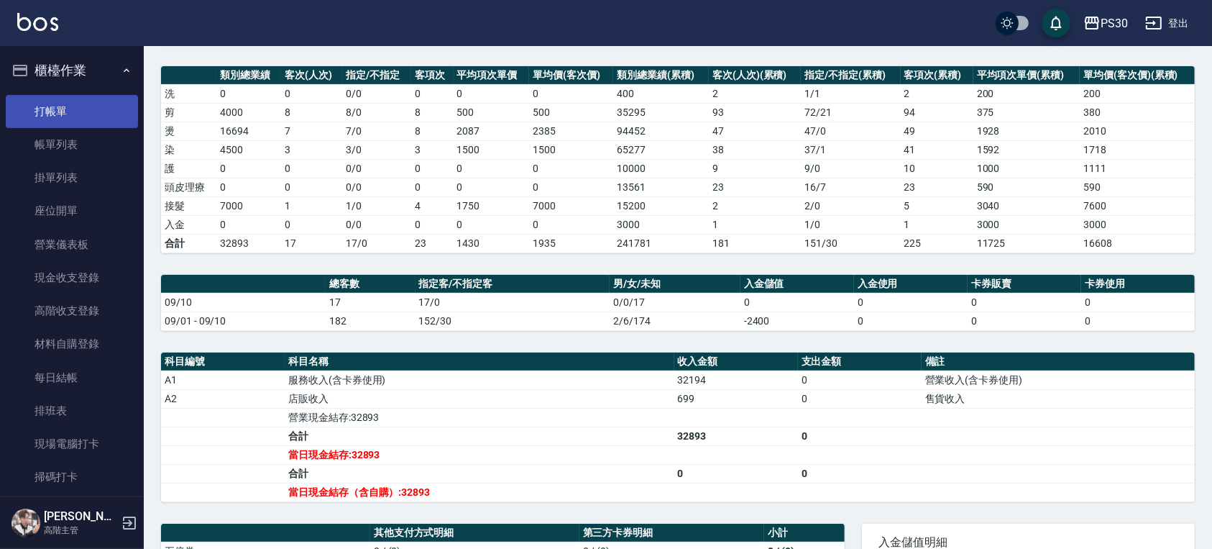
click at [62, 122] on link "打帳單" at bounding box center [72, 111] width 132 height 33
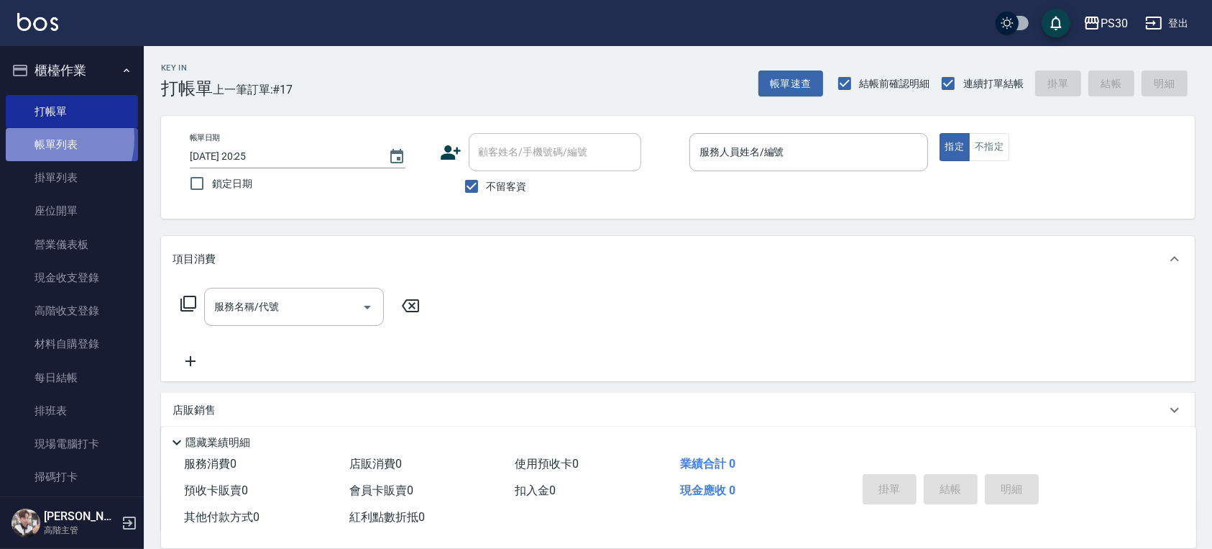
click at [50, 139] on link "帳單列表" at bounding box center [72, 144] width 132 height 33
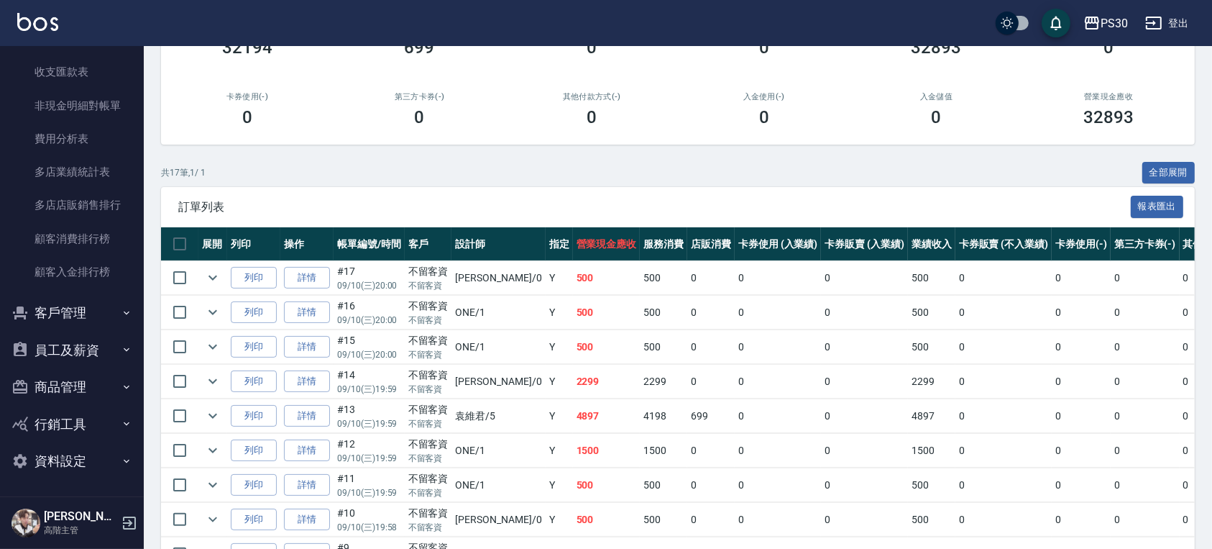
scroll to position [191, 0]
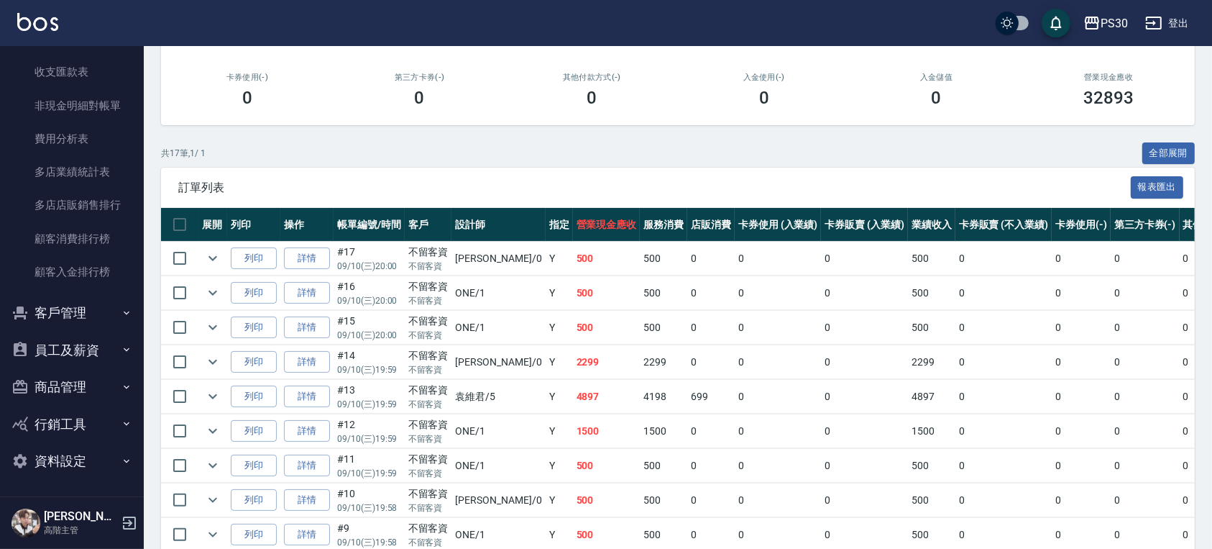
click at [104, 356] on button "員工及薪資" at bounding box center [72, 349] width 132 height 37
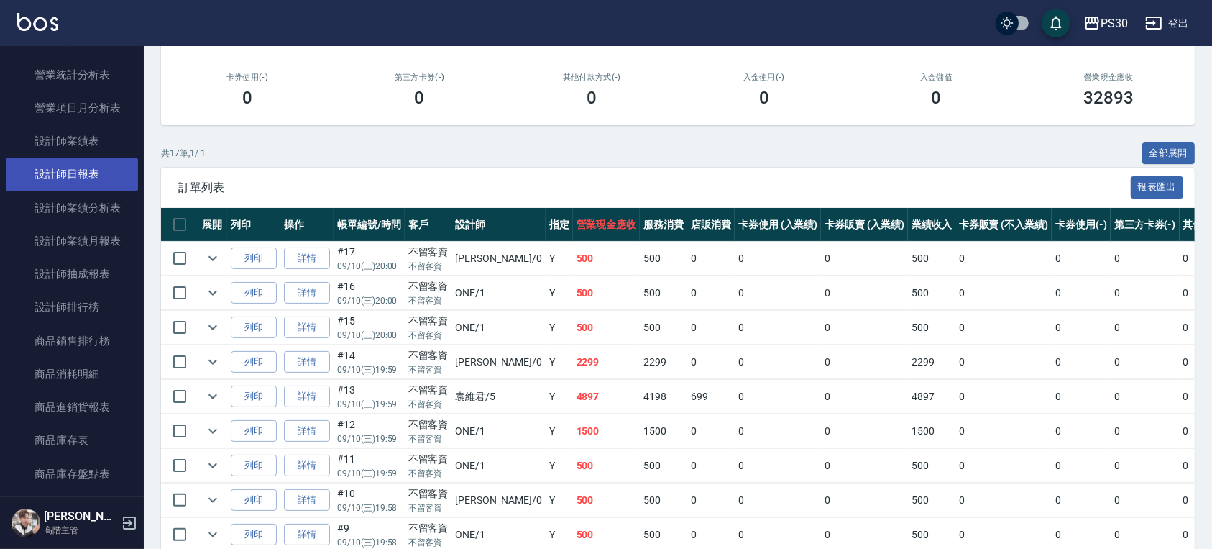
scroll to position [825, 0]
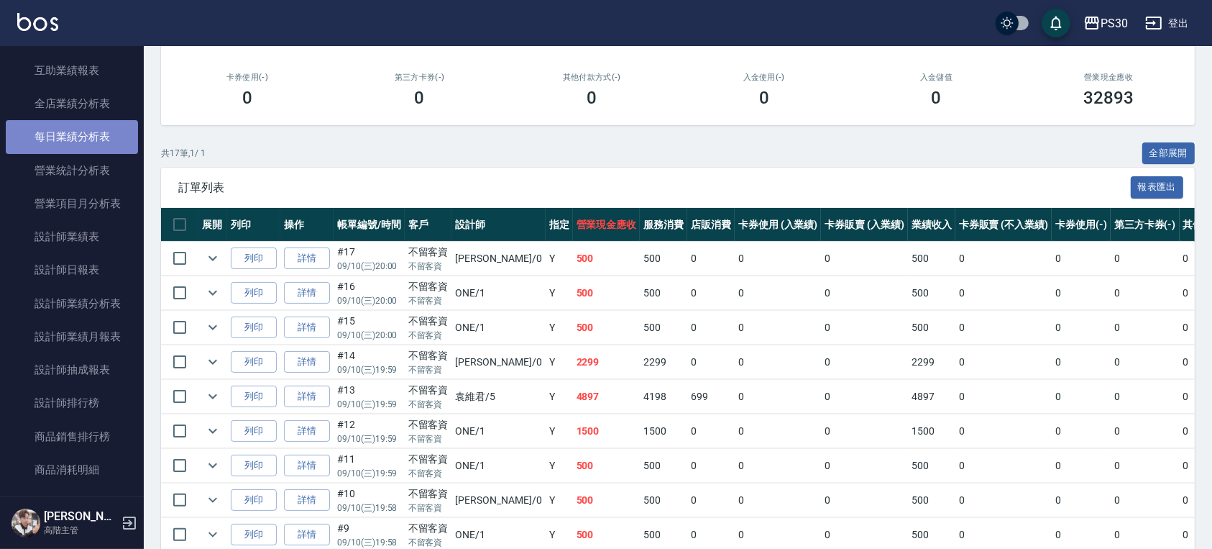
click at [73, 138] on link "每日業績分析表" at bounding box center [72, 136] width 132 height 33
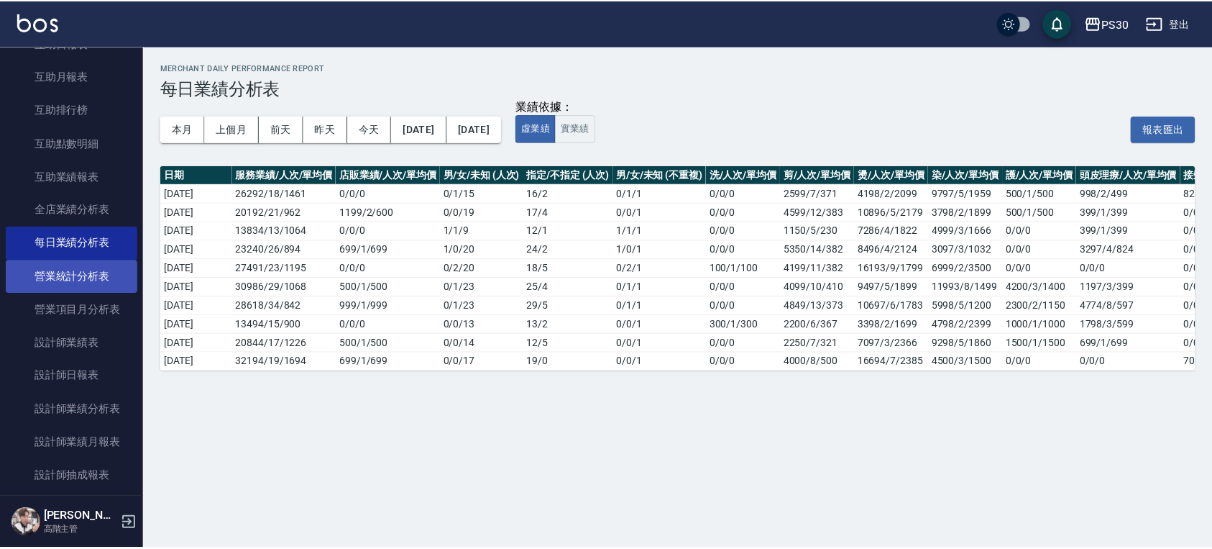
scroll to position [537, 0]
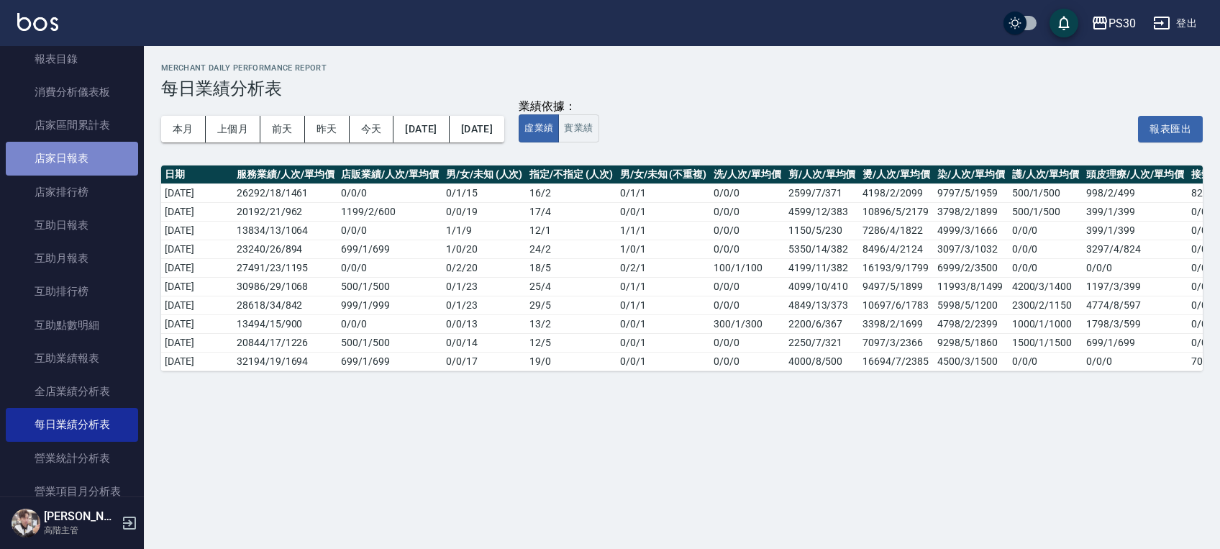
click at [90, 156] on link "店家日報表" at bounding box center [72, 158] width 132 height 33
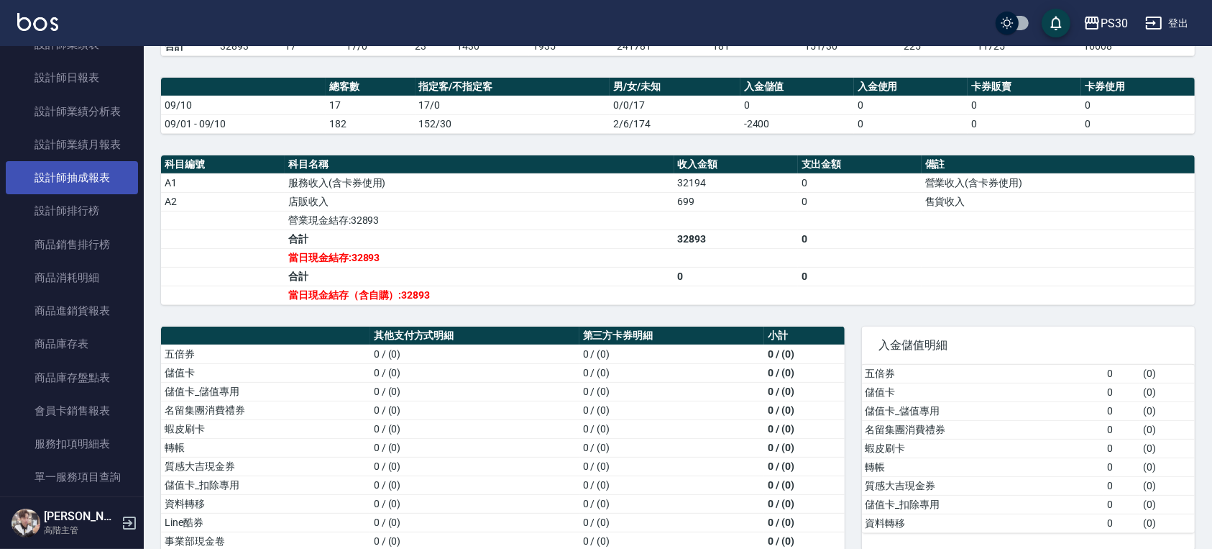
scroll to position [920, 0]
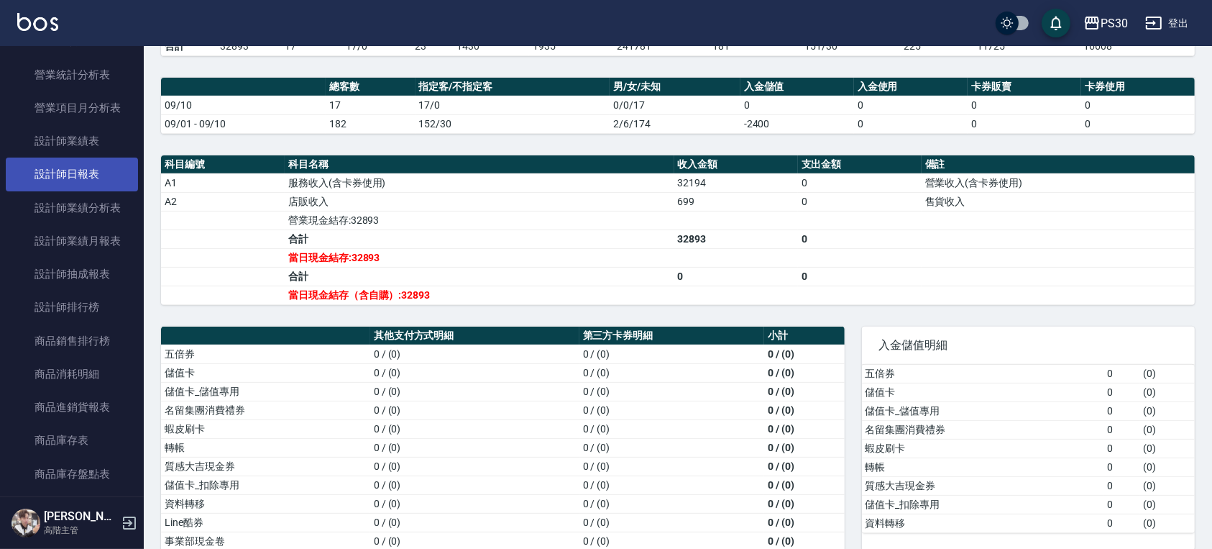
click at [81, 170] on link "設計師日報表" at bounding box center [72, 173] width 132 height 33
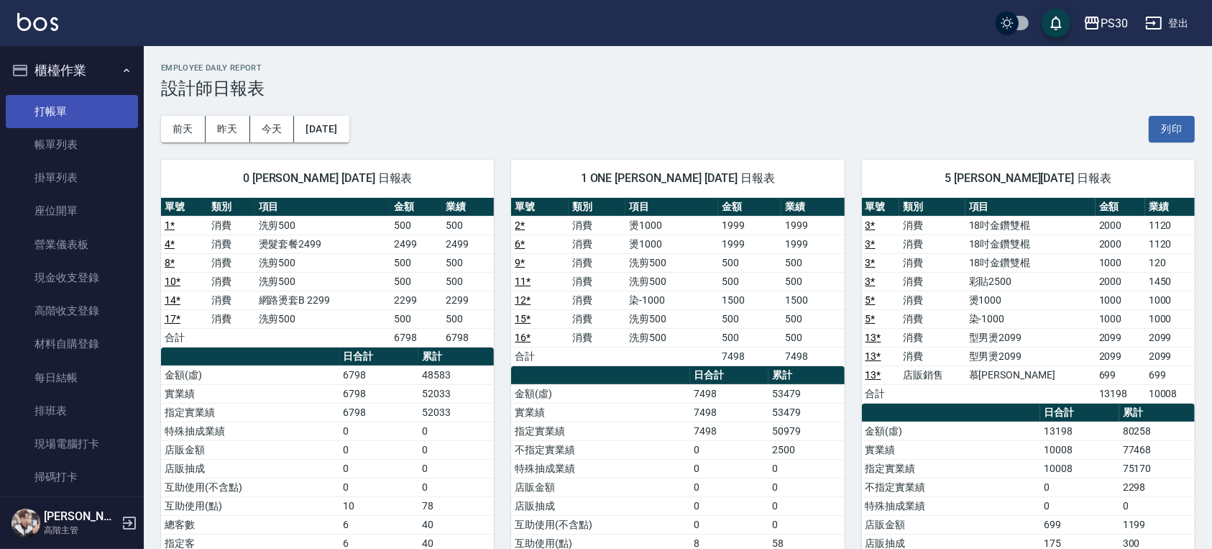
click at [70, 101] on link "打帳單" at bounding box center [72, 111] width 132 height 33
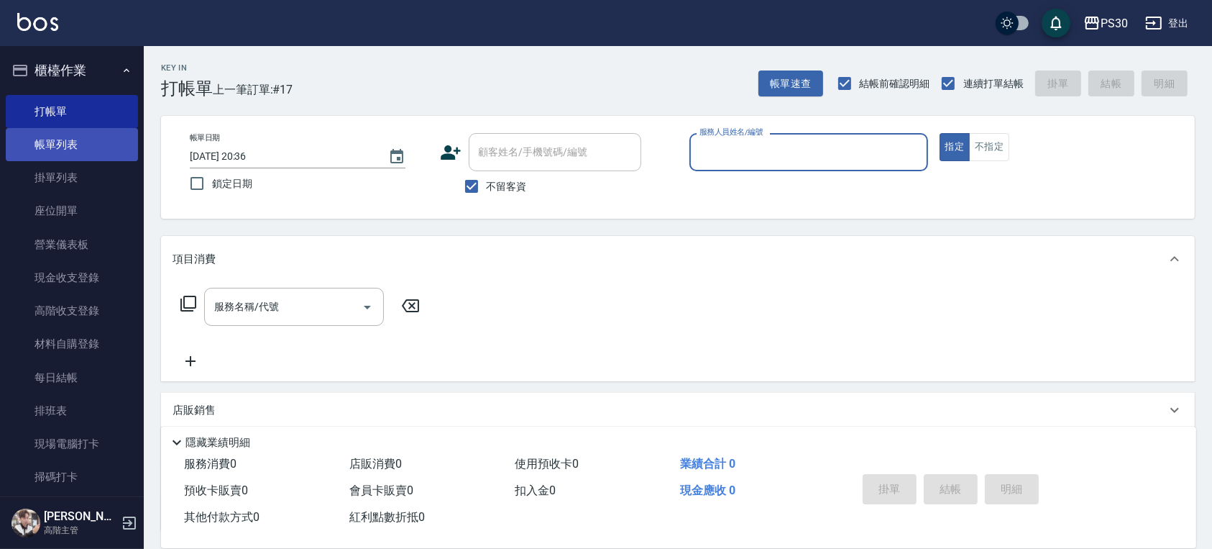
click at [77, 150] on link "帳單列表" at bounding box center [72, 144] width 132 height 33
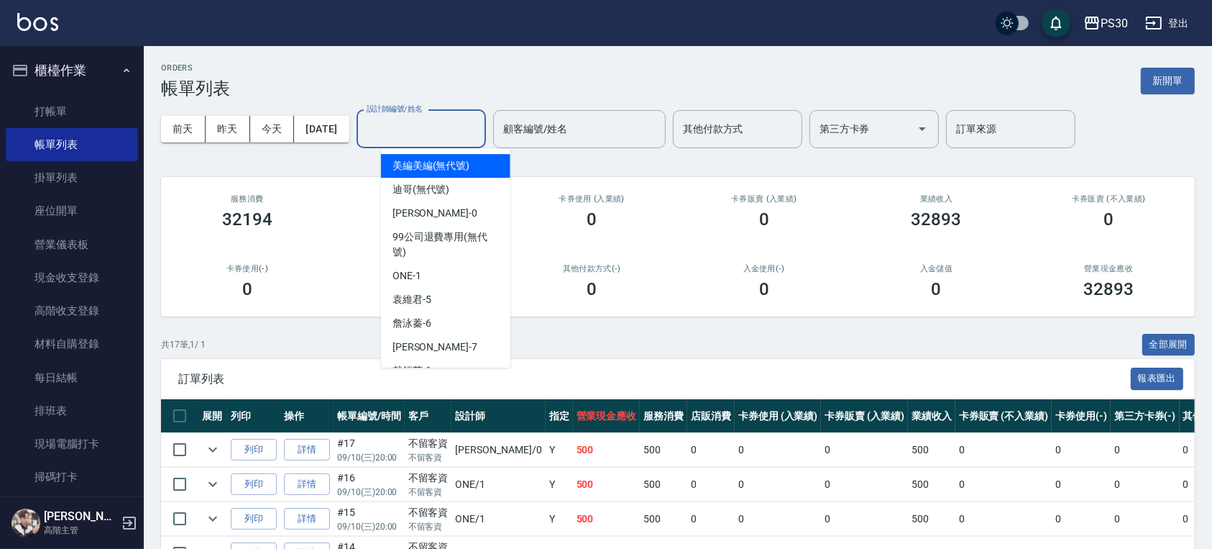
click at [460, 130] on input "設計師編號/姓名" at bounding box center [421, 128] width 116 height 25
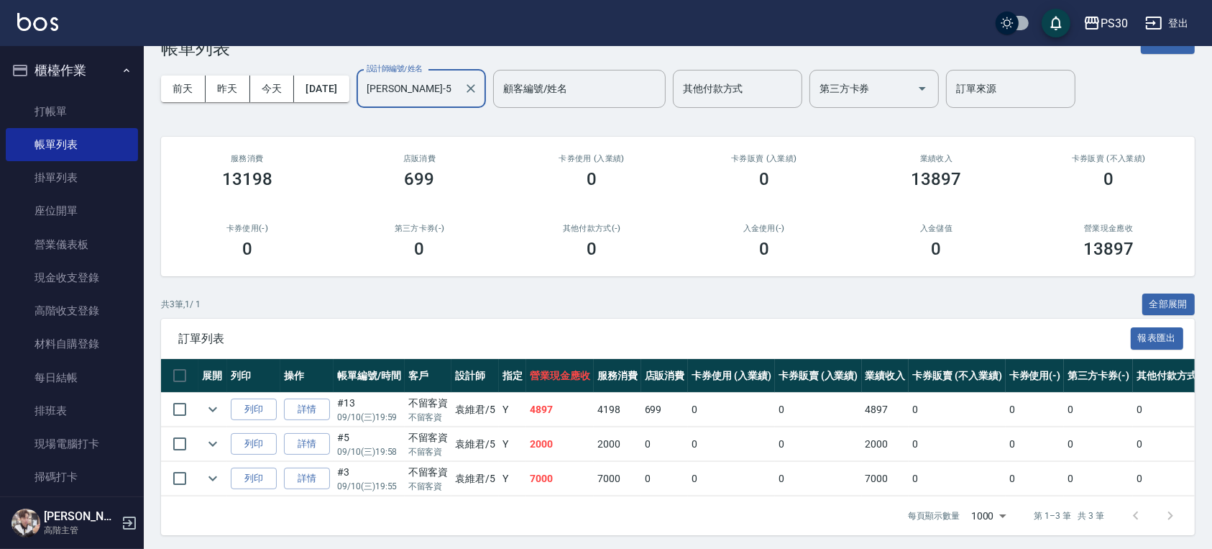
scroll to position [58, 0]
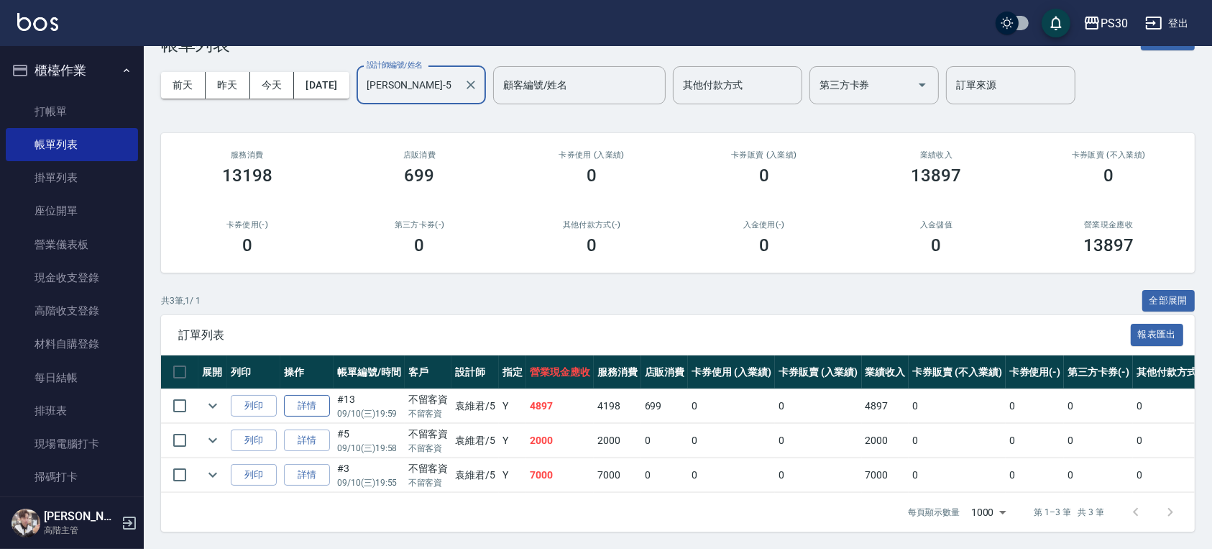
type input "[PERSON_NAME]-5"
click at [305, 395] on link "詳情" at bounding box center [307, 406] width 46 height 22
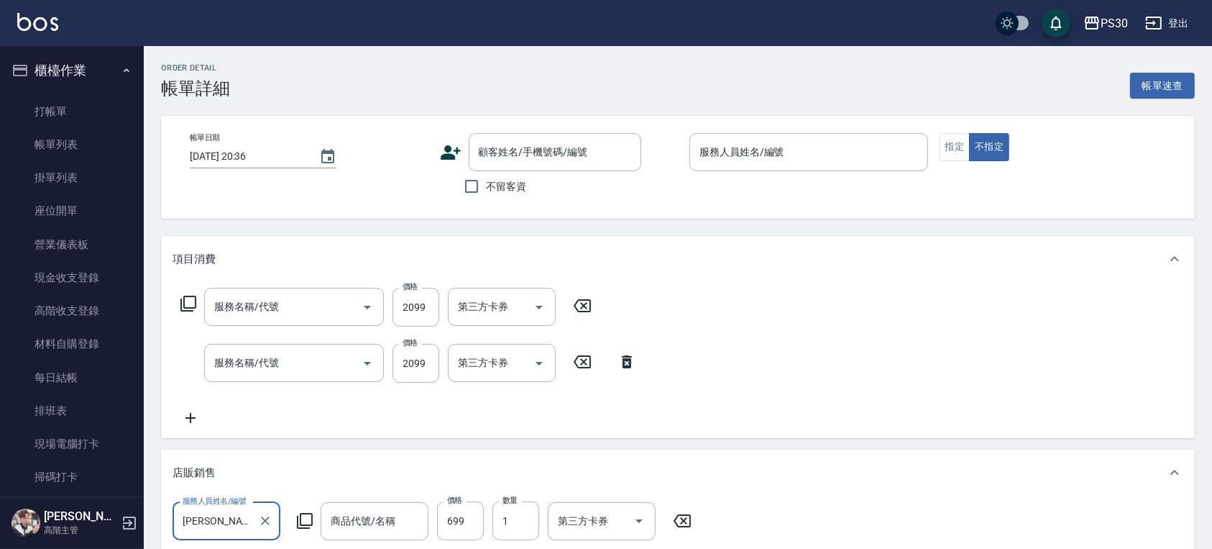
scroll to position [24, 0]
type input "[DATE] 19:59"
checkbox input "true"
type input "[PERSON_NAME]-5"
type input "型男燙2099(212)"
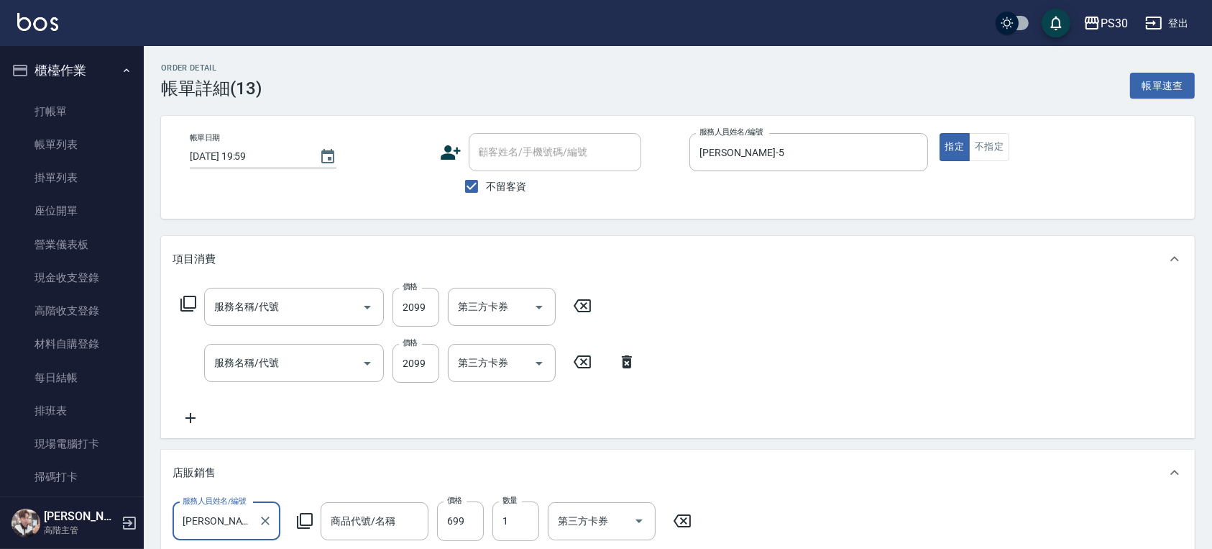
type input "型男燙2099(212)"
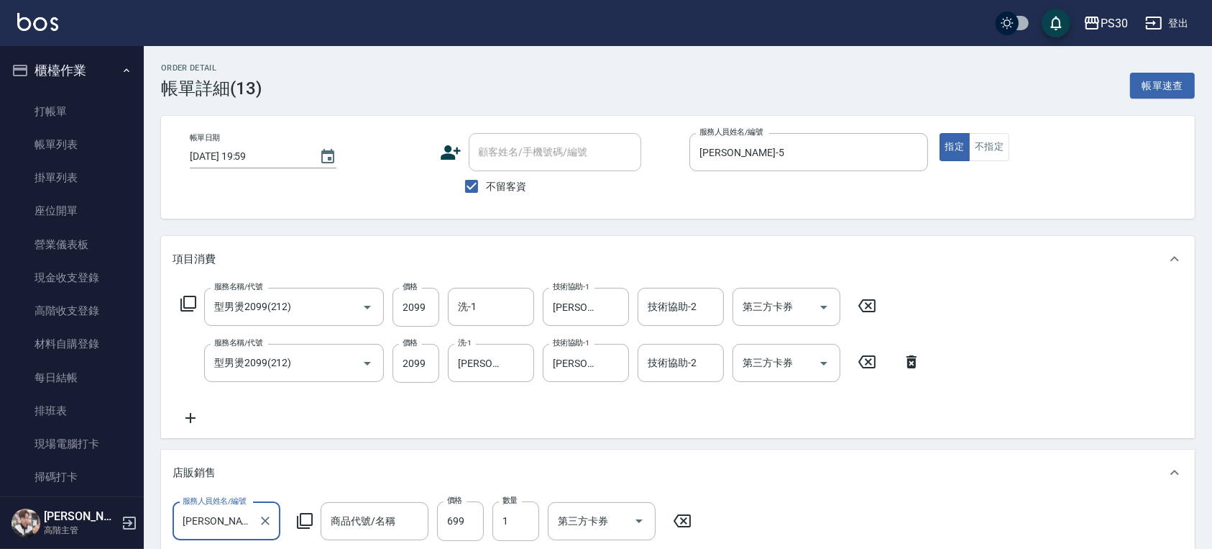
scroll to position [0, 0]
type input "慕[PERSON_NAME]"
click at [76, 141] on link "帳單列表" at bounding box center [72, 144] width 132 height 33
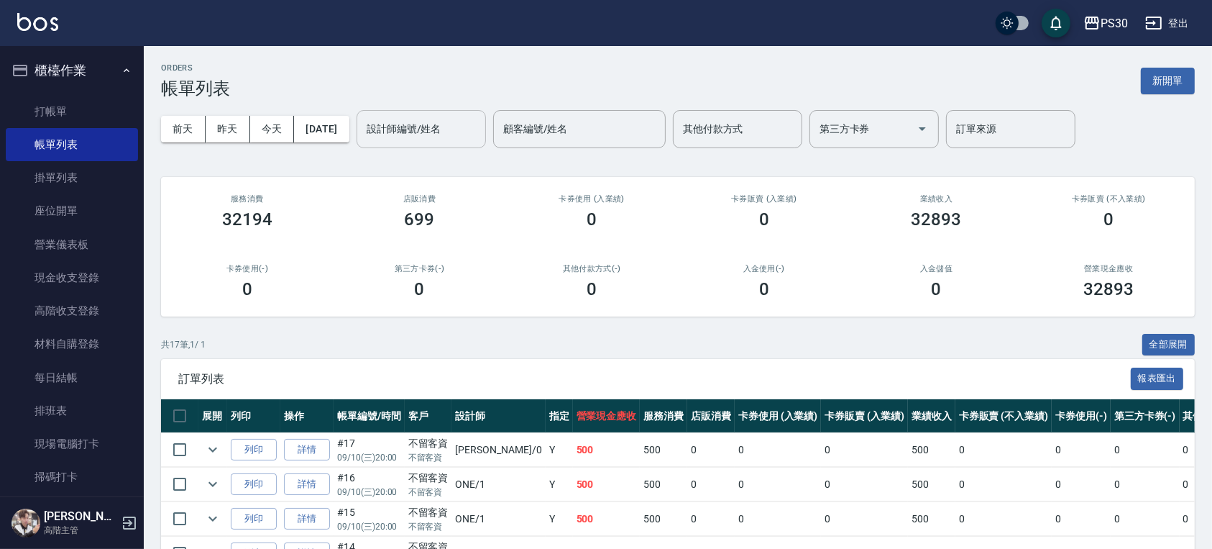
click at [420, 133] on input "設計師編號/姓名" at bounding box center [421, 128] width 116 height 25
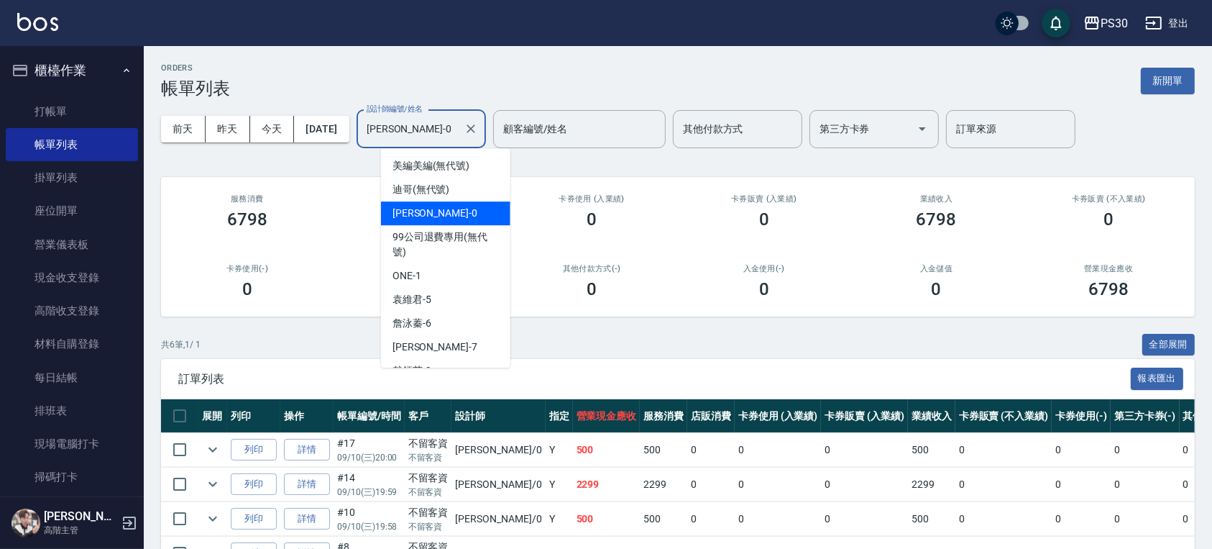
click at [414, 134] on input "[PERSON_NAME]-0" at bounding box center [410, 128] width 95 height 25
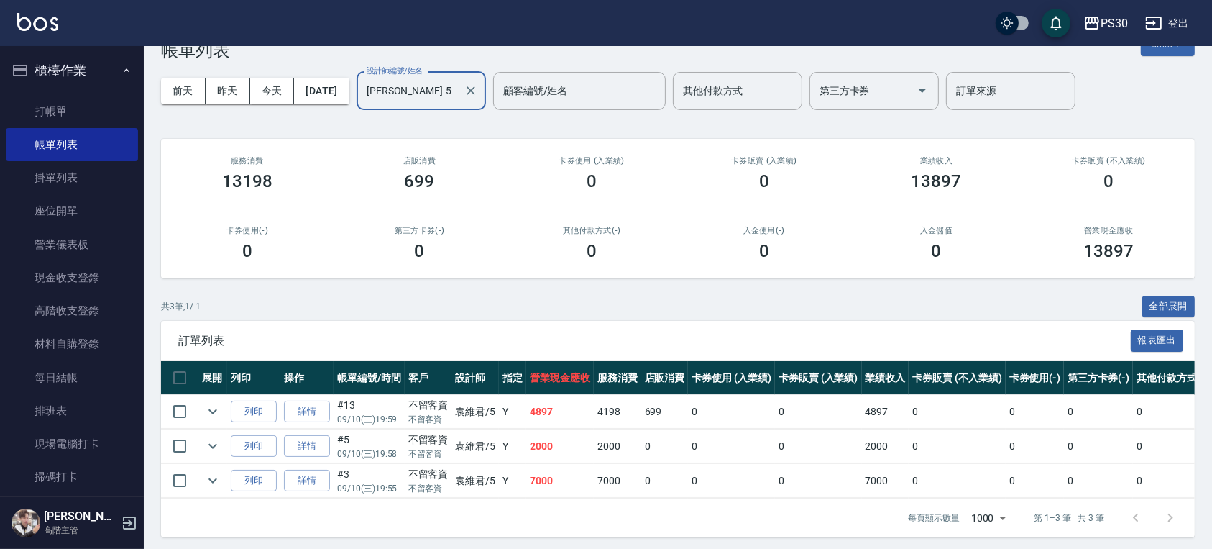
scroll to position [58, 0]
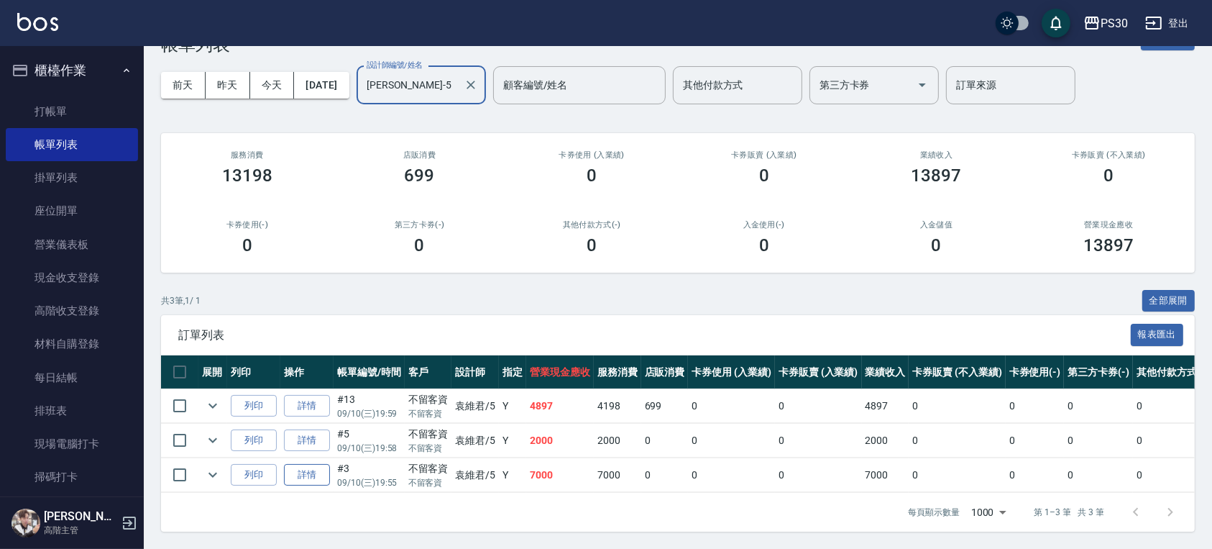
type input "[PERSON_NAME]-5"
click at [303, 464] on link "詳情" at bounding box center [307, 475] width 46 height 22
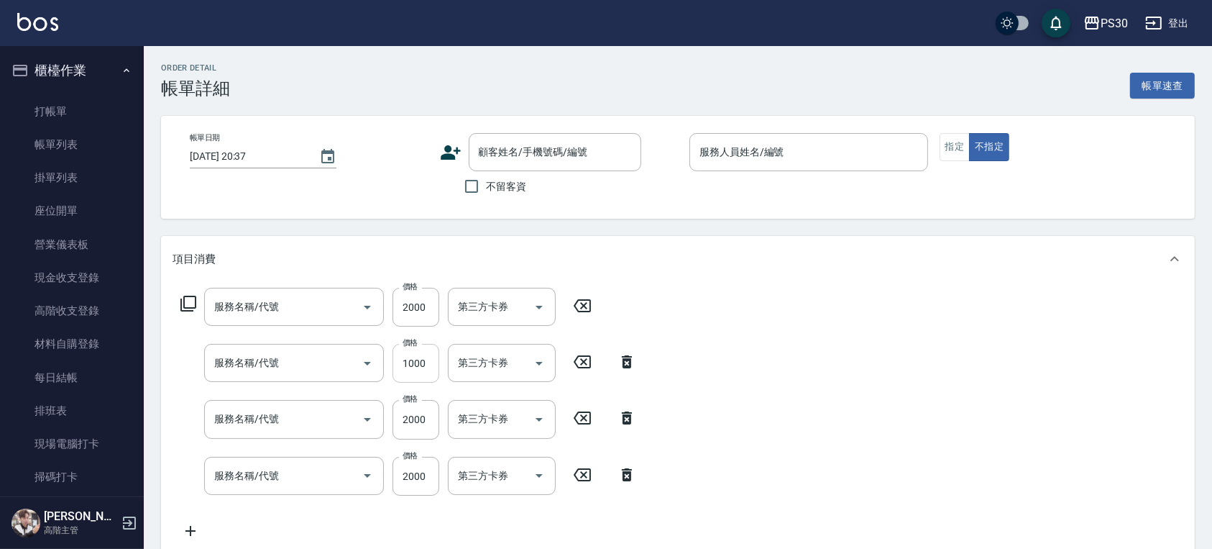
type input "[DATE] 19:55"
checkbox input "true"
type input "[PERSON_NAME]-5"
type input "彩貼2500(82500)"
type input "18吋金鑽雙棍(62333)"
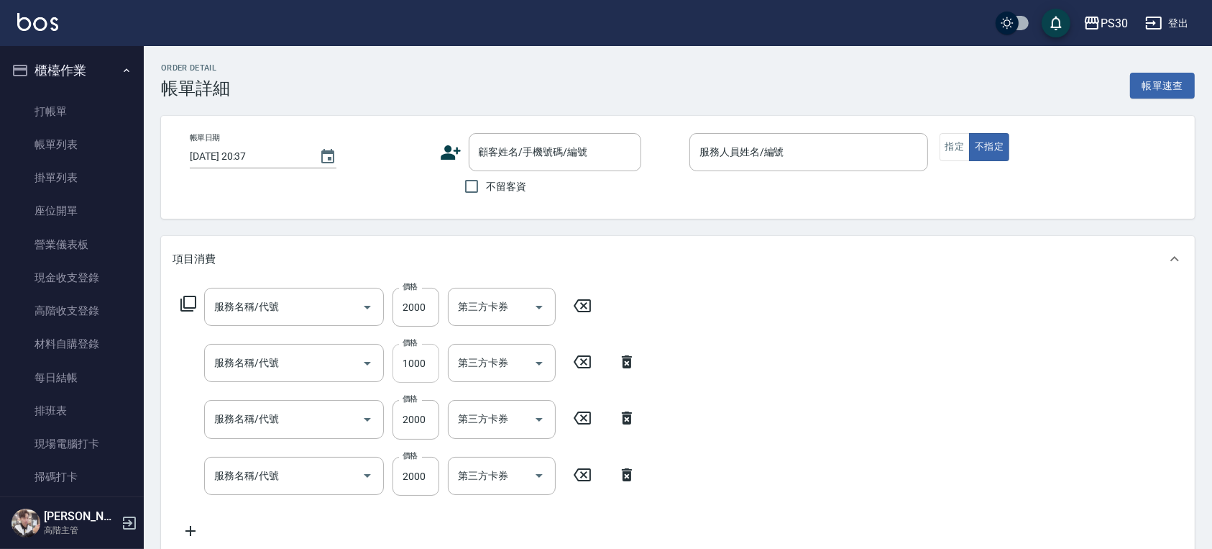
type input "18吋金鑽雙棍(62333)"
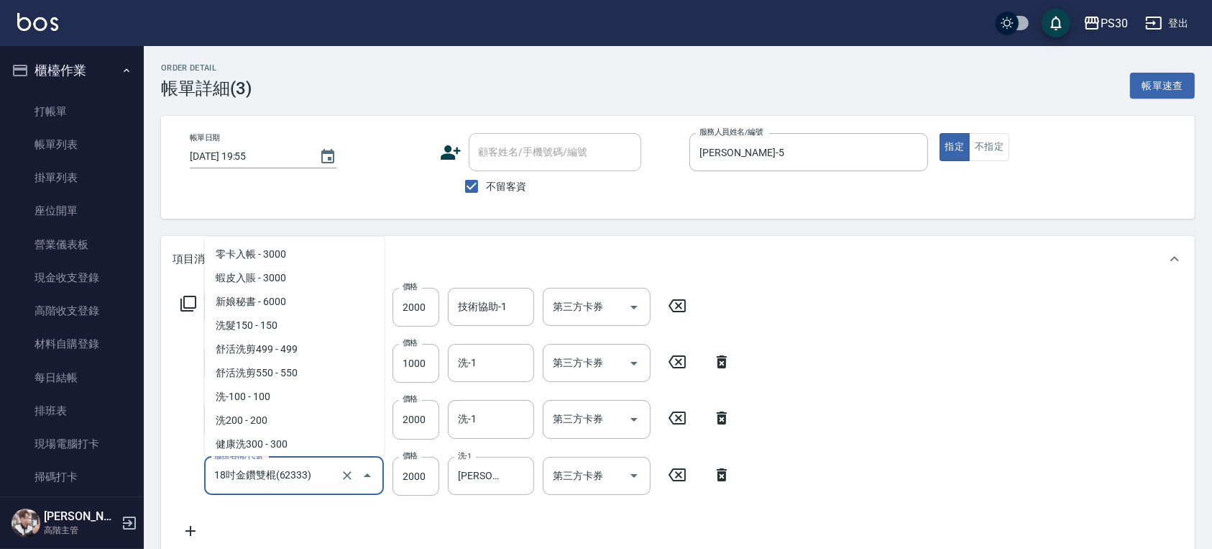
click at [270, 484] on input "18吋金鑽雙棍(62333)" at bounding box center [274, 475] width 127 height 25
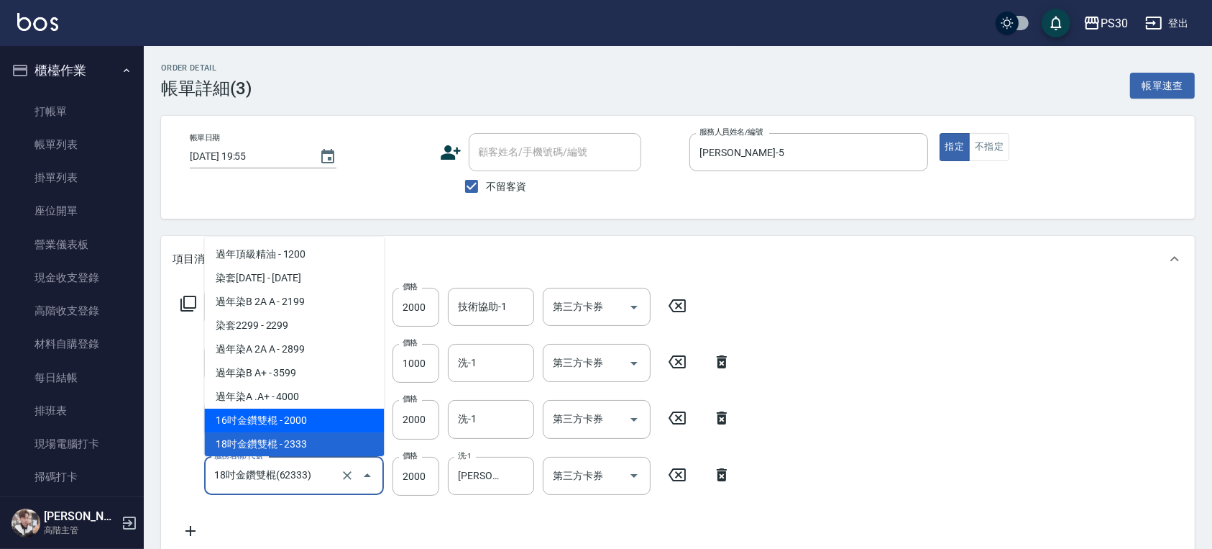
click at [293, 422] on span "16吋金鑽雙棍 - 2000" at bounding box center [294, 420] width 180 height 24
type input "16吋金鑽雙棍(62000)"
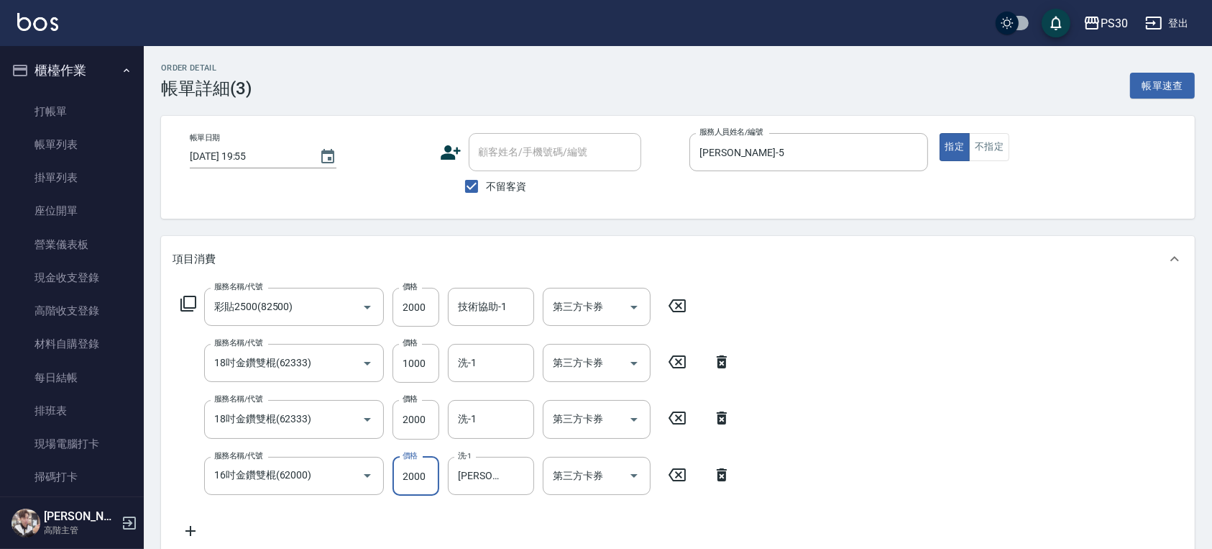
click at [411, 477] on input "2000" at bounding box center [416, 476] width 47 height 39
click at [411, 477] on input "0" at bounding box center [416, 476] width 47 height 39
click at [406, 480] on input "0" at bounding box center [416, 476] width 47 height 39
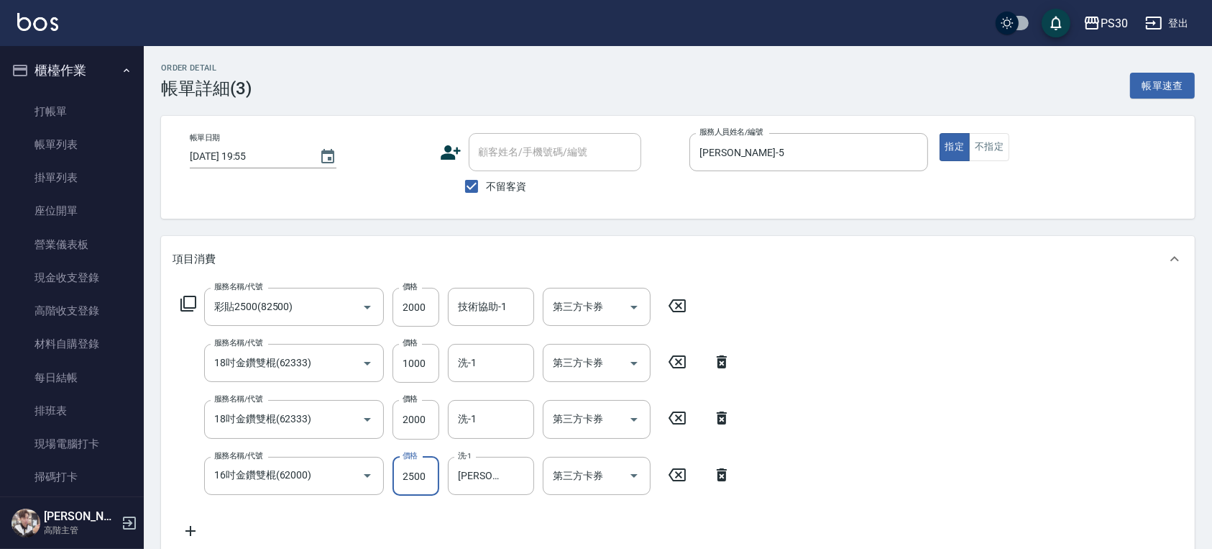
type input "2500"
click at [712, 359] on icon at bounding box center [722, 361] width 36 height 17
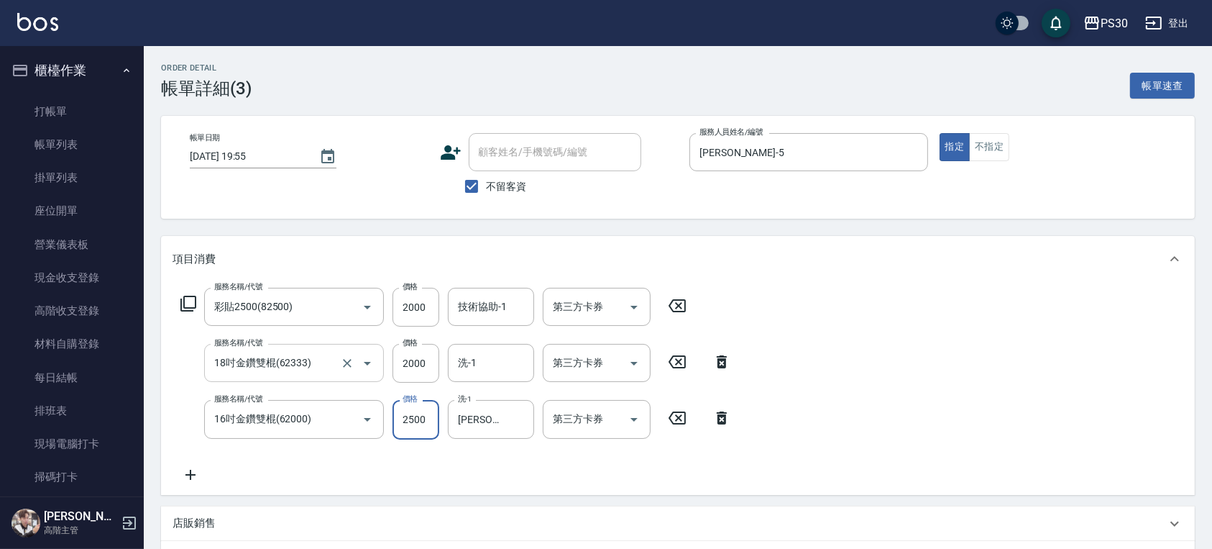
click at [328, 375] on div "18吋金鑽雙棍(62333) 服務名稱/代號" at bounding box center [294, 363] width 180 height 38
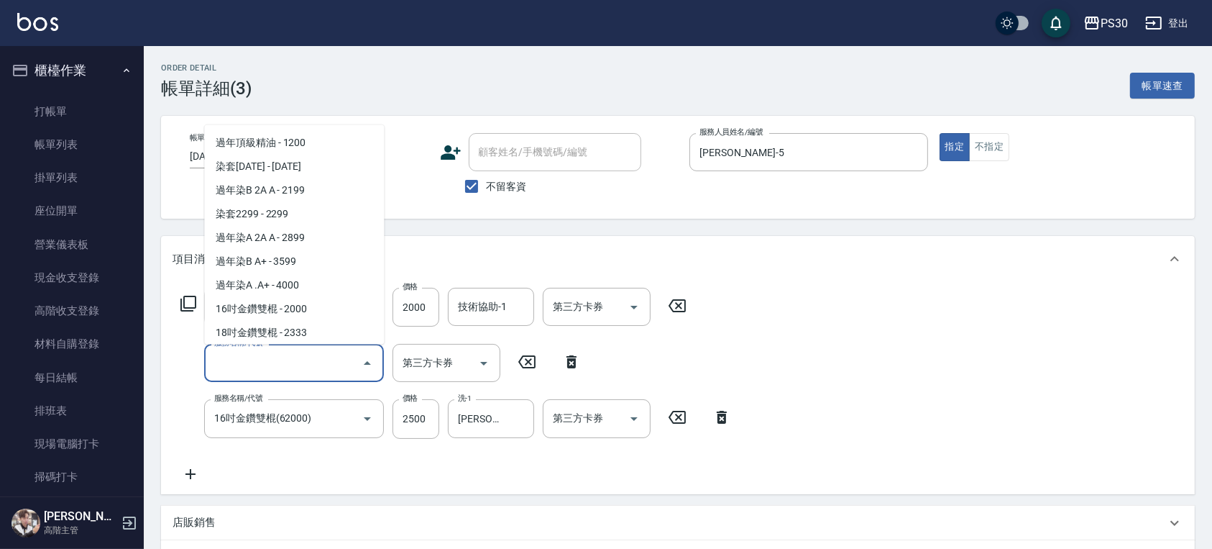
scroll to position [6, 0]
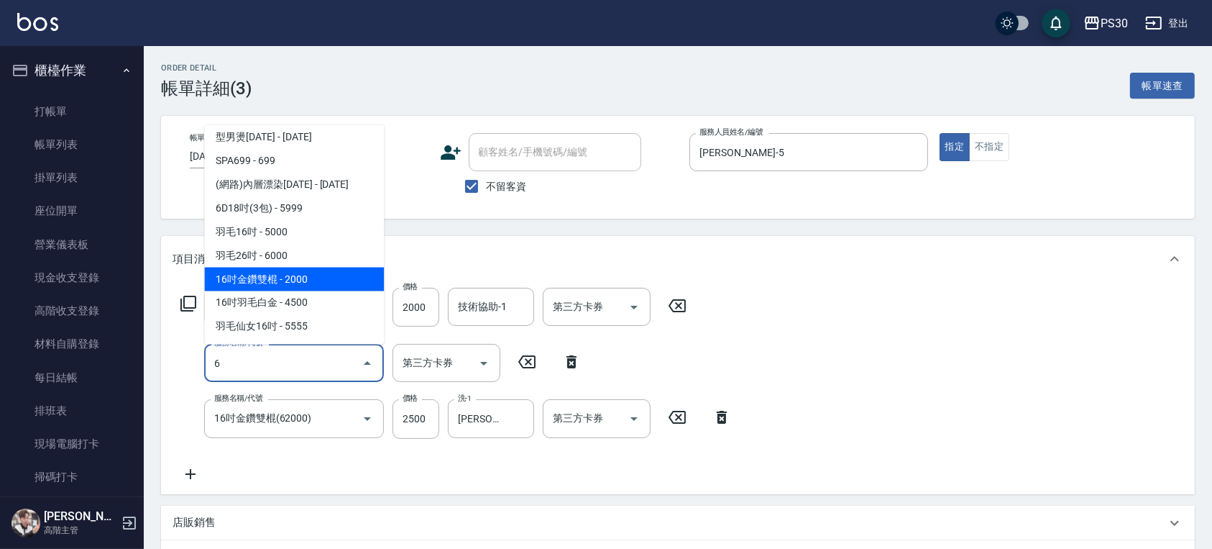
type input "16吋金鑽雙棍(62000)"
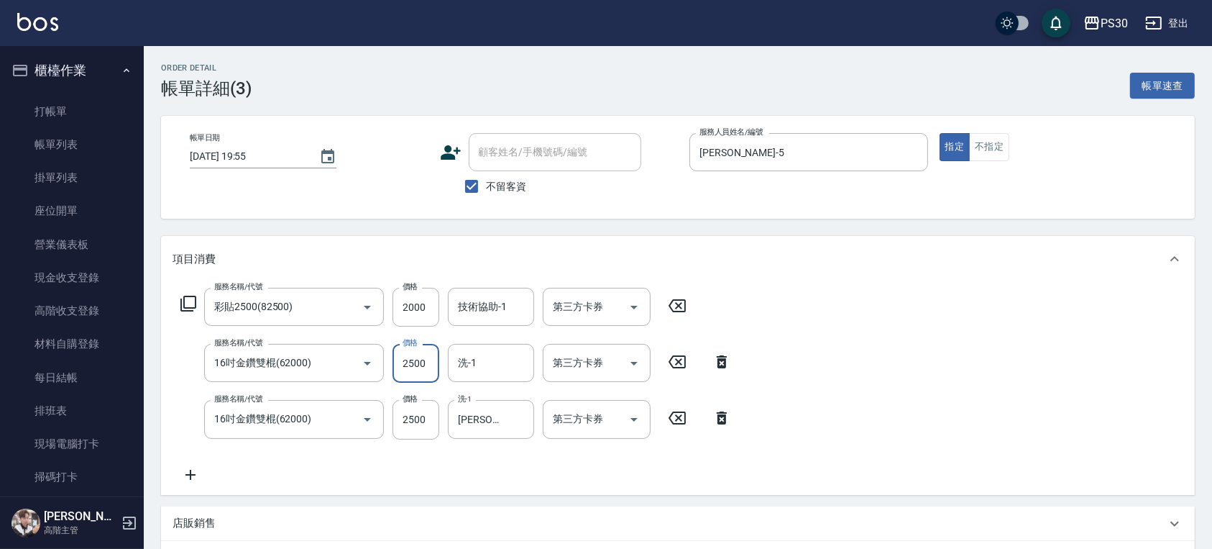
type input "2500"
click at [806, 437] on div "服務名稱/代號 彩貼2500(82500) 服務名稱/代號 價格 2000 價格 技術協助-1 技術協助-1 第三方卡券 第三方卡券 服務名稱/代號 16吋金…" at bounding box center [678, 388] width 1034 height 212
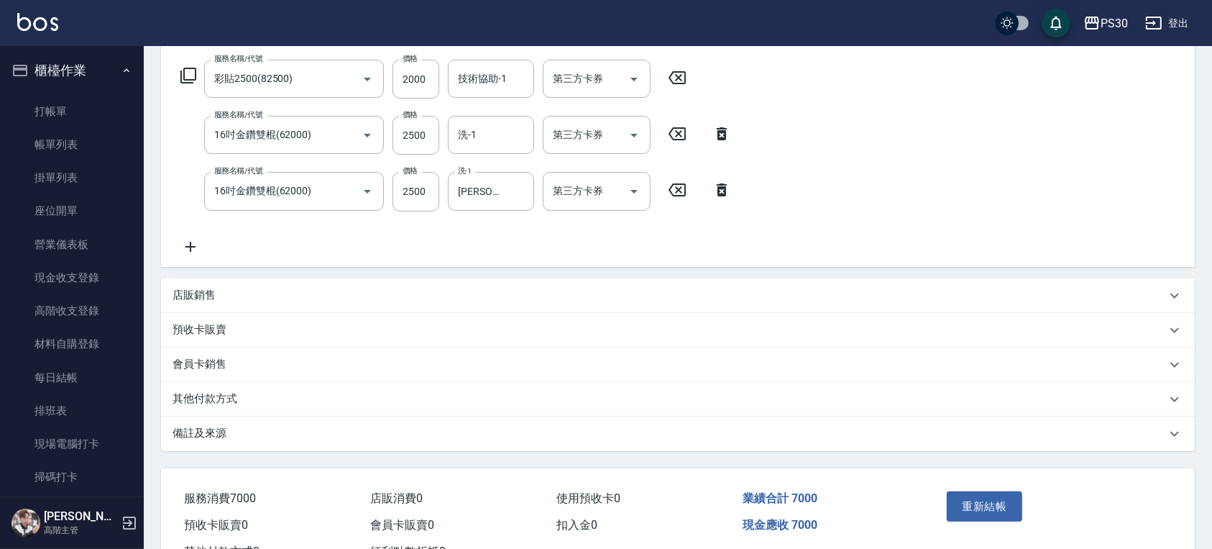
scroll to position [187, 0]
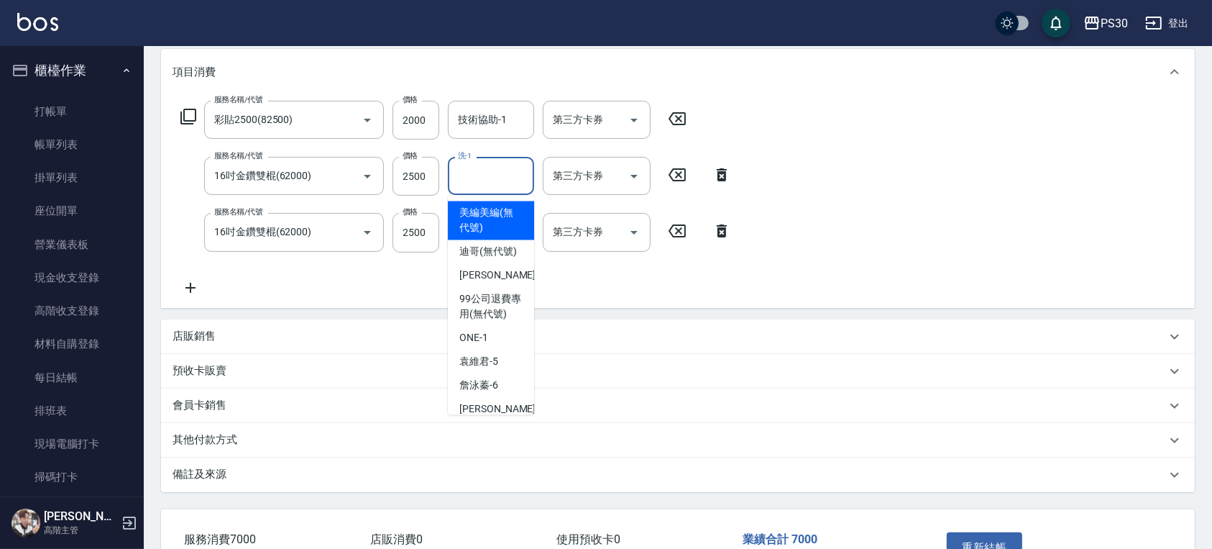
click at [468, 185] on input "洗-1" at bounding box center [490, 175] width 73 height 25
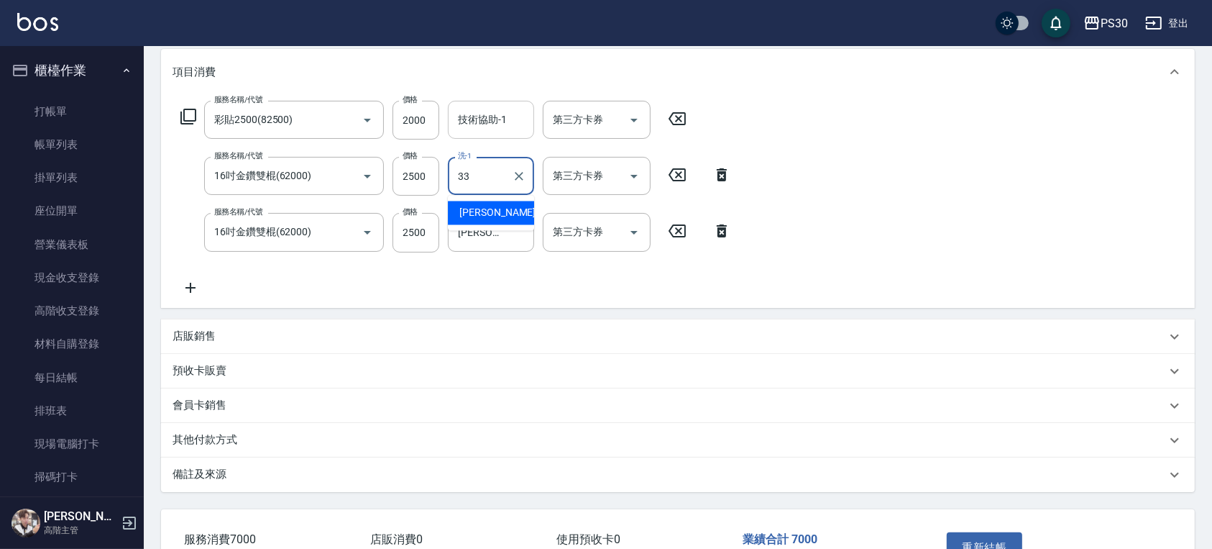
type input "33"
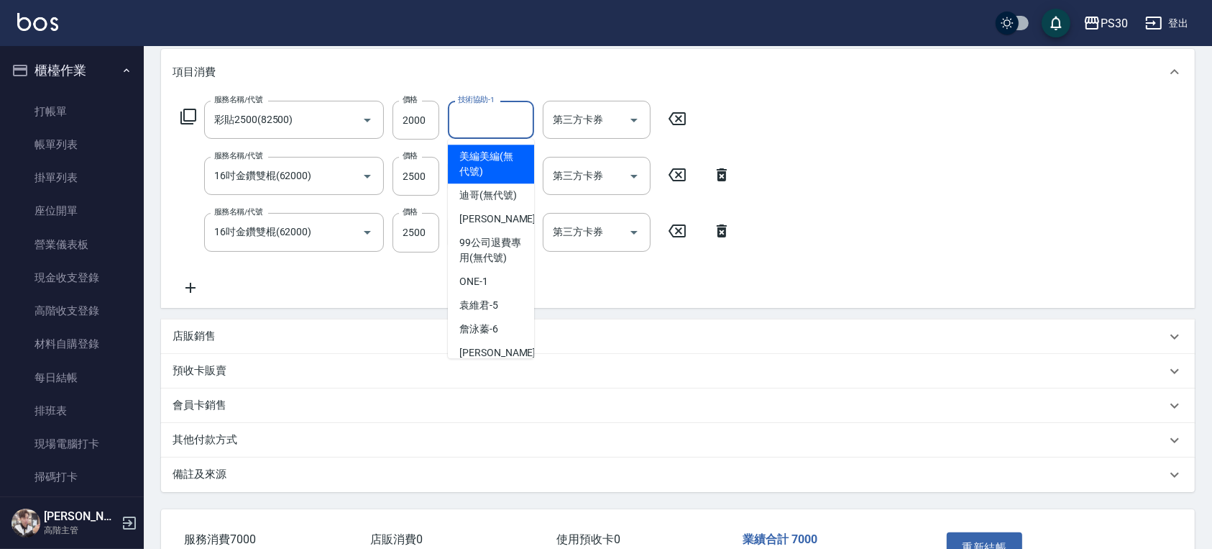
click at [470, 110] on div "技術協助-1 技術協助-1" at bounding box center [491, 120] width 86 height 38
click at [475, 111] on input "技術協助-1" at bounding box center [490, 119] width 73 height 25
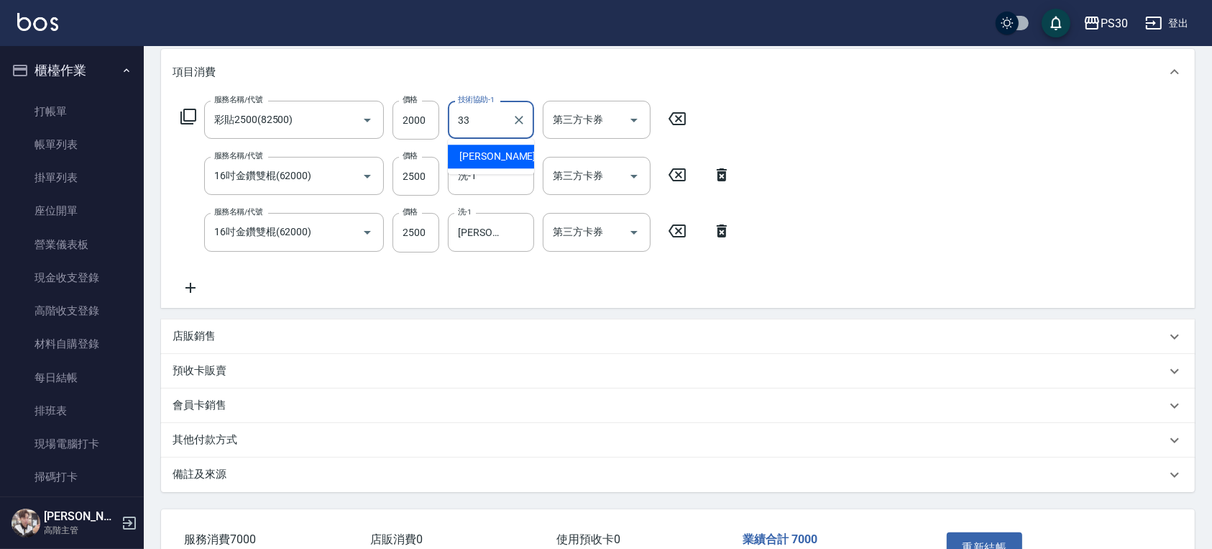
click at [486, 157] on span "[PERSON_NAME] -33" at bounding box center [504, 156] width 91 height 15
type input "[PERSON_NAME]-33"
click at [475, 175] on input "洗-1" at bounding box center [490, 175] width 73 height 25
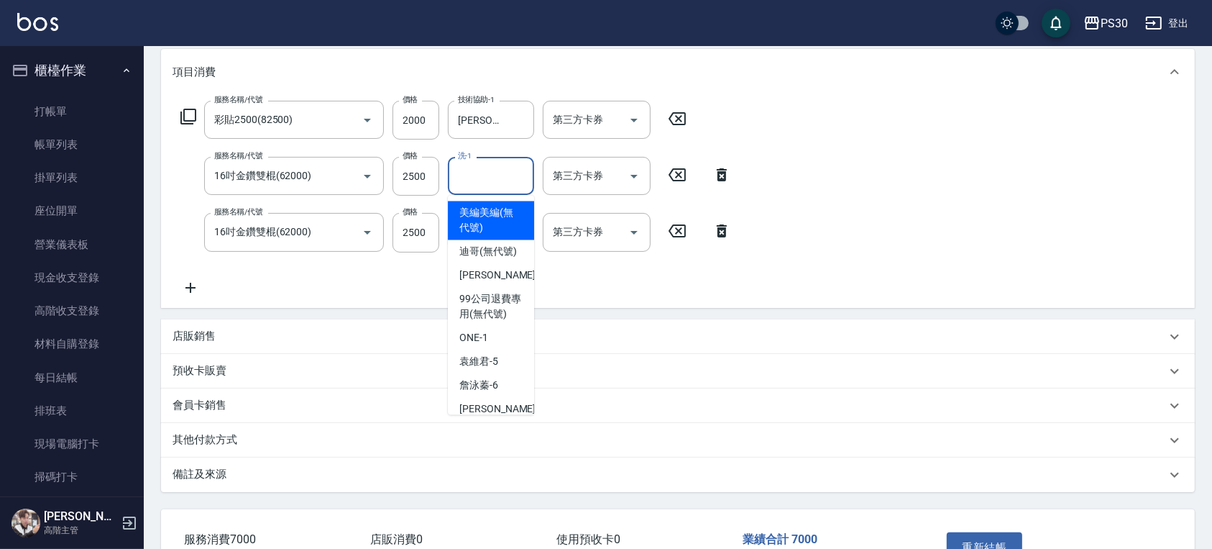
click at [475, 175] on input "洗-1" at bounding box center [490, 175] width 73 height 25
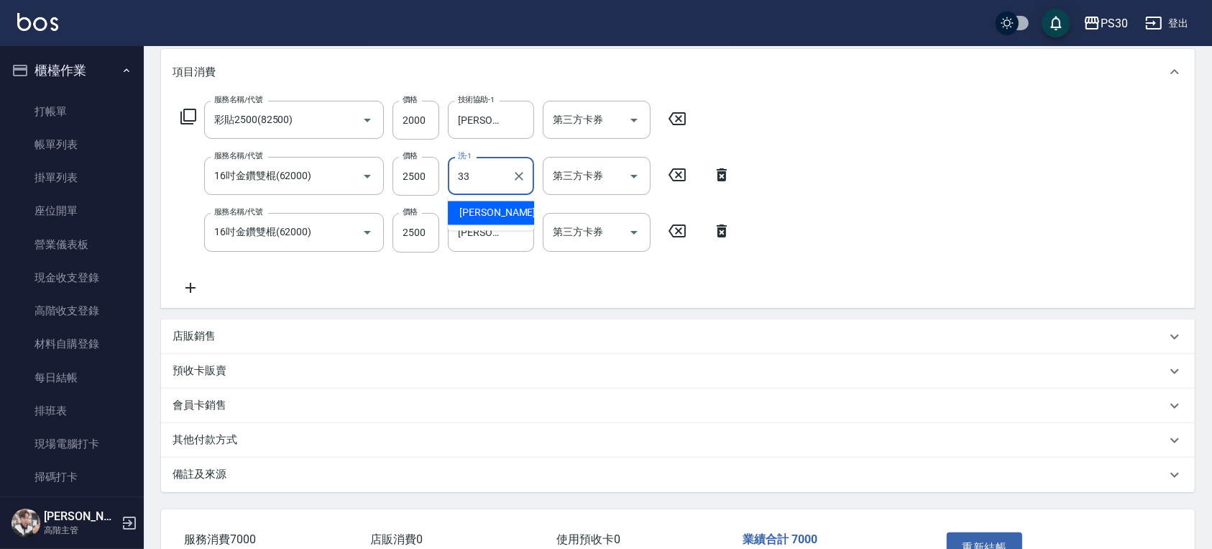
click at [483, 213] on span "[PERSON_NAME] -33" at bounding box center [504, 213] width 91 height 15
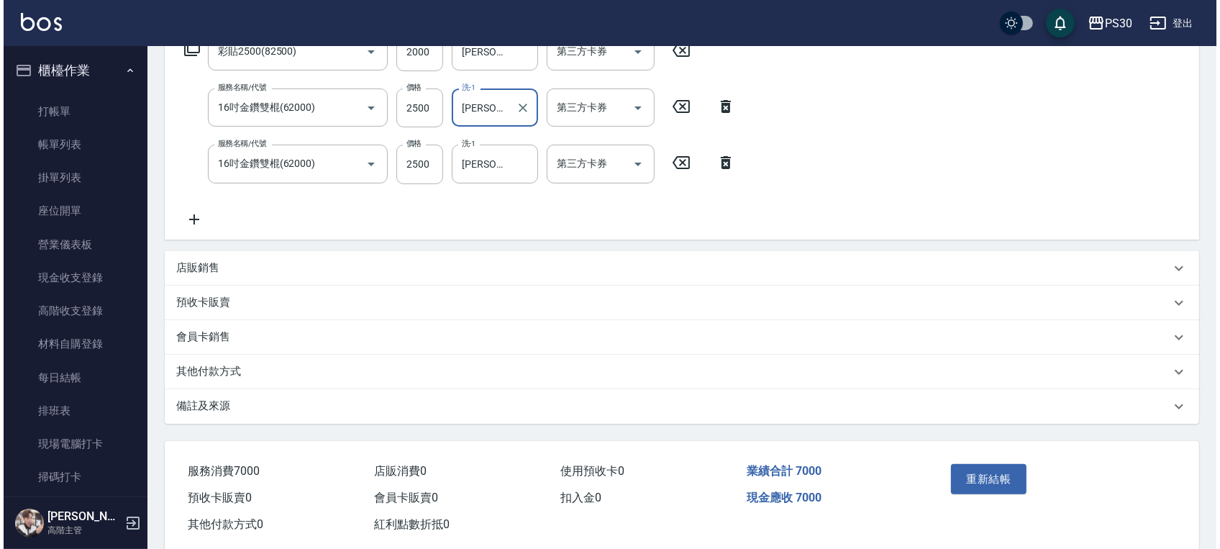
scroll to position [283, 0]
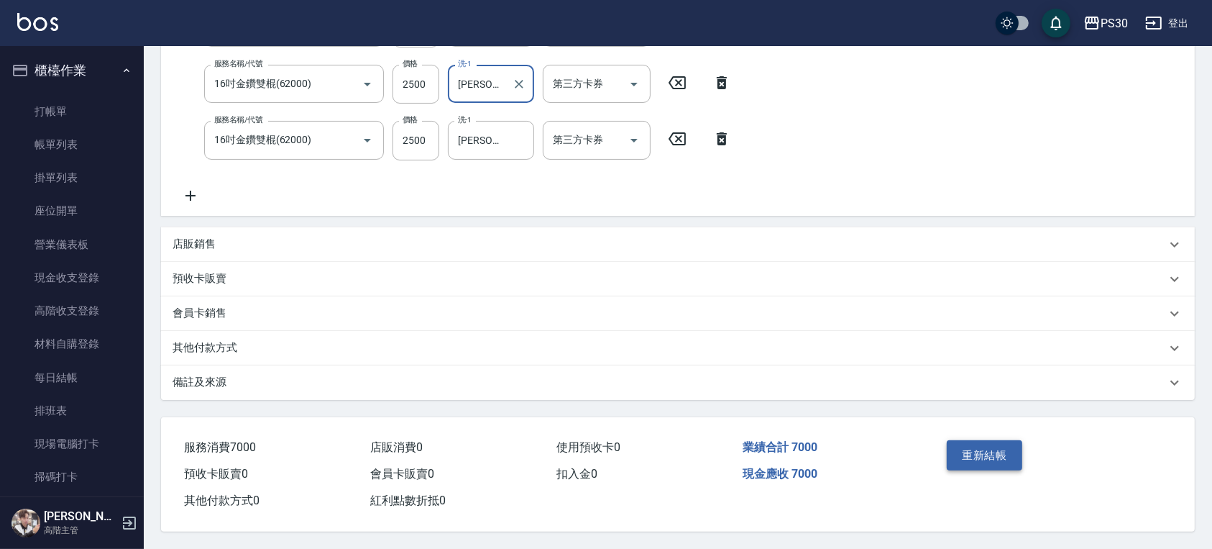
type input "[PERSON_NAME]-33"
click at [966, 459] on button "重新結帳" at bounding box center [985, 455] width 76 height 30
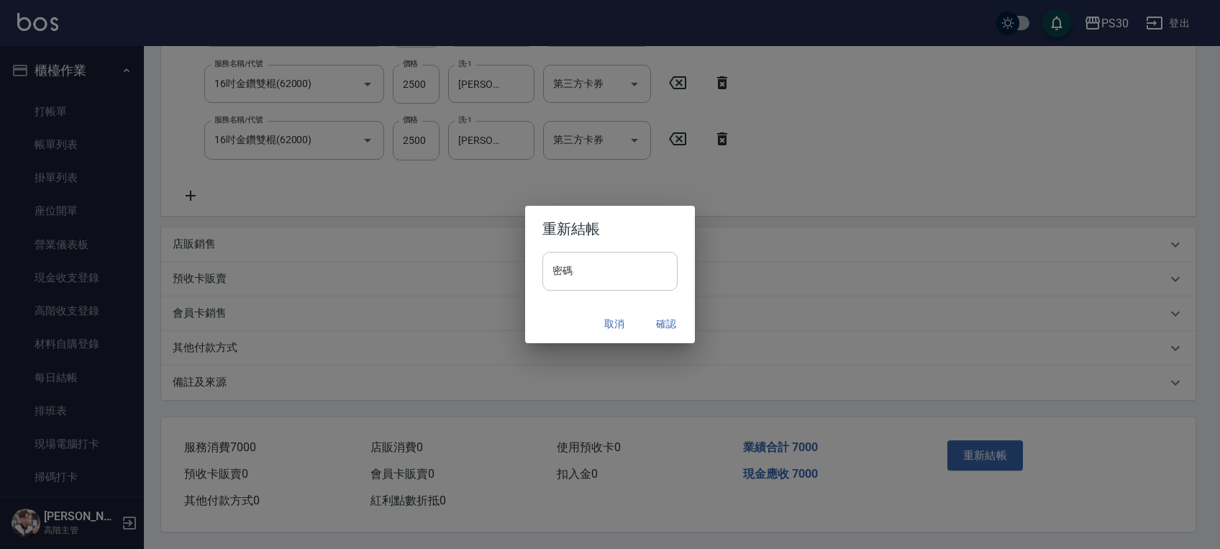
click at [617, 278] on input "密碼" at bounding box center [609, 271] width 135 height 39
type input "*******"
click at [650, 329] on button "確認" at bounding box center [666, 324] width 46 height 27
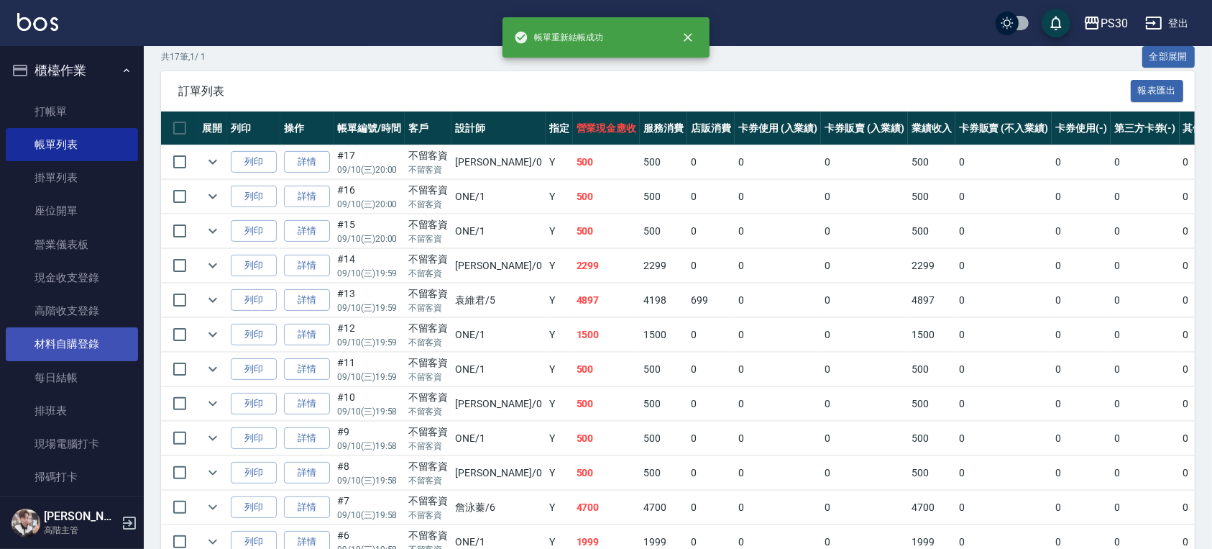
scroll to position [288, 0]
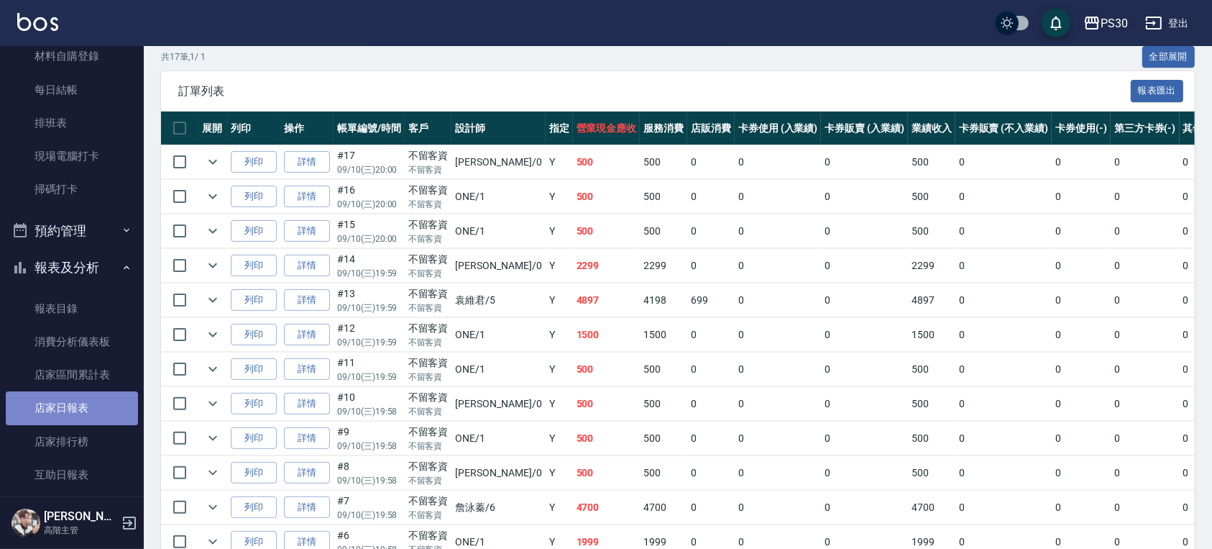
click at [86, 391] on link "店家日報表" at bounding box center [72, 407] width 132 height 33
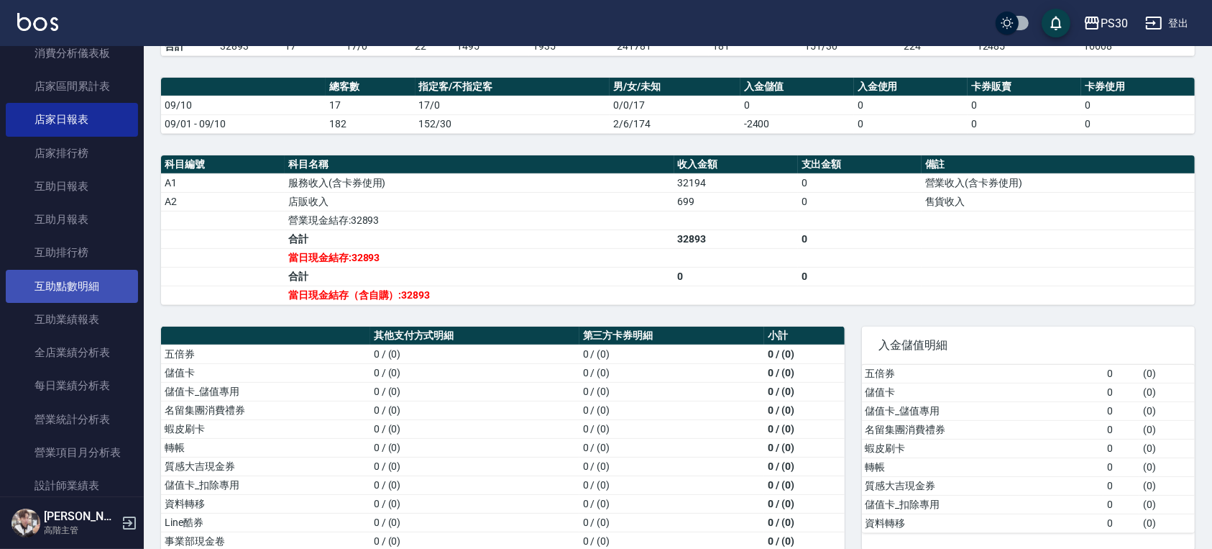
scroll to position [671, 0]
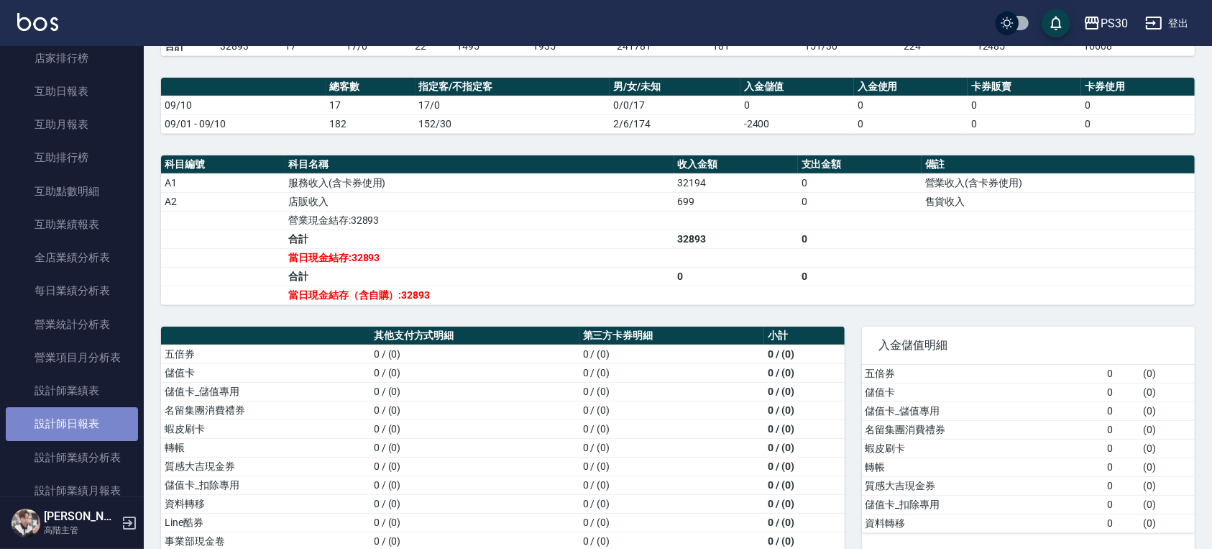
click at [101, 416] on link "設計師日報表" at bounding box center [72, 423] width 132 height 33
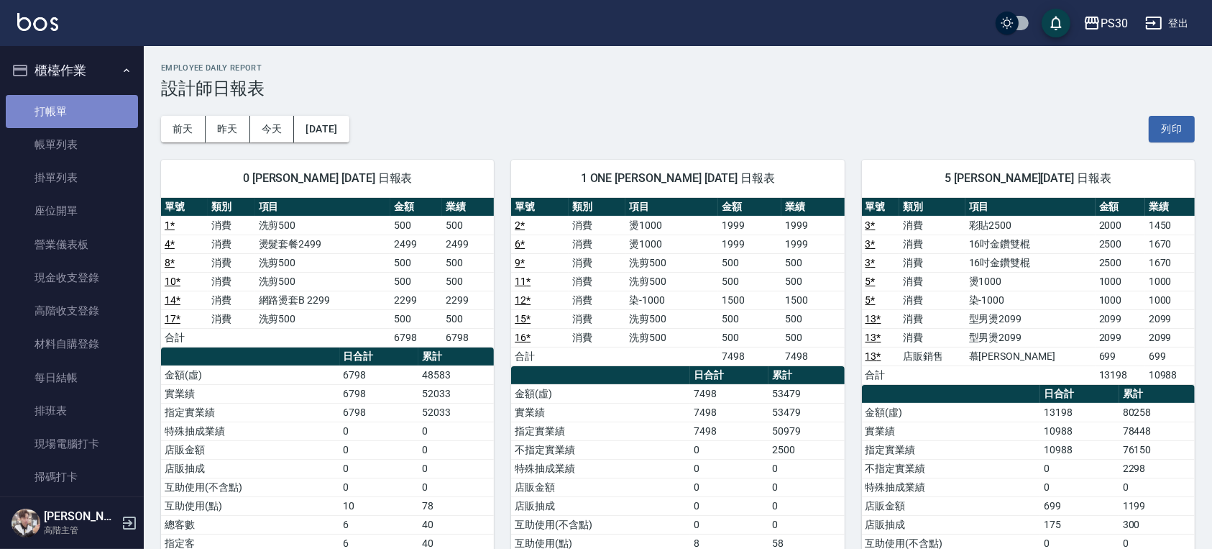
click at [77, 119] on link "打帳單" at bounding box center [72, 111] width 132 height 33
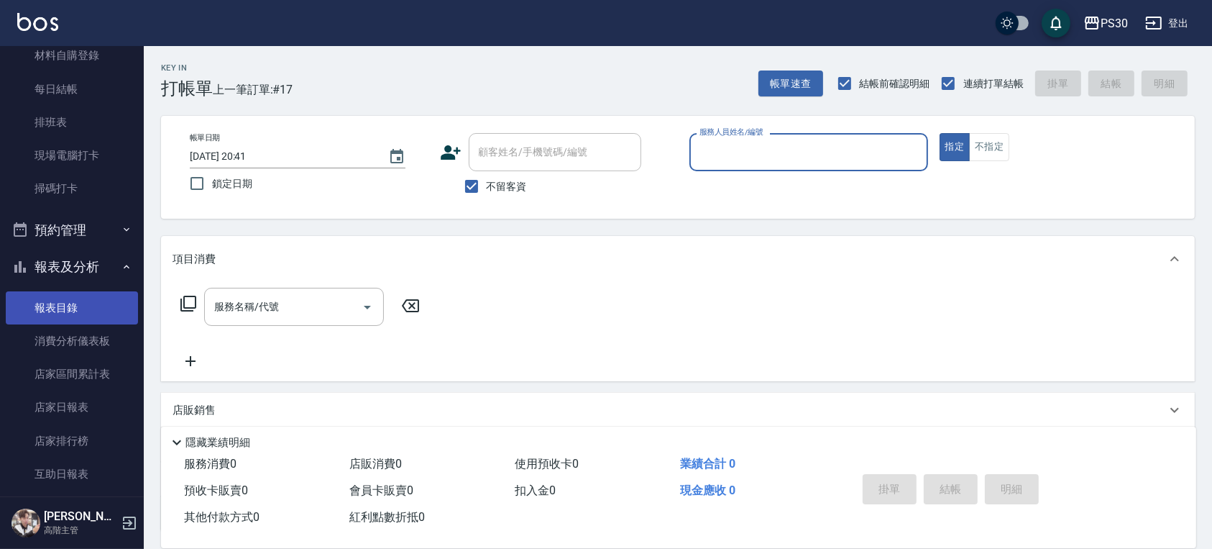
scroll to position [383, 0]
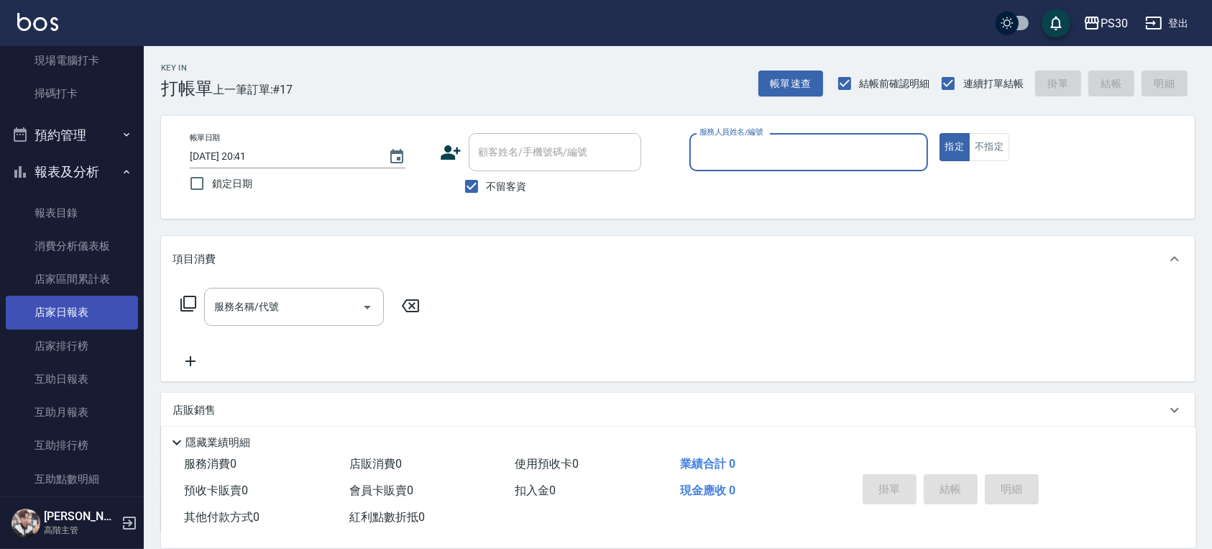
click at [104, 326] on link "店家日報表" at bounding box center [72, 312] width 132 height 33
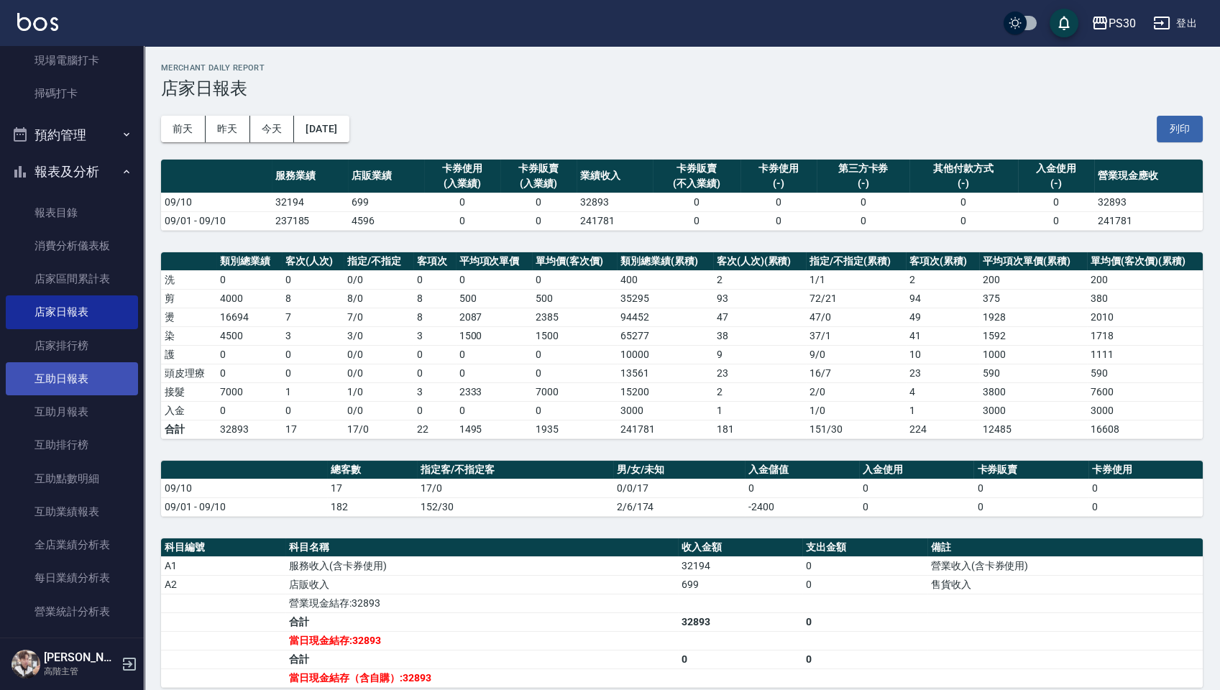
click at [81, 389] on link "互助日報表" at bounding box center [72, 378] width 132 height 33
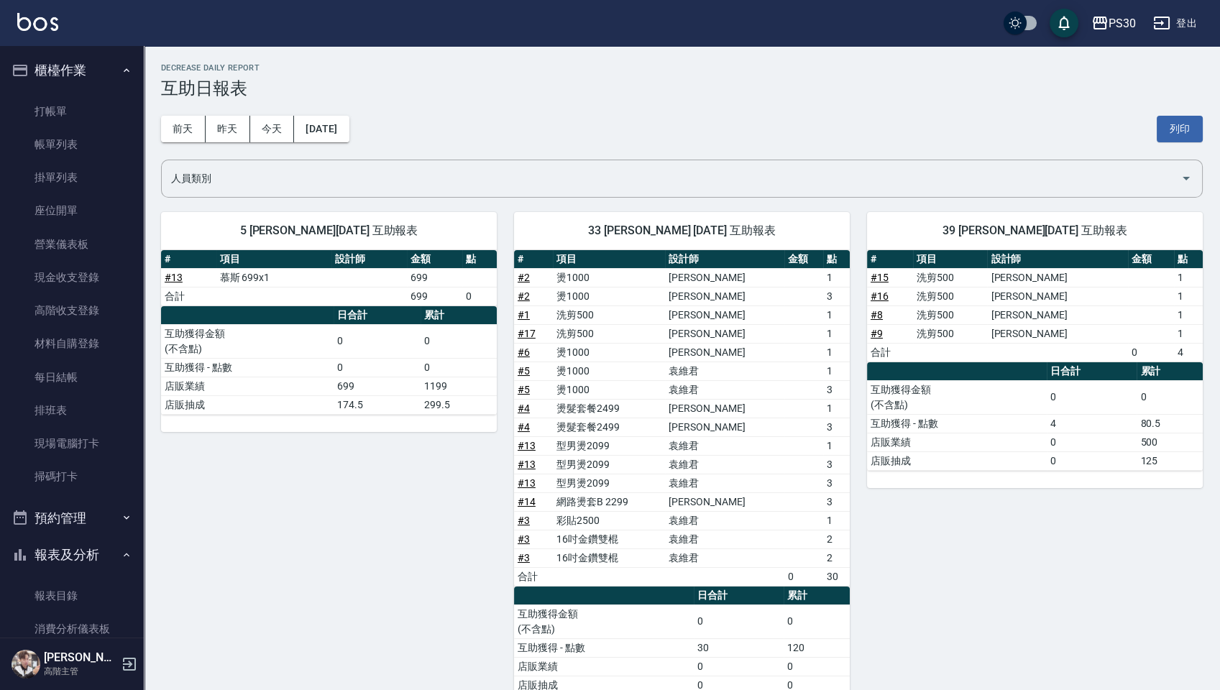
click at [79, 523] on button "預約管理" at bounding box center [72, 518] width 132 height 37
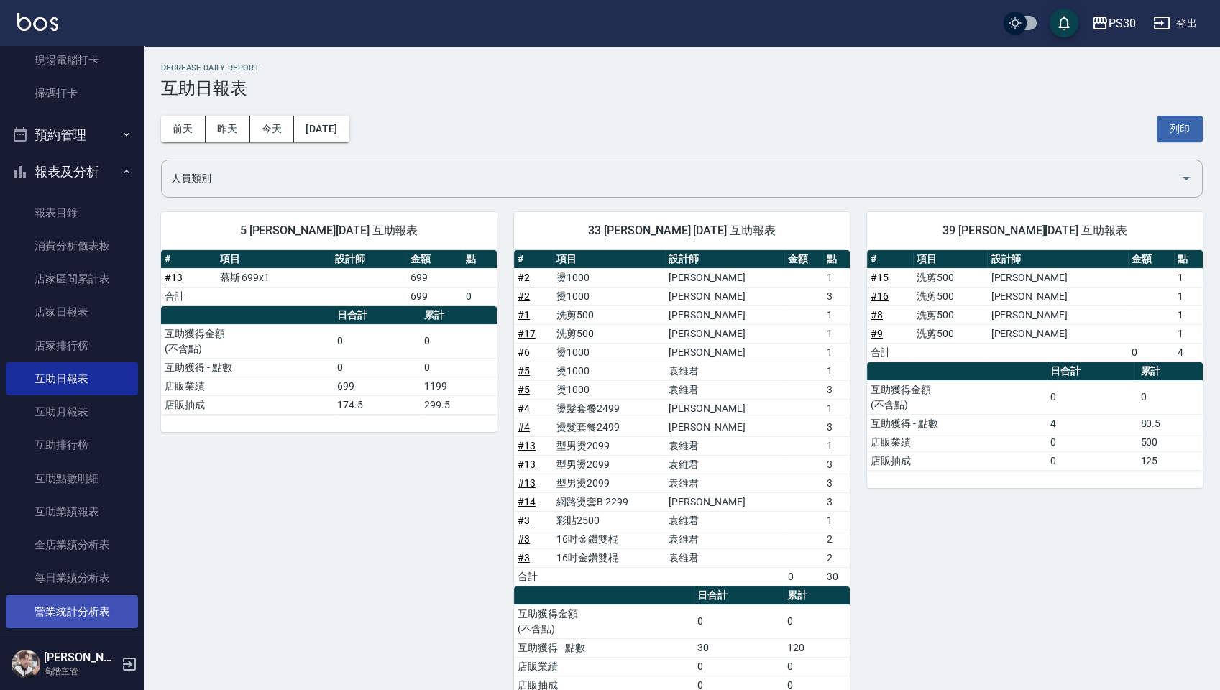
scroll to position [479, 0]
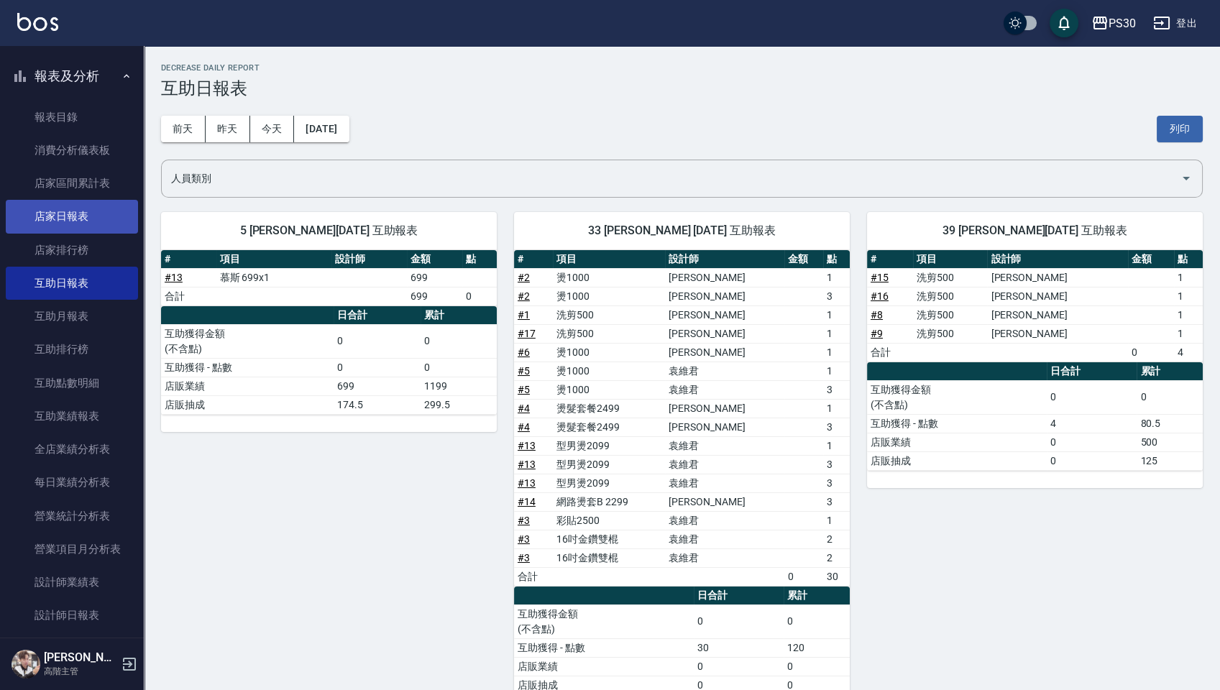
click at [81, 224] on link "店家日報表" at bounding box center [72, 216] width 132 height 33
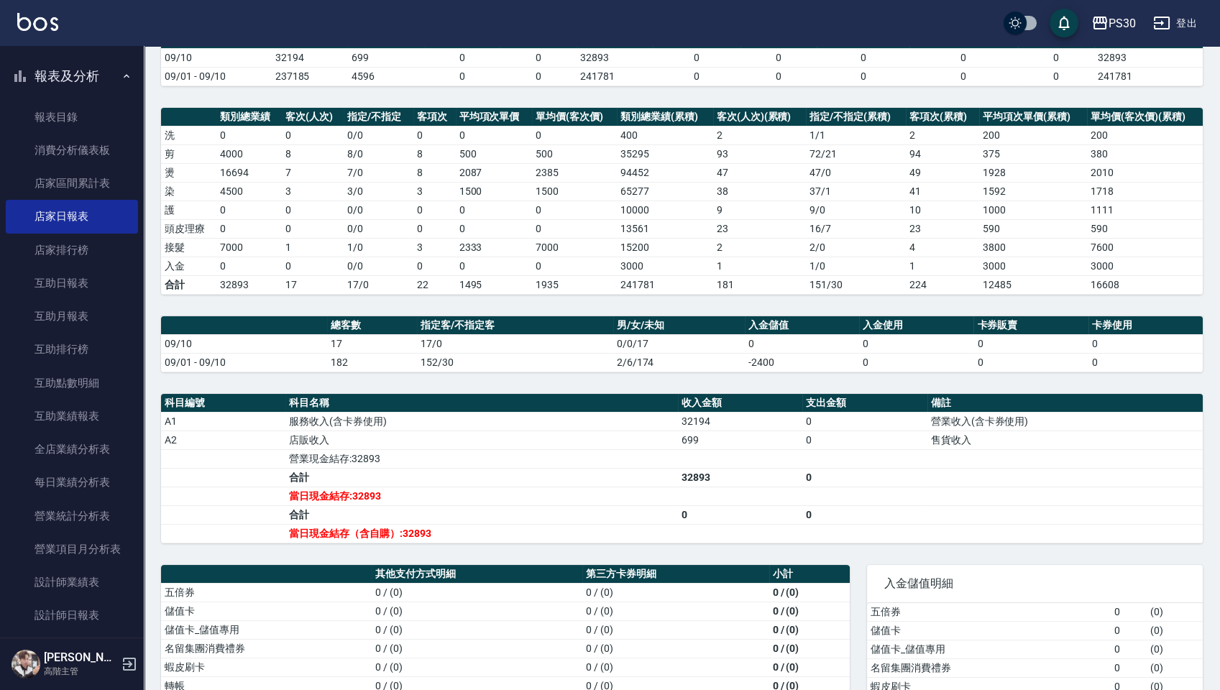
scroll to position [332, 0]
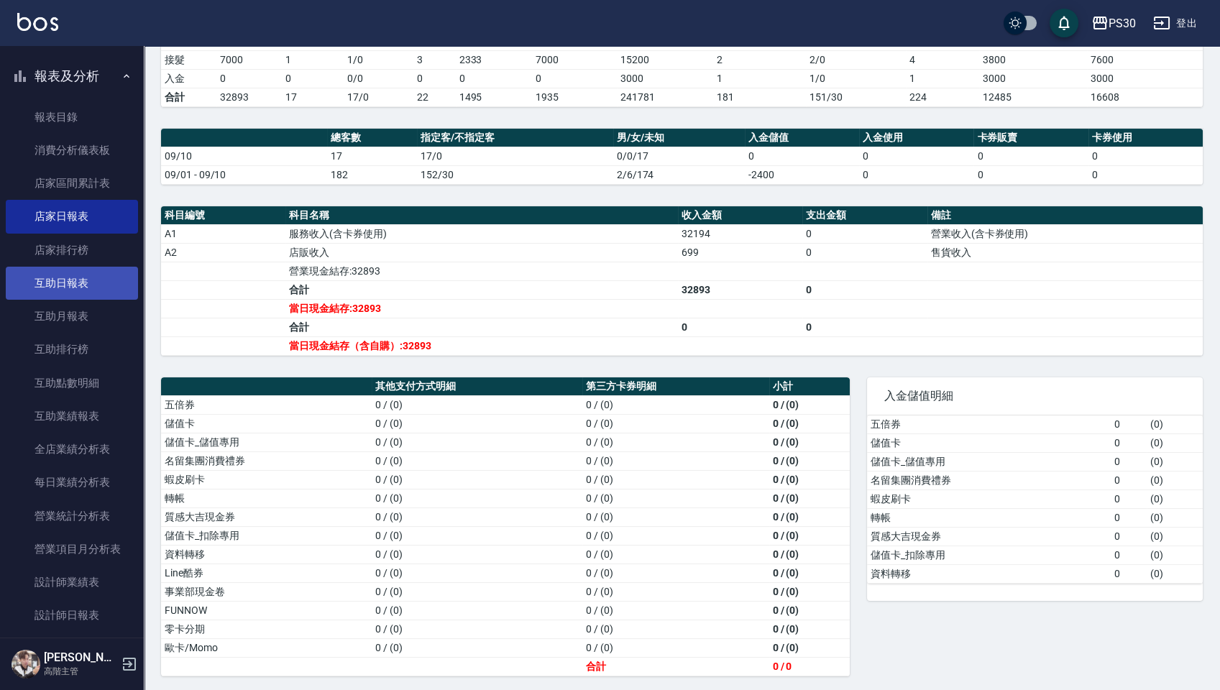
click at [91, 275] on link "互助日報表" at bounding box center [72, 283] width 132 height 33
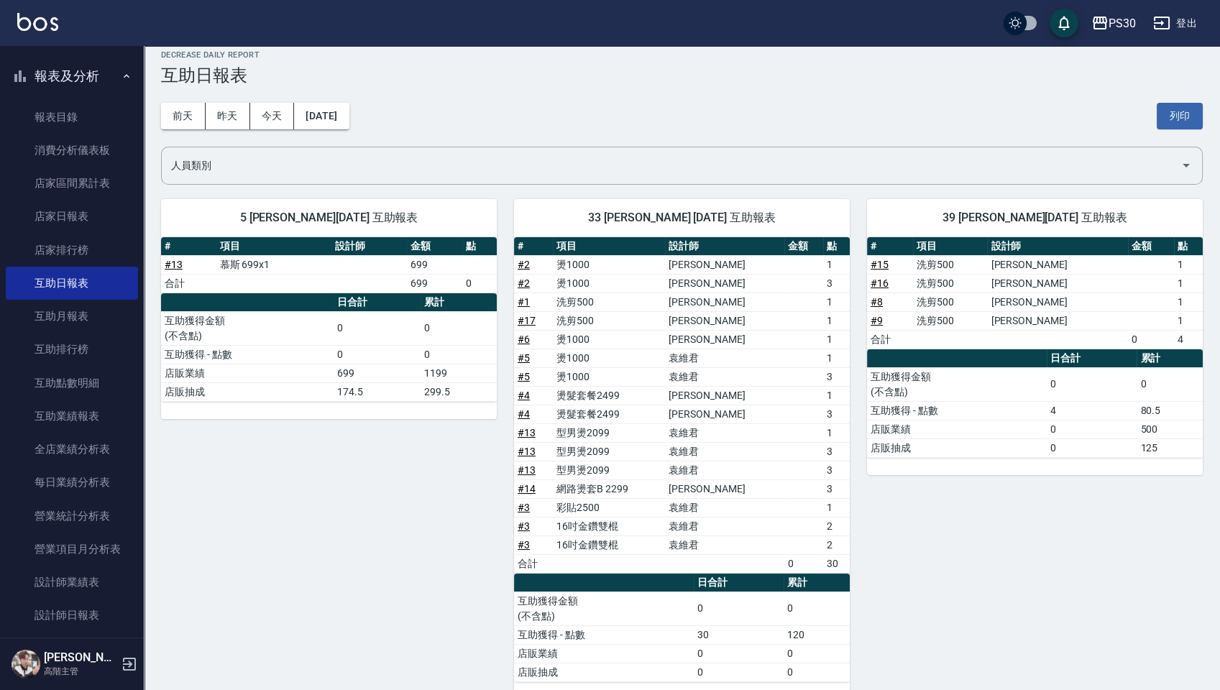
scroll to position [37, 0]
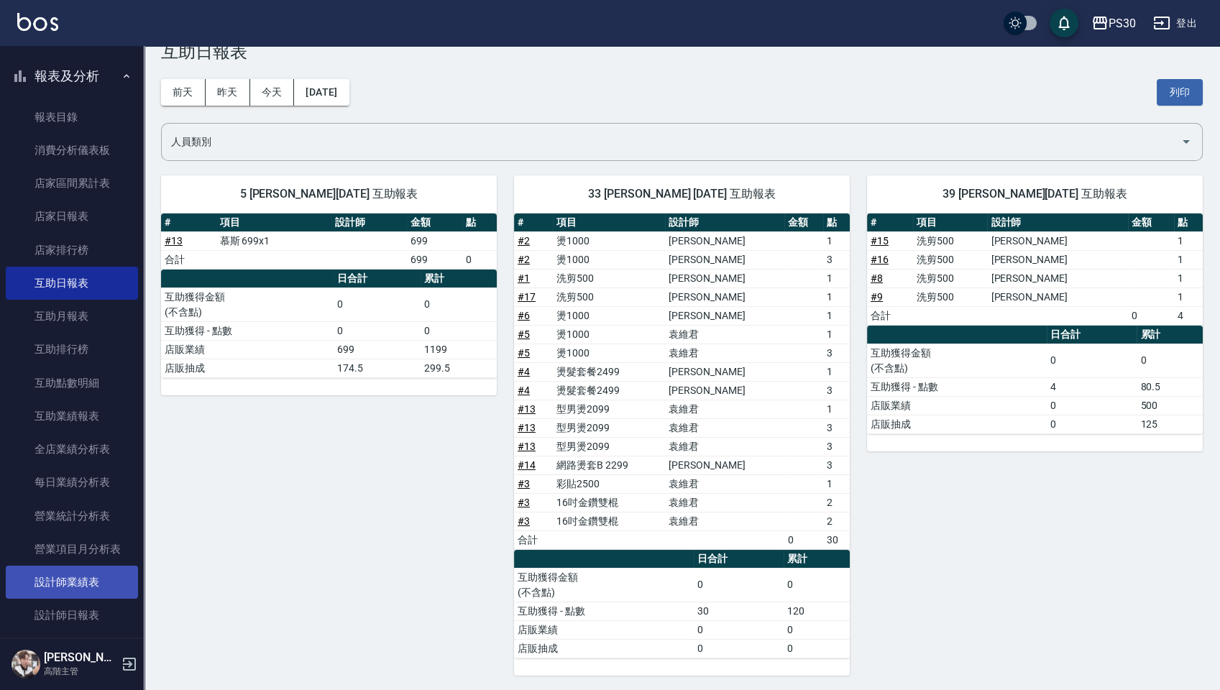
click at [47, 548] on link "設計師業績表" at bounding box center [72, 582] width 132 height 33
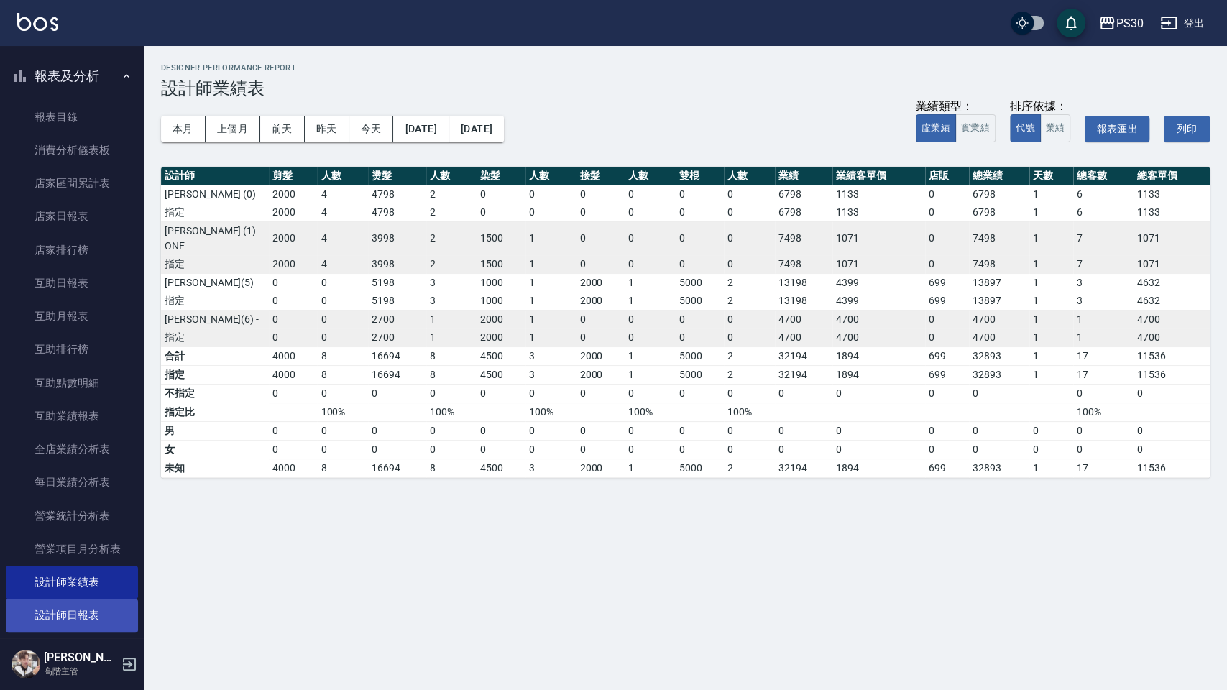
click at [85, 548] on link "設計師日報表" at bounding box center [72, 615] width 132 height 33
